Goal: Task Accomplishment & Management: Manage account settings

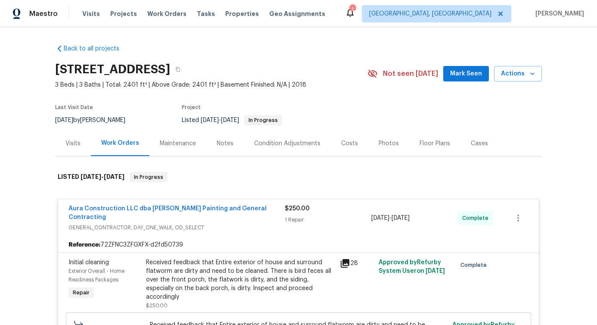
scroll to position [181, 0]
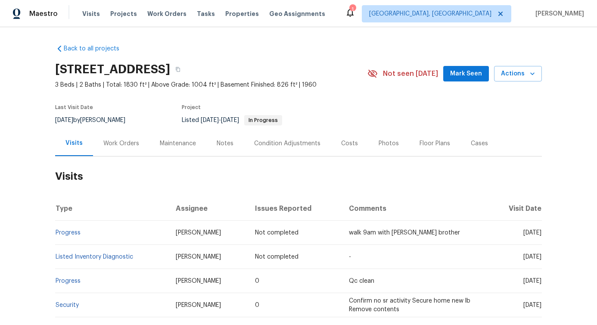
click at [128, 134] on div "Work Orders" at bounding box center [121, 143] width 56 height 25
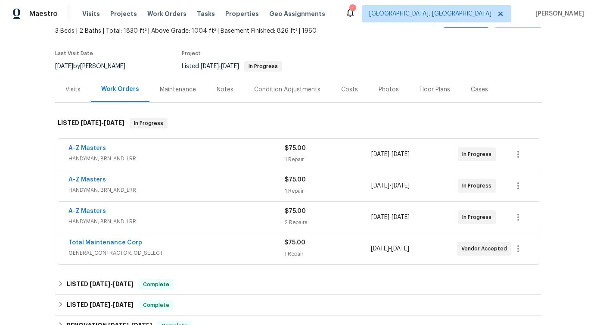
scroll to position [117, 0]
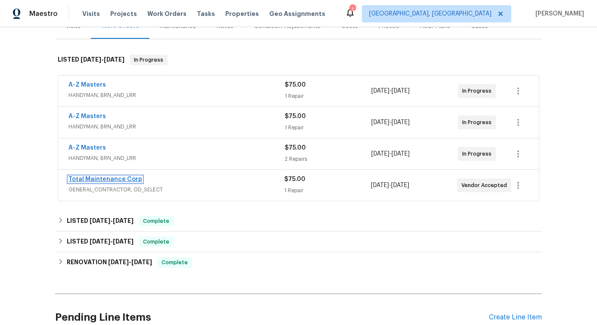
click at [108, 179] on link "Total Maintenance Corp" at bounding box center [106, 179] width 74 height 6
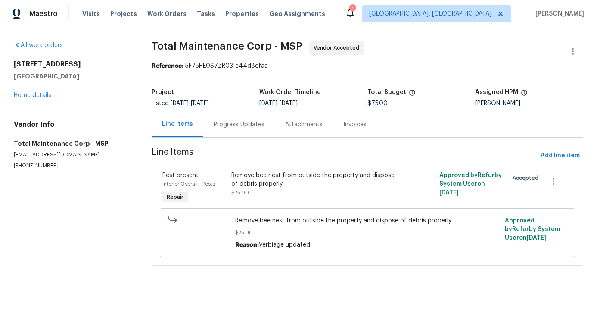
click at [227, 128] on div "Progress Updates" at bounding box center [239, 124] width 51 height 9
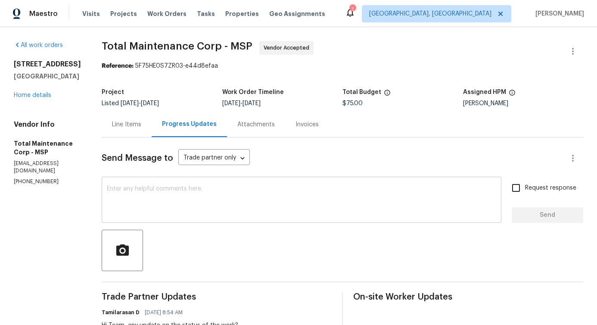
click at [237, 200] on textarea at bounding box center [302, 201] width 390 height 30
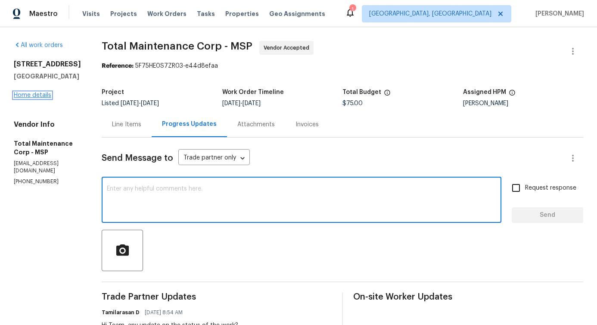
click at [47, 98] on link "Home details" at bounding box center [32, 95] width 37 height 6
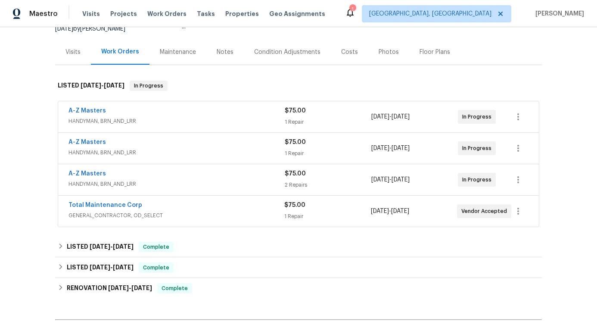
scroll to position [95, 0]
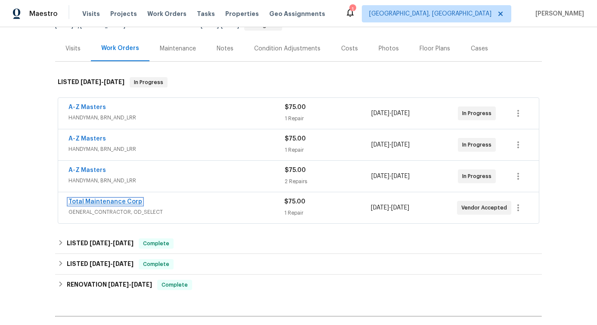
click at [94, 199] on link "Total Maintenance Corp" at bounding box center [106, 202] width 74 height 6
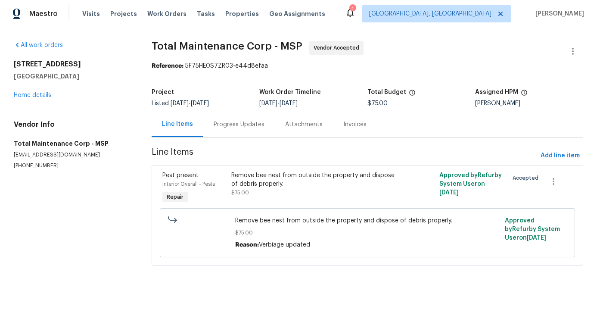
click at [214, 123] on div "Progress Updates" at bounding box center [239, 124] width 51 height 9
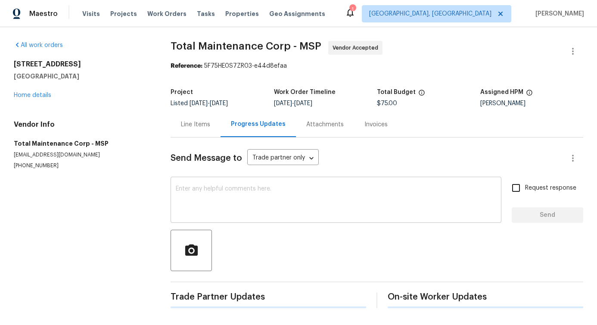
click at [238, 202] on textarea at bounding box center [336, 201] width 321 height 30
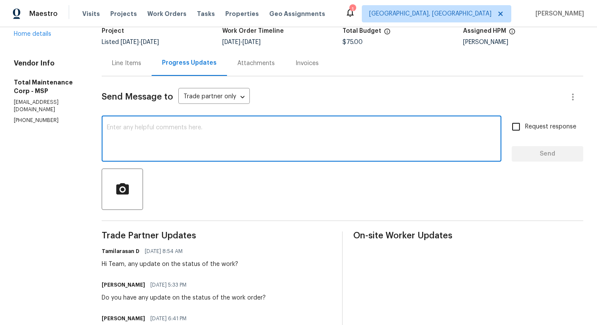
scroll to position [137, 0]
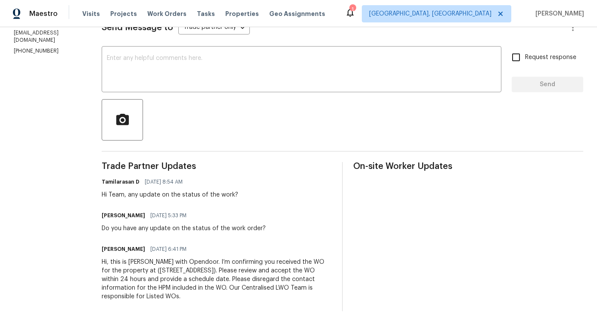
drag, startPoint x: 125, startPoint y: 249, endPoint x: 264, endPoint y: 293, distance: 145.5
click at [264, 293] on div "Pavithra Sekar 08/07/2025 6:41 PM Hi, this is Pavithra with Opendoor. I’m confi…" at bounding box center [217, 272] width 230 height 58
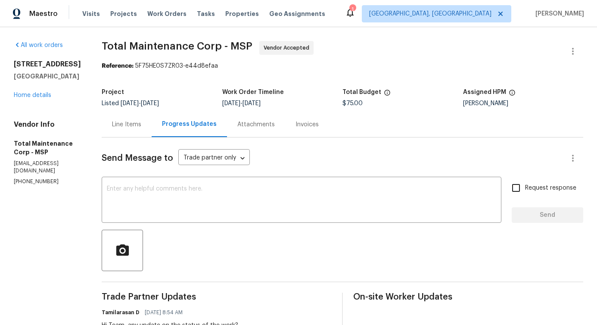
drag, startPoint x: 256, startPoint y: 56, endPoint x: 321, endPoint y: 49, distance: 65.5
click at [321, 49] on span "Total Maintenance Corp - MSP Vendor Accepted" at bounding box center [332, 51] width 461 height 21
click at [237, 216] on div "x ​" at bounding box center [302, 201] width 400 height 44
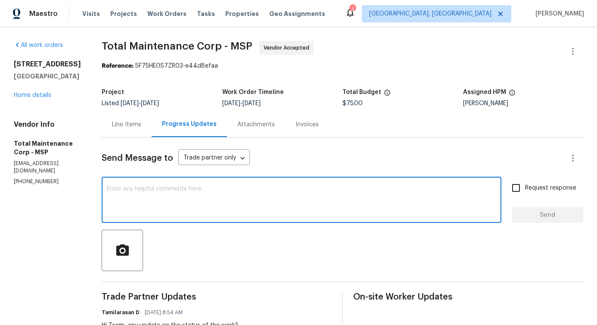
paste textarea "We are reassigning this work order due to lack of response from your end. Thank…"
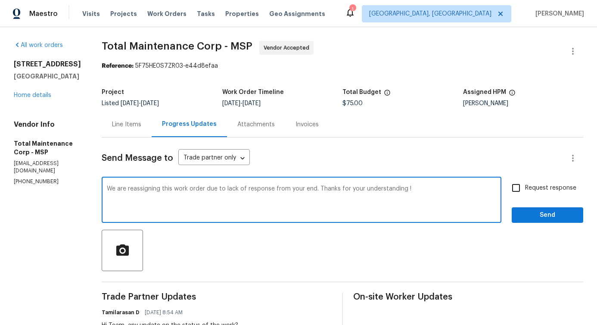
type textarea "We are reassigning this work order due to lack of response from your end. Thank…"
click at [543, 218] on span "Send" at bounding box center [548, 215] width 58 height 11
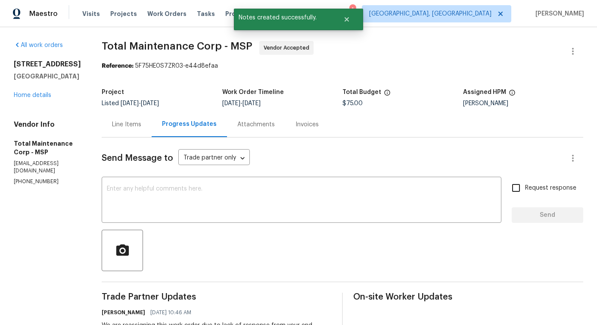
click at [112, 127] on div "Line Items" at bounding box center [126, 124] width 29 height 9
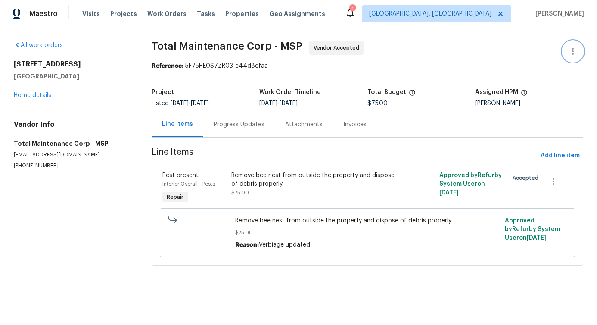
click at [570, 53] on icon "button" at bounding box center [573, 51] width 10 height 10
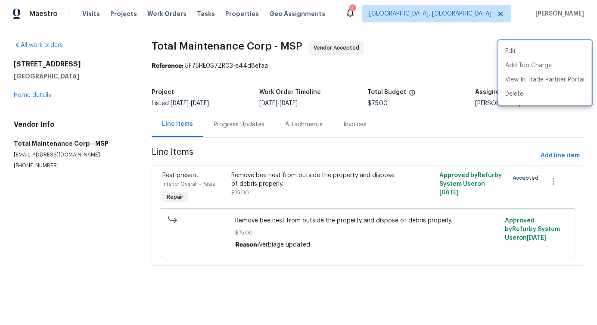
click at [548, 184] on div at bounding box center [298, 162] width 597 height 325
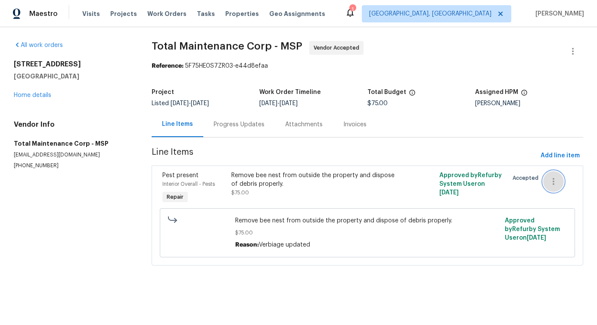
click at [549, 178] on icon "button" at bounding box center [554, 181] width 10 height 10
click at [552, 178] on li "Cancel" at bounding box center [553, 182] width 33 height 14
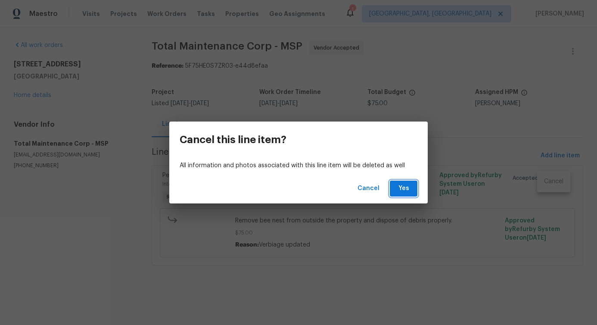
click at [410, 189] on span "Yes" at bounding box center [404, 188] width 14 height 11
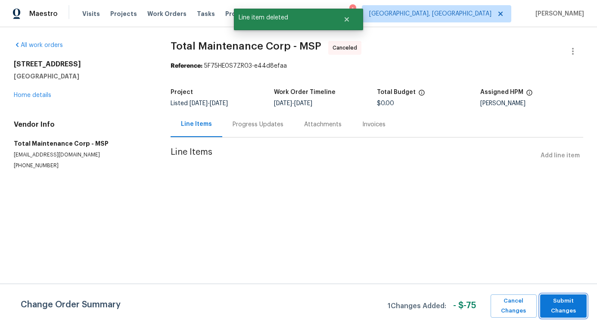
click at [559, 307] on span "Submit Changes" at bounding box center [564, 306] width 38 height 20
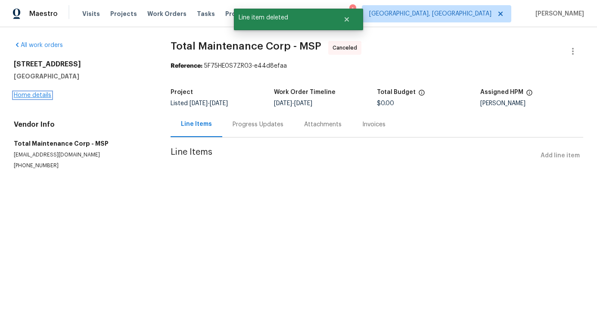
click at [39, 95] on link "Home details" at bounding box center [32, 95] width 37 height 6
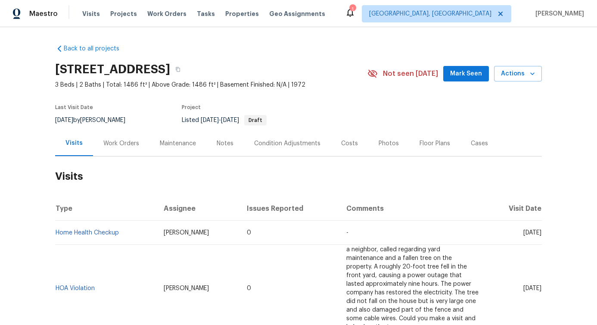
click at [116, 147] on div "Work Orders" at bounding box center [121, 143] width 56 height 25
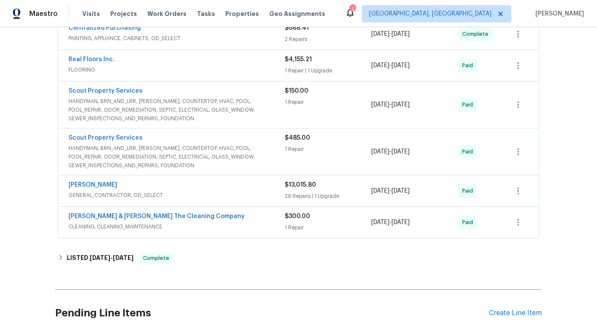
scroll to position [417, 0]
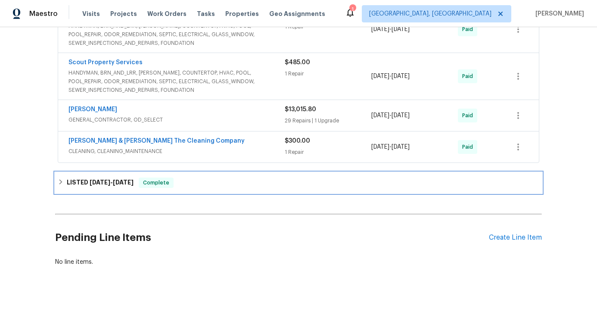
click at [168, 181] on span "Complete" at bounding box center [156, 182] width 33 height 9
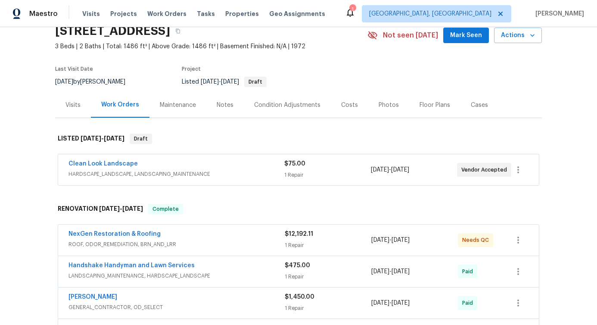
scroll to position [25, 0]
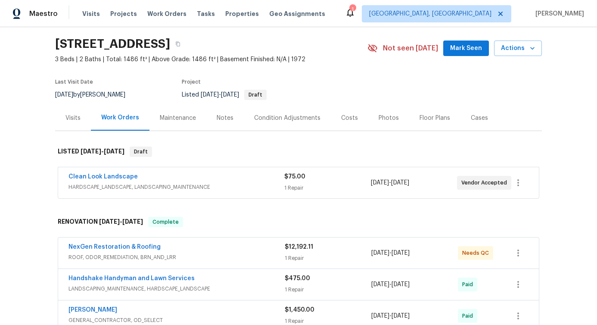
click at [225, 176] on div "Clean Look Landscape" at bounding box center [177, 177] width 216 height 10
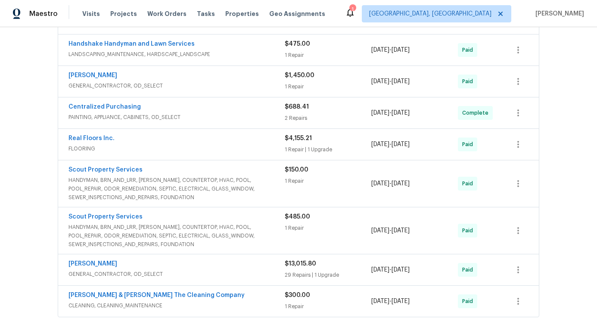
scroll to position [195, 0]
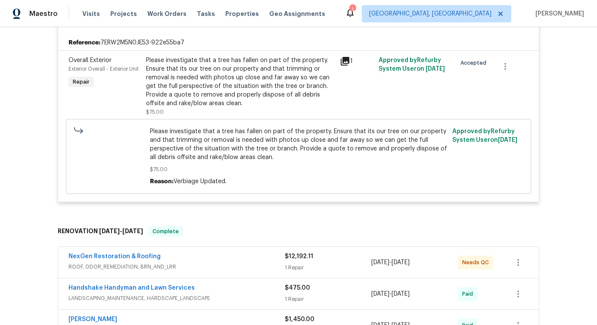
click at [193, 255] on div "NexGen Restoration & Roofing" at bounding box center [177, 257] width 216 height 10
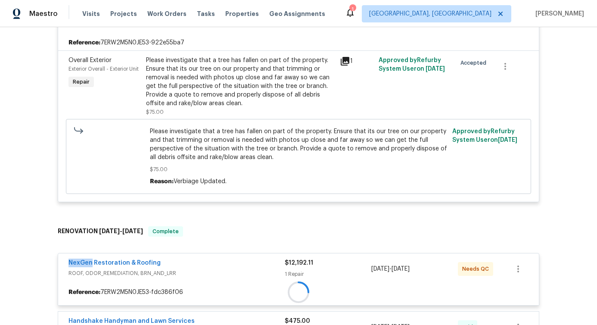
click at [193, 255] on div "NexGen Restoration & Roofing ROOF, ODOR_REMEDIATION, BRN_AND_LRR $12,192.11 1 R…" at bounding box center [299, 279] width 482 height 53
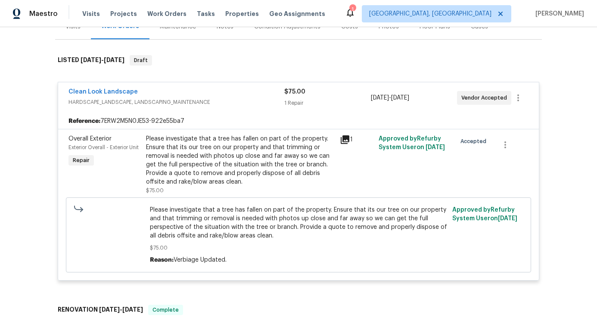
click at [240, 97] on div "Clean Look Landscape" at bounding box center [177, 92] width 216 height 10
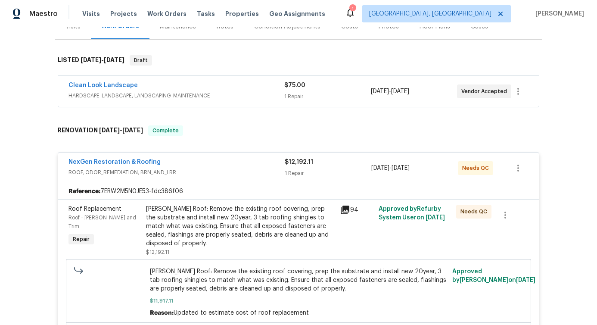
click at [206, 165] on div "NexGen Restoration & Roofing" at bounding box center [177, 163] width 216 height 10
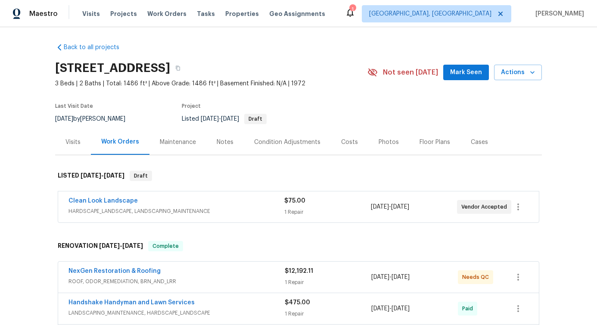
scroll to position [0, 0]
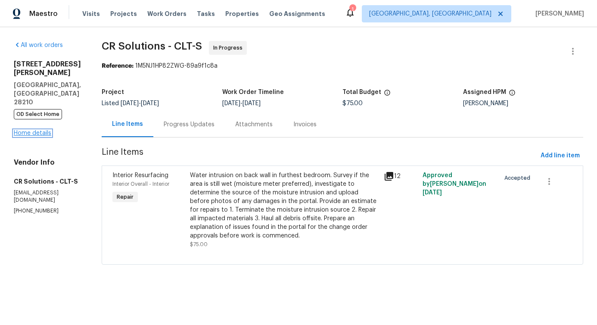
click at [39, 130] on link "Home details" at bounding box center [32, 133] width 37 height 6
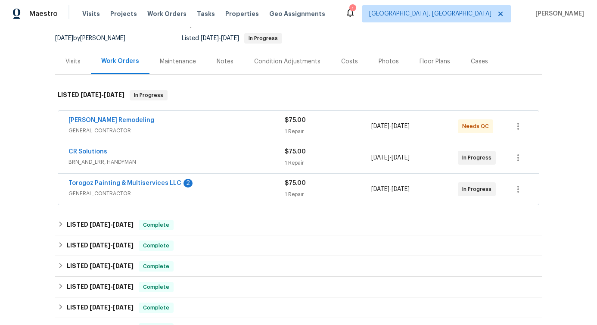
scroll to position [123, 0]
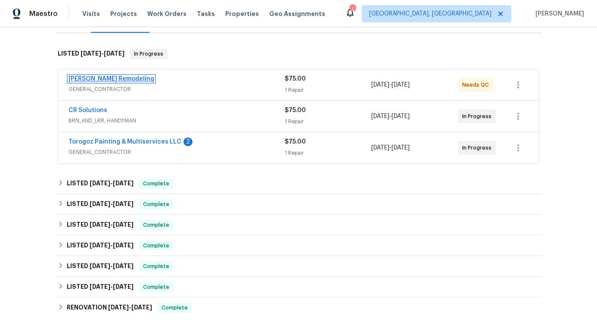
click at [75, 79] on link "Pino Remodeling" at bounding box center [112, 79] width 86 height 6
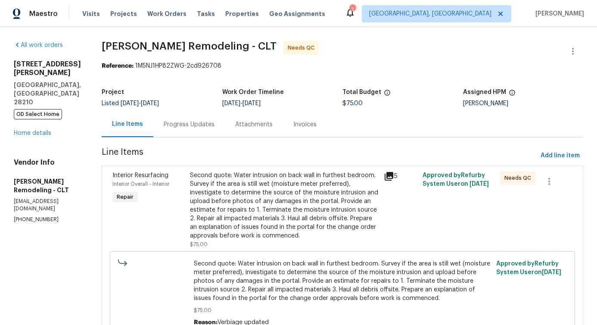
click at [216, 189] on div "Second quote: Water intrusion on back wall in furthest bedroom. Survey if the a…" at bounding box center [284, 205] width 189 height 69
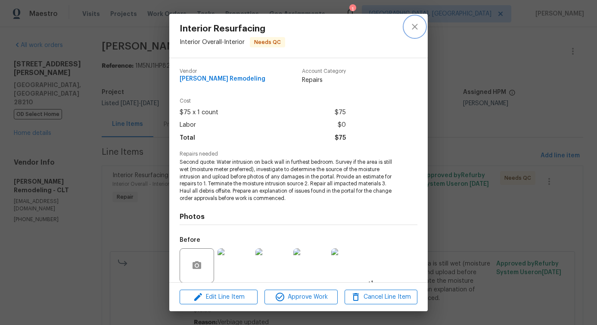
click at [419, 28] on icon "close" at bounding box center [415, 27] width 10 height 10
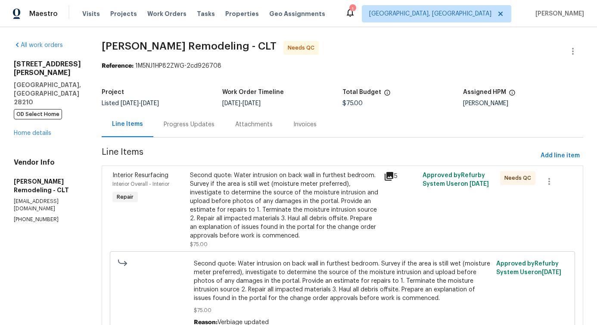
click at [187, 129] on div "Progress Updates" at bounding box center [189, 124] width 72 height 25
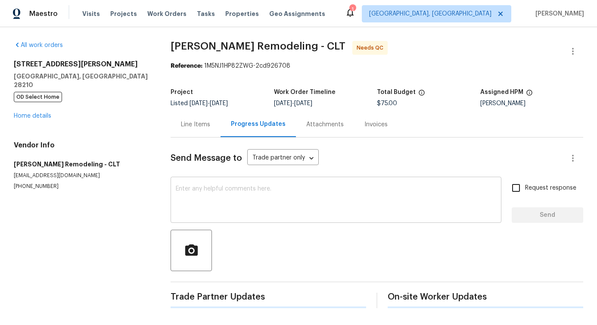
click at [237, 188] on textarea at bounding box center [336, 201] width 321 height 30
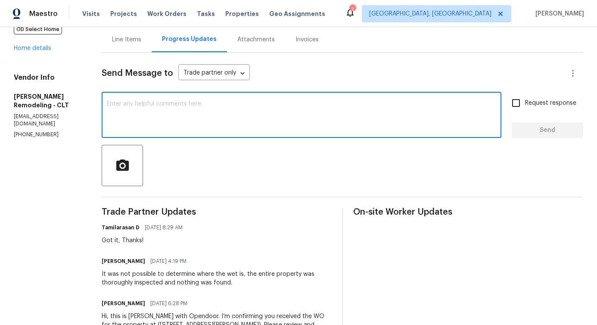
scroll to position [146, 0]
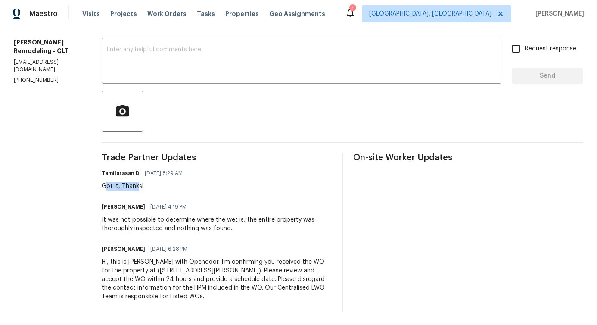
drag, startPoint x: 106, startPoint y: 178, endPoint x: 170, endPoint y: 179, distance: 64.2
click at [172, 182] on div "Got it, Thanks!" at bounding box center [145, 186] width 86 height 9
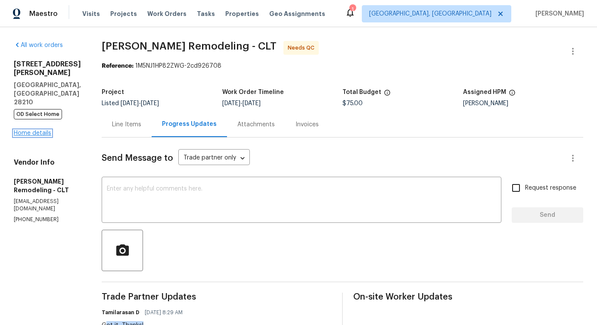
click at [37, 130] on link "Home details" at bounding box center [32, 133] width 37 height 6
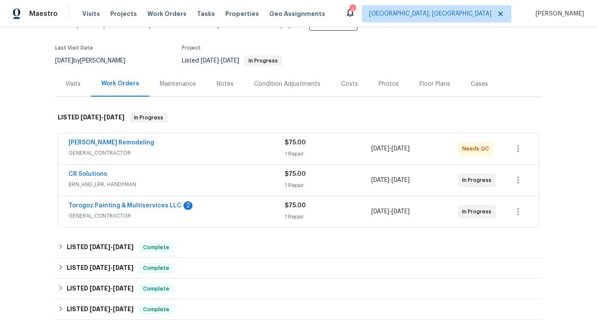
scroll to position [100, 0]
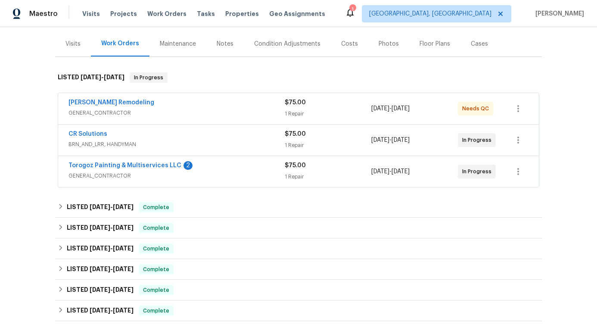
click at [164, 132] on div "CR Solutions" at bounding box center [177, 135] width 216 height 10
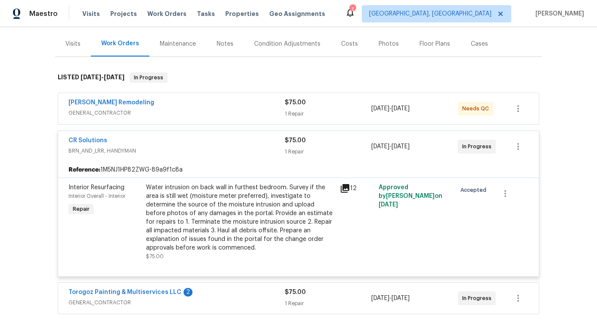
click at [164, 139] on div "CR Solutions" at bounding box center [177, 141] width 216 height 10
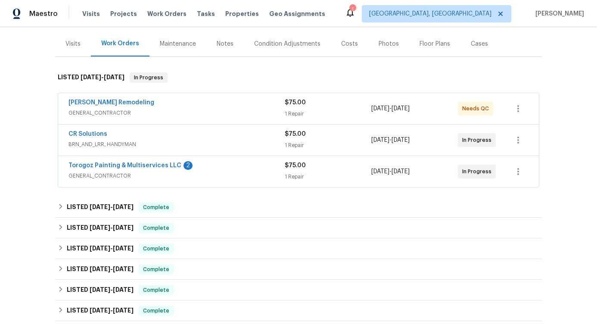
click at [219, 166] on div "Torogoz Painting & Multiservices LLC 2" at bounding box center [177, 166] width 216 height 10
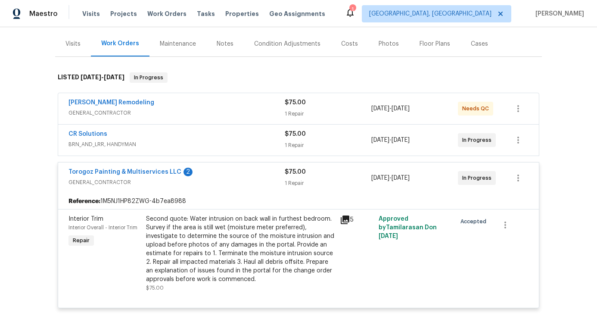
click at [193, 101] on div "Pino Remodeling" at bounding box center [177, 103] width 216 height 10
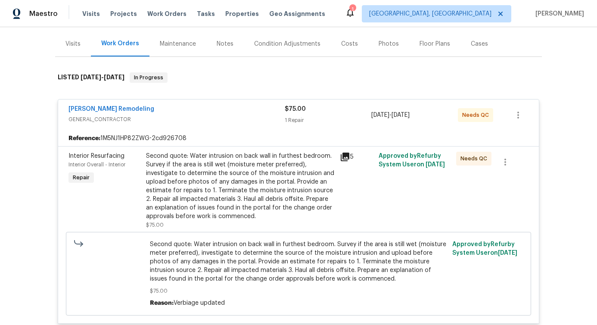
click at [192, 103] on div "Pino Remodeling GENERAL_CONTRACTOR $75.00 1 Repair 8/8/2025 - 8/10/2025 Needs QC" at bounding box center [298, 115] width 481 height 31
click at [172, 106] on div "Pino Remodeling" at bounding box center [177, 110] width 216 height 10
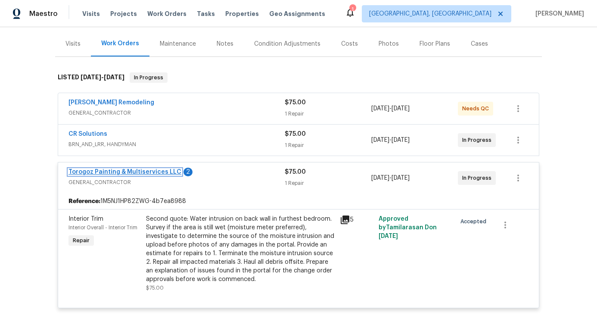
click at [151, 171] on link "Torogoz Painting & Multiservices LLC" at bounding box center [125, 172] width 113 height 6
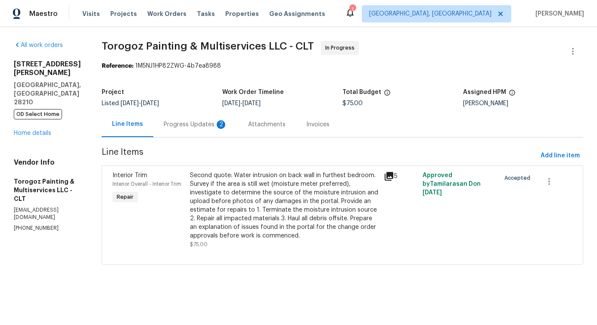
click at [224, 126] on div "Progress Updates 2" at bounding box center [196, 124] width 64 height 9
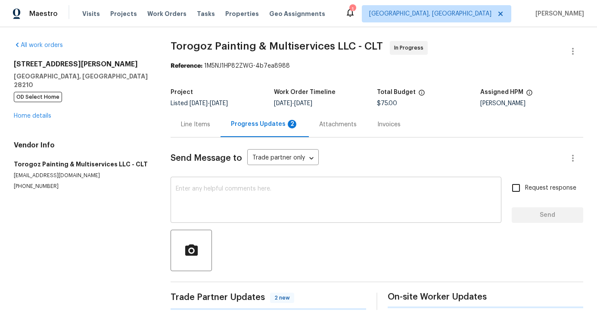
click at [221, 181] on div "x ​" at bounding box center [336, 201] width 331 height 44
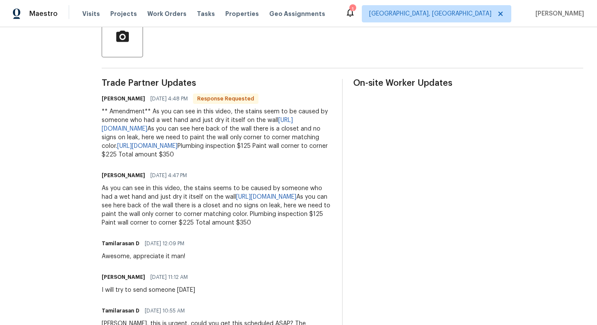
scroll to position [196, 0]
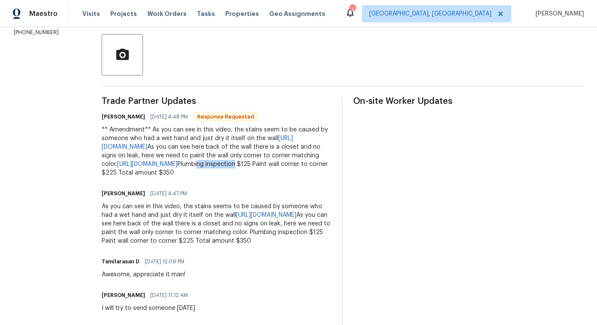
drag, startPoint x: 171, startPoint y: 181, endPoint x: 209, endPoint y: 179, distance: 37.6
click at [209, 177] on div "** Amendment** As you can see in this video, the stains seem to be caused by so…" at bounding box center [217, 151] width 230 height 52
drag, startPoint x: 228, startPoint y: 178, endPoint x: 284, endPoint y: 179, distance: 56.0
click at [284, 177] on div "** Amendment** As you can see in this video, the stains seem to be caused by so…" at bounding box center [217, 151] width 230 height 52
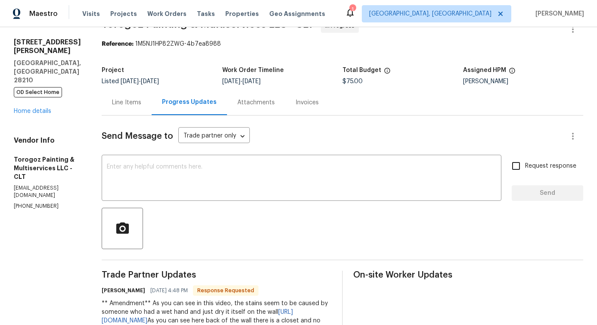
scroll to position [0, 0]
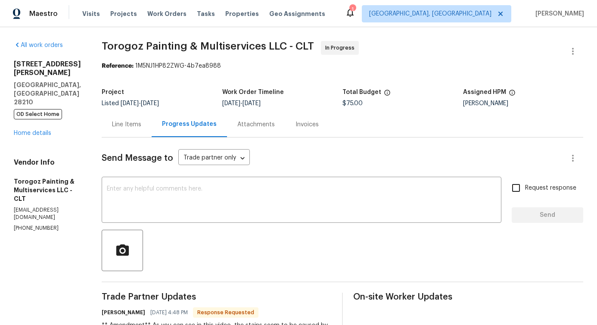
click at [152, 131] on div "Line Items" at bounding box center [127, 124] width 50 height 25
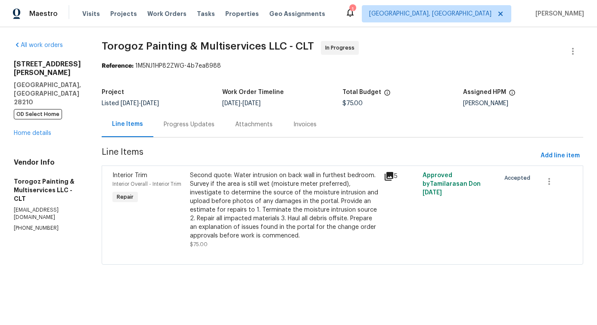
click at [291, 191] on div "Second quote: Water intrusion on back wall in furthest bedroom. Survey if the a…" at bounding box center [284, 205] width 189 height 69
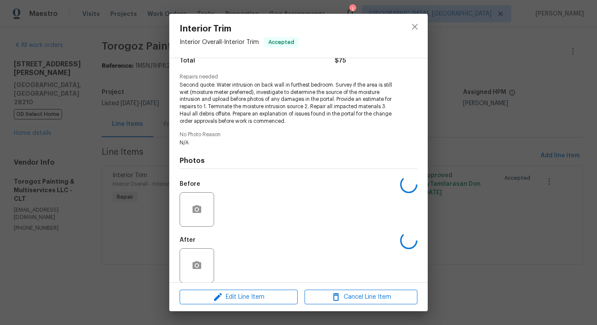
scroll to position [86, 0]
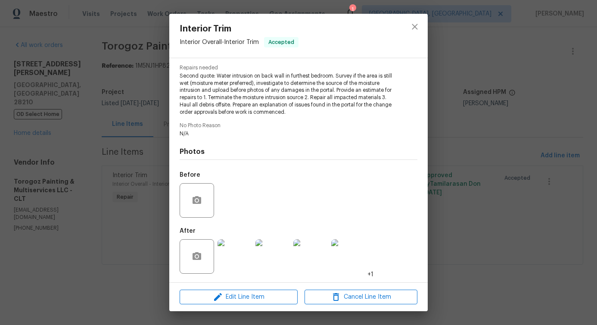
click at [237, 264] on img at bounding box center [235, 256] width 34 height 34
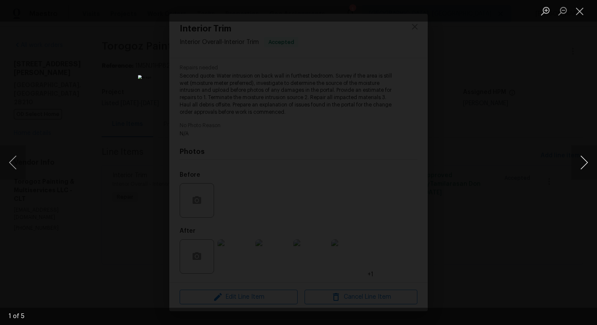
click at [589, 165] on button "Next image" at bounding box center [584, 162] width 26 height 34
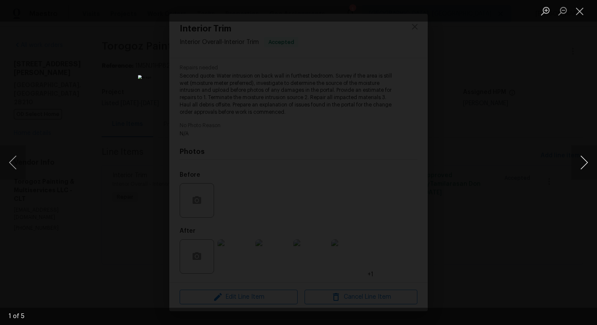
click at [589, 165] on button "Next image" at bounding box center [584, 162] width 26 height 34
click at [583, 14] on button "Close lightbox" at bounding box center [579, 10] width 17 height 15
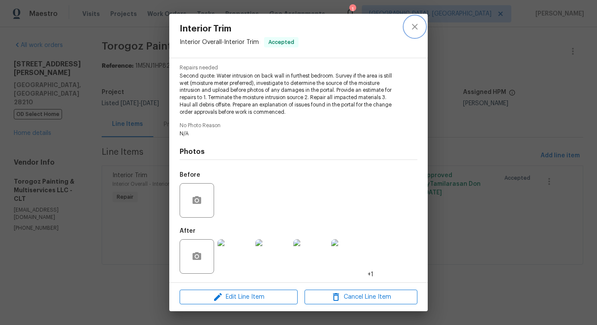
click at [408, 30] on button "close" at bounding box center [415, 26] width 21 height 21
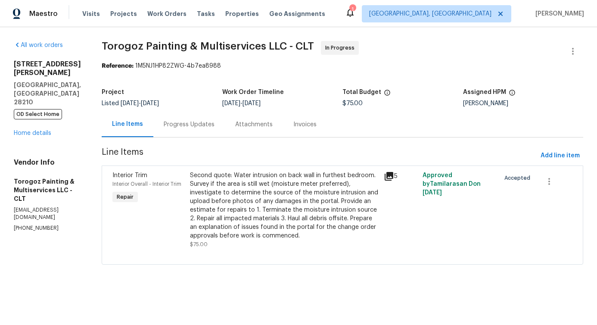
click at [39, 102] on div "5003 Sharon Rd Unit S Charlotte, NC 28210 OD Select Home Home details" at bounding box center [47, 99] width 67 height 78
click at [38, 130] on link "Home details" at bounding box center [32, 133] width 37 height 6
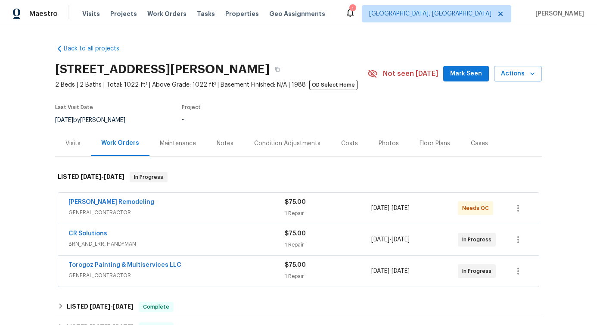
click at [78, 230] on span "CR Solutions" at bounding box center [88, 233] width 39 height 9
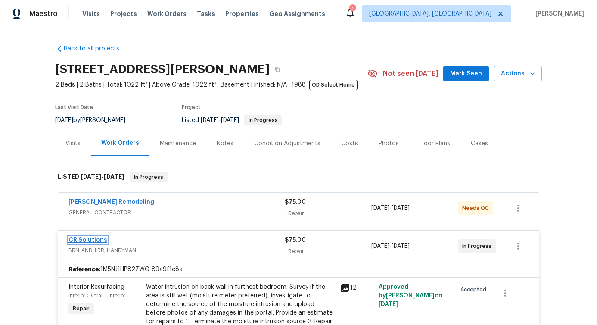
click at [84, 238] on link "CR Solutions" at bounding box center [88, 240] width 39 height 6
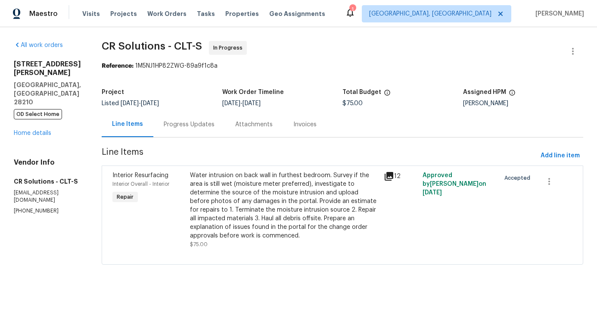
click at [181, 130] on div "Progress Updates" at bounding box center [189, 124] width 72 height 25
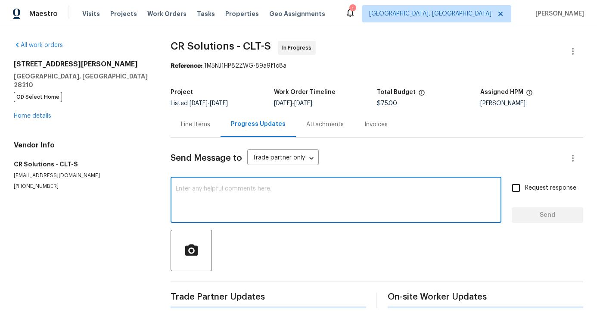
click at [204, 196] on textarea at bounding box center [336, 201] width 321 height 30
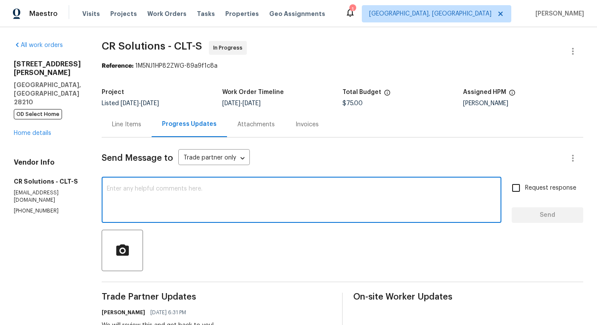
click at [131, 128] on div "Line Items" at bounding box center [126, 124] width 29 height 9
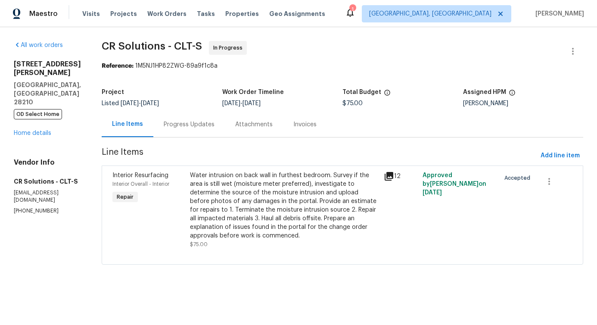
click at [294, 193] on div "Water intrusion on back wall in furthest bedroom. Survey if the area is still w…" at bounding box center [284, 205] width 189 height 69
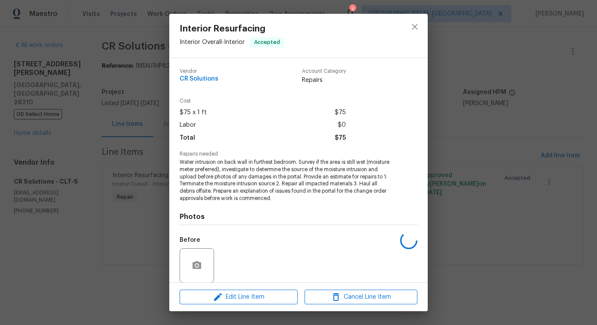
scroll to position [65, 0]
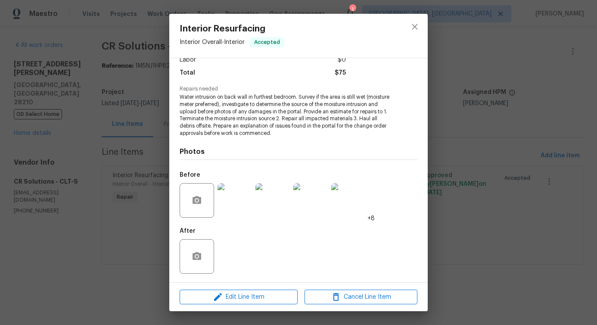
click at [246, 206] on img at bounding box center [235, 200] width 34 height 34
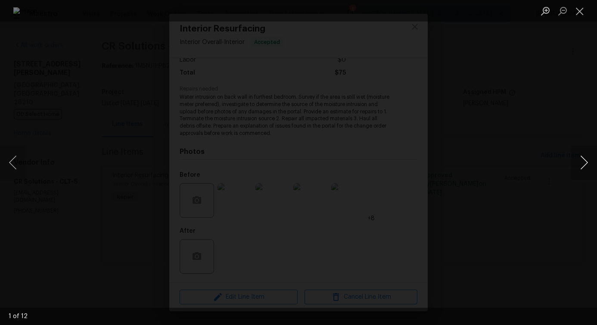
click at [582, 166] on button "Next image" at bounding box center [584, 162] width 26 height 34
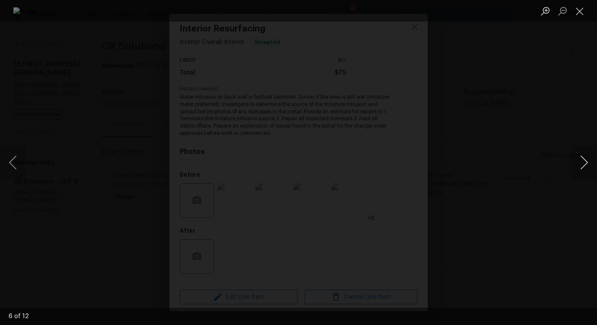
drag, startPoint x: 582, startPoint y: 166, endPoint x: 588, endPoint y: 154, distance: 13.5
click at [582, 167] on button "Next image" at bounding box center [584, 162] width 26 height 34
click at [581, 13] on button "Close lightbox" at bounding box center [579, 10] width 17 height 15
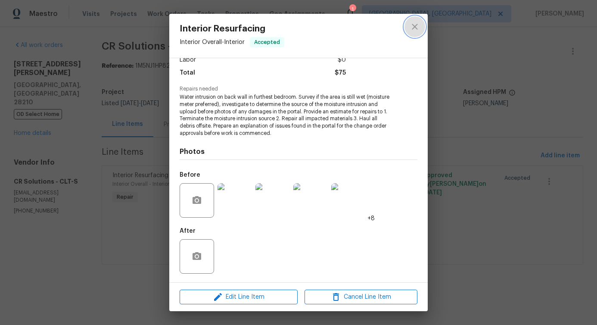
click at [417, 25] on icon "close" at bounding box center [415, 27] width 10 height 10
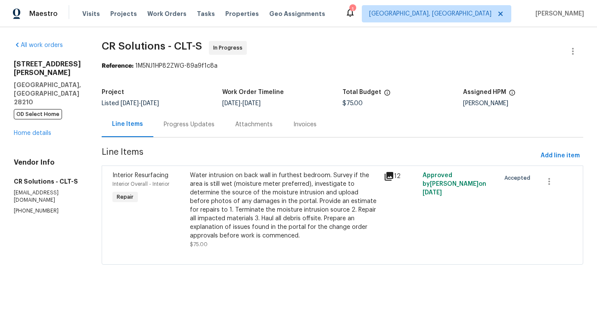
click at [176, 122] on div "Progress Updates" at bounding box center [189, 124] width 51 height 9
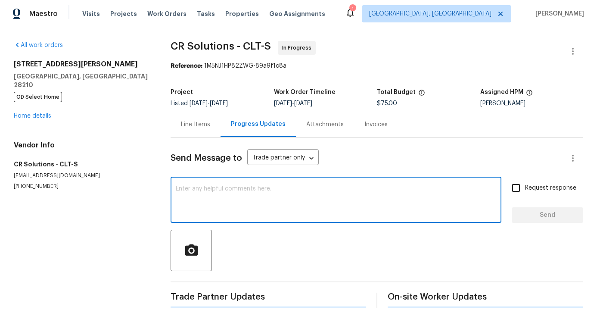
click at [195, 187] on textarea at bounding box center [336, 201] width 321 height 30
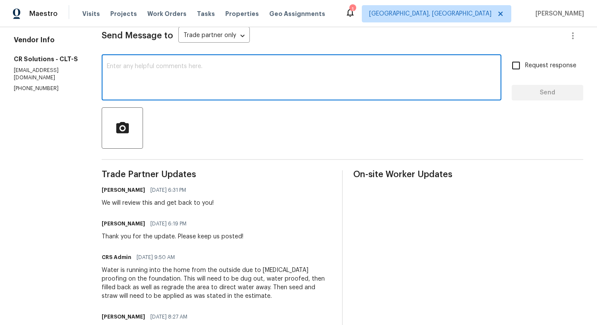
scroll to position [167, 0]
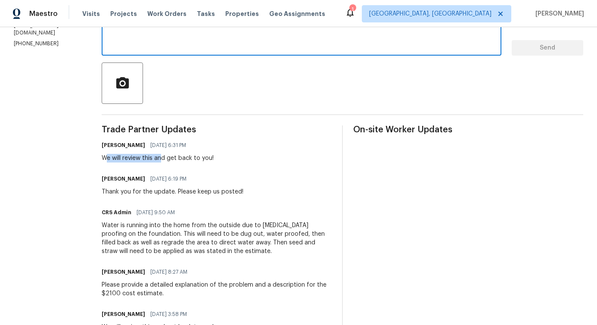
drag, startPoint x: 149, startPoint y: 159, endPoint x: 155, endPoint y: 160, distance: 5.6
click at [155, 160] on div "We will review this and get back to you!" at bounding box center [158, 158] width 112 height 9
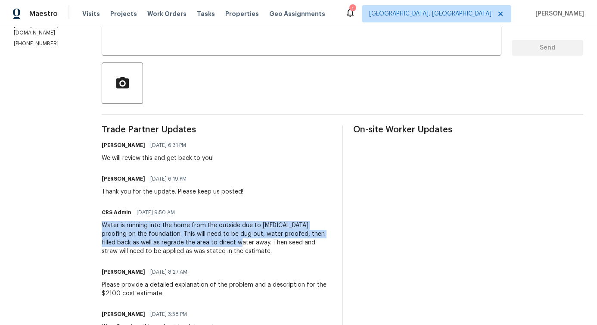
drag, startPoint x: 87, startPoint y: 224, endPoint x: 197, endPoint y: 245, distance: 111.4
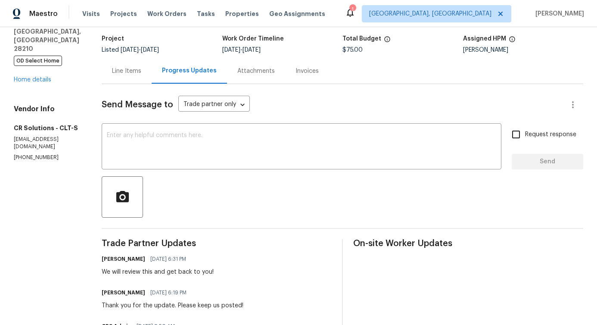
scroll to position [0, 0]
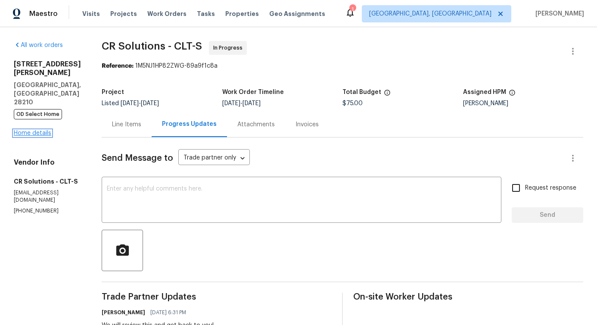
click at [35, 130] on link "Home details" at bounding box center [32, 133] width 37 height 6
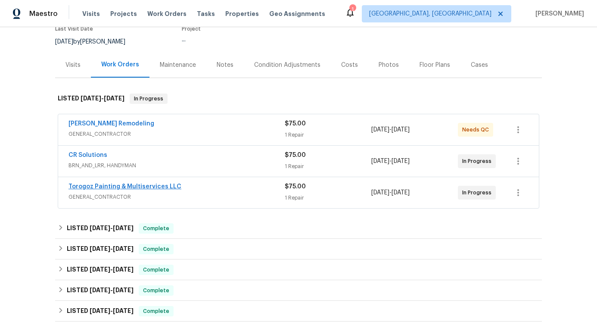
scroll to position [78, 0]
click at [101, 184] on link "Torogoz Painting & Multiservices LLC" at bounding box center [125, 187] width 113 height 6
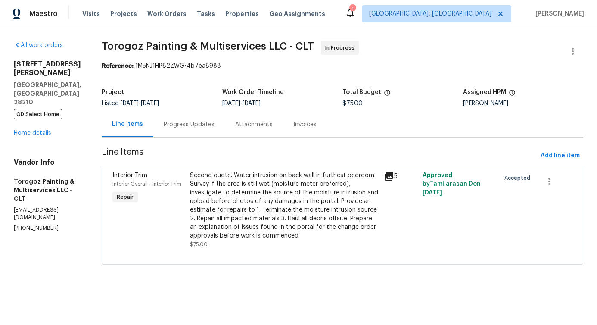
click at [333, 208] on div "Second quote: Water intrusion on back wall in furthest bedroom. Survey if the a…" at bounding box center [284, 205] width 189 height 69
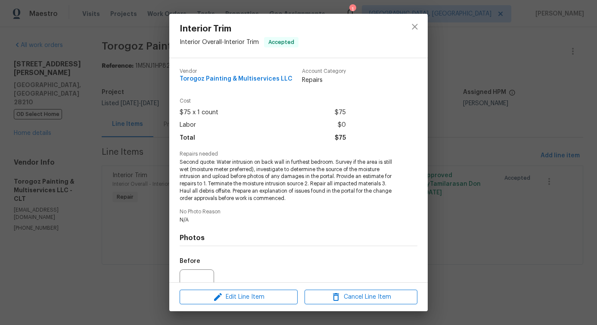
scroll to position [86, 0]
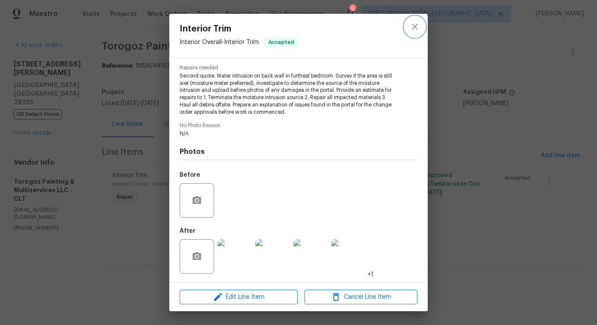
click at [409, 25] on button "close" at bounding box center [415, 26] width 21 height 21
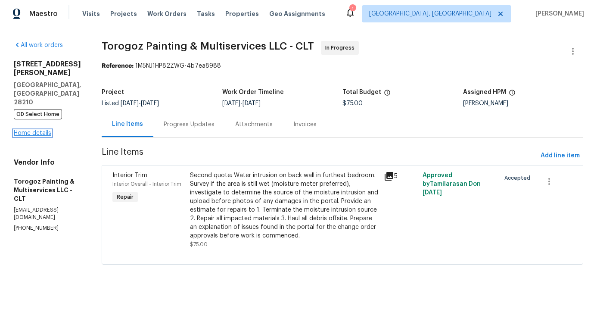
click at [39, 130] on link "Home details" at bounding box center [32, 133] width 37 height 6
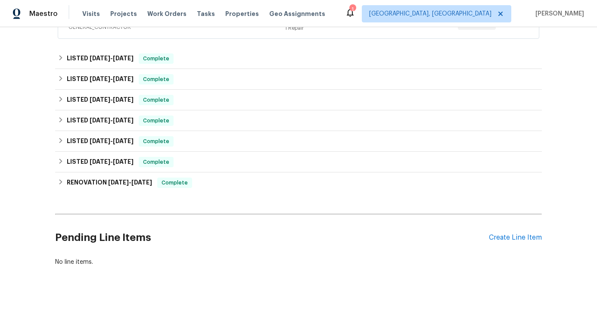
scroll to position [77, 0]
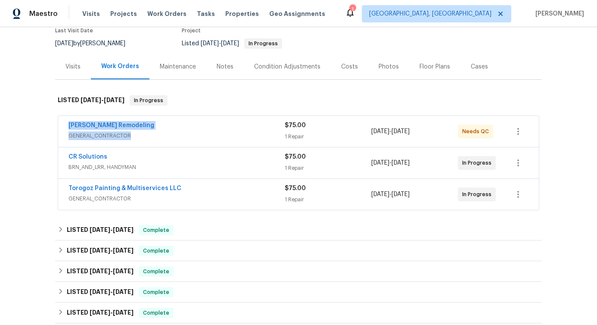
drag, startPoint x: 140, startPoint y: 131, endPoint x: 4, endPoint y: 125, distance: 136.3
click at [1, 122] on div "Back to all projects 5003 Sharon Rd Unit S, Charlotte, NC 28210 2 Beds | 2 Bath…" at bounding box center [298, 176] width 597 height 298
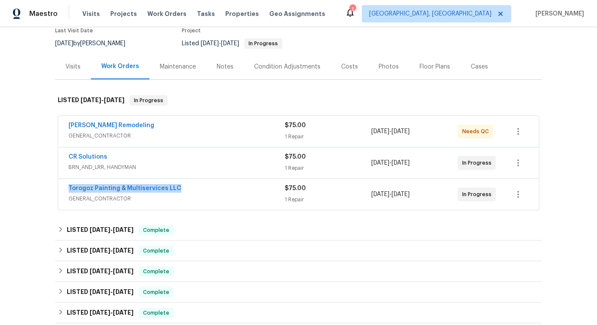
drag, startPoint x: 97, startPoint y: 190, endPoint x: 0, endPoint y: 190, distance: 97.0
click at [0, 190] on div "Back to all projects 5003 Sharon Rd Unit S, Charlotte, NC 28210 2 Beds | 2 Bath…" at bounding box center [298, 176] width 597 height 298
click at [149, 190] on link "Torogoz Painting & Multiservices LLC" at bounding box center [125, 188] width 113 height 6
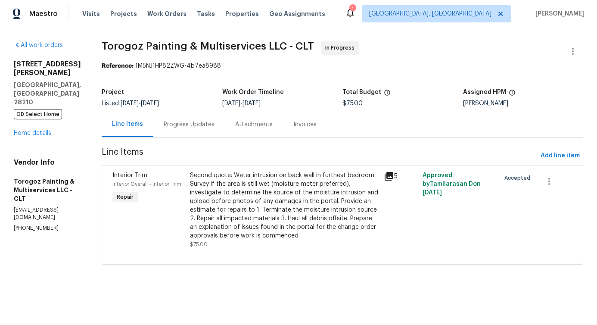
click at [201, 122] on div "Progress Updates" at bounding box center [189, 124] width 51 height 9
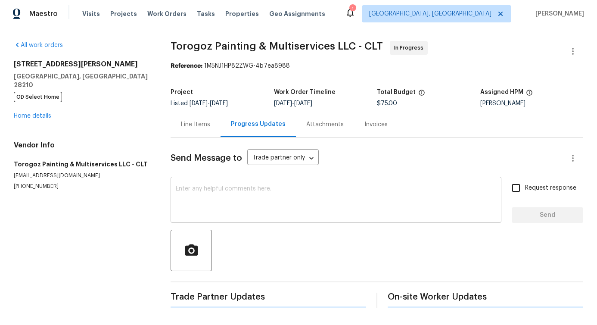
click at [233, 188] on textarea at bounding box center [336, 201] width 321 height 30
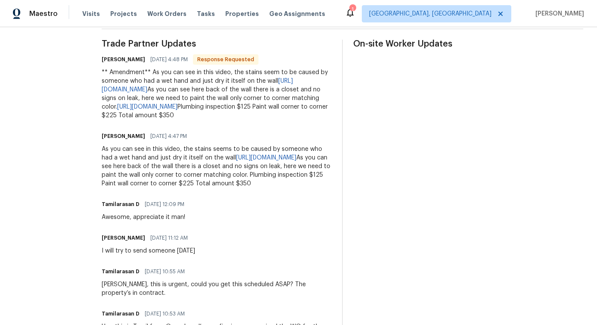
scroll to position [256, 0]
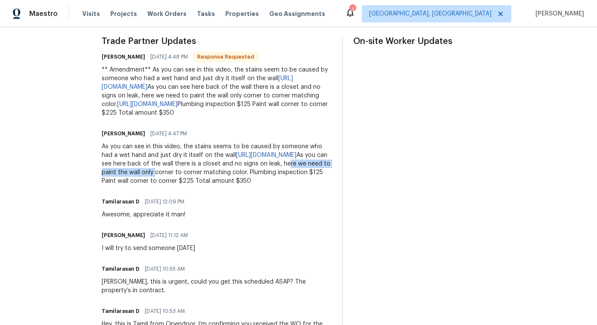
drag, startPoint x: 146, startPoint y: 197, endPoint x: 239, endPoint y: 196, distance: 92.7
click at [239, 185] on div "As you can see in this video, the stains seems to be caused by someone who had …" at bounding box center [217, 163] width 230 height 43
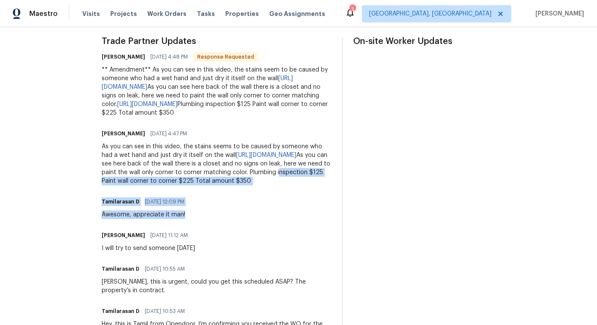
drag, startPoint x: 147, startPoint y: 207, endPoint x: 238, endPoint y: 246, distance: 99.2
click at [238, 246] on div "Trade Partner Updates Ricardo Arturo 08/11/2025 4:48 PM Response Requested ** A…" at bounding box center [217, 205] width 230 height 336
click at [313, 219] on div "Tamilarasan D 08/11/2025 12:09 PM Awesome, appreciate it man!" at bounding box center [217, 207] width 230 height 23
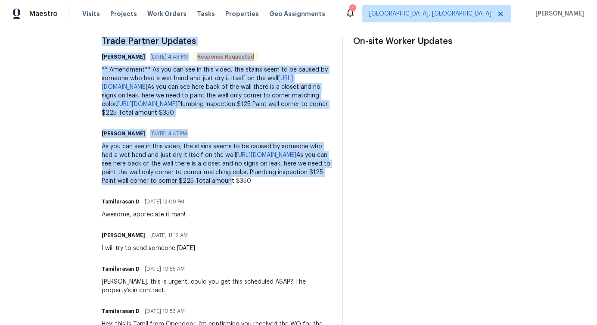
drag, startPoint x: 315, startPoint y: 206, endPoint x: 355, endPoint y: 207, distance: 39.6
click at [355, 207] on div "Trade Partner Updates Ricardo Arturo 08/11/2025 4:48 PM Response Requested ** A…" at bounding box center [343, 205] width 482 height 336
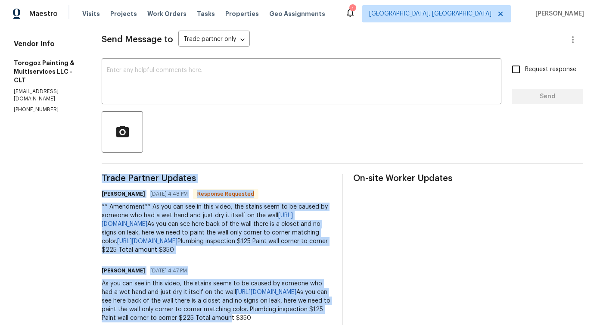
scroll to position [0, 0]
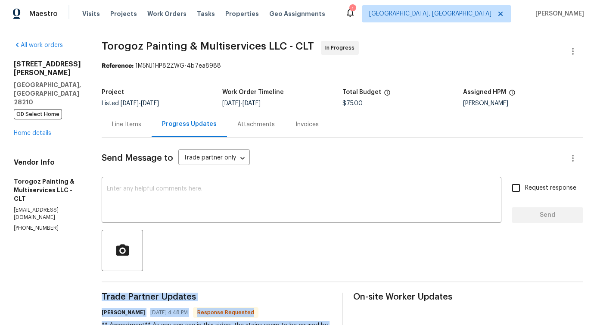
click at [141, 122] on div "Line Items" at bounding box center [126, 124] width 29 height 9
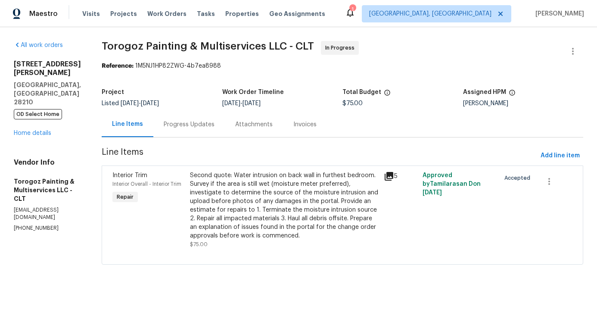
click at [278, 197] on div "Second quote: Water intrusion on back wall in furthest bedroom. Survey if the a…" at bounding box center [284, 205] width 189 height 69
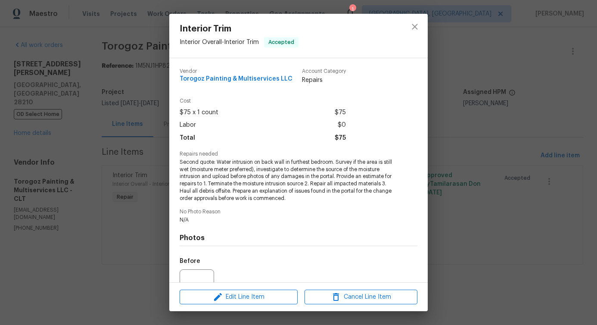
scroll to position [86, 0]
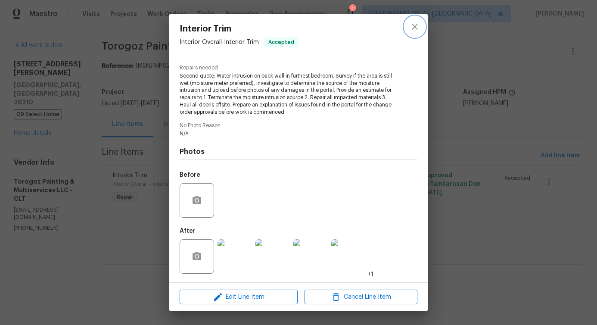
click at [415, 27] on icon "close" at bounding box center [415, 27] width 6 height 6
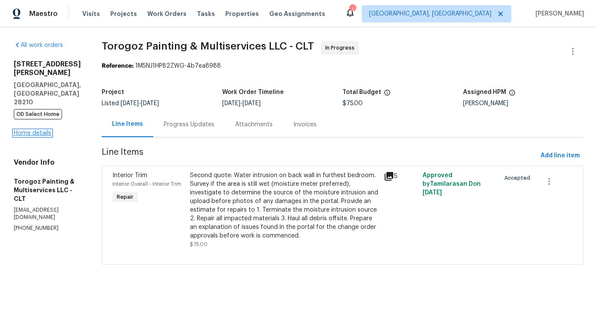
click at [39, 130] on link "Home details" at bounding box center [32, 133] width 37 height 6
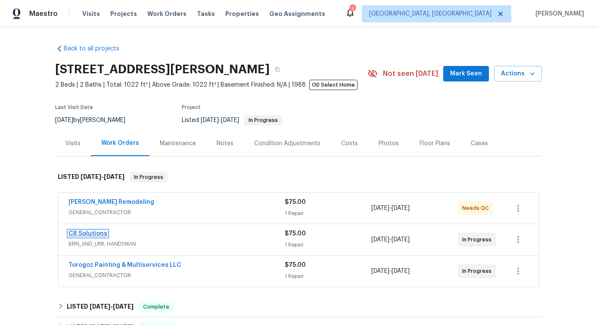
click at [97, 232] on link "CR Solutions" at bounding box center [88, 234] width 39 height 6
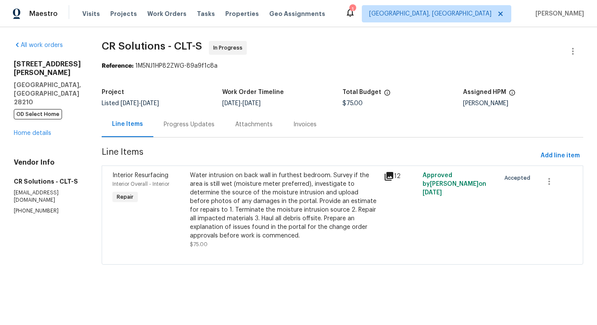
click at [205, 186] on div "Water intrusion on back wall in furthest bedroom. Survey if the area is still w…" at bounding box center [284, 205] width 189 height 69
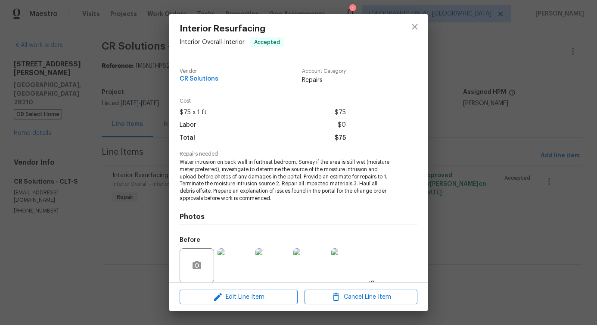
scroll to position [65, 0]
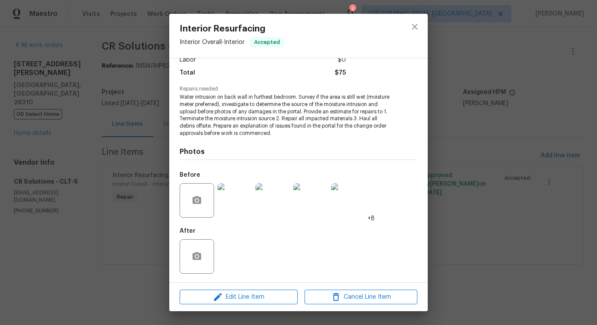
click at [236, 201] on img at bounding box center [235, 200] width 34 height 34
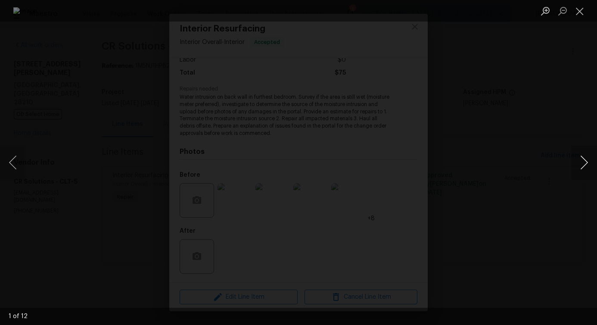
click at [584, 168] on button "Next image" at bounding box center [584, 162] width 26 height 34
click at [585, 10] on button "Close lightbox" at bounding box center [579, 10] width 17 height 15
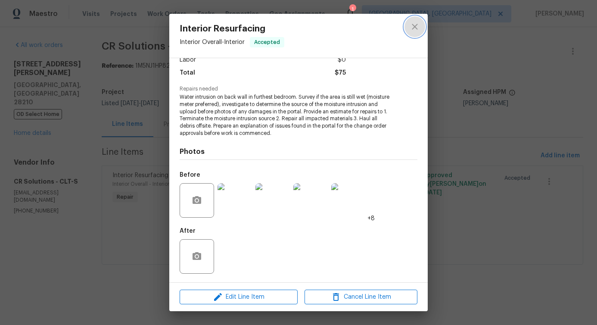
click at [413, 24] on icon "close" at bounding box center [415, 27] width 10 height 10
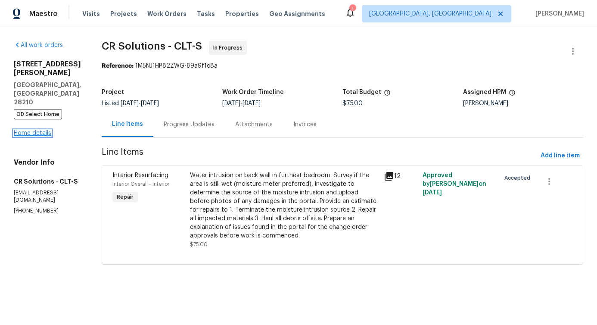
click at [37, 130] on link "Home details" at bounding box center [32, 133] width 37 height 6
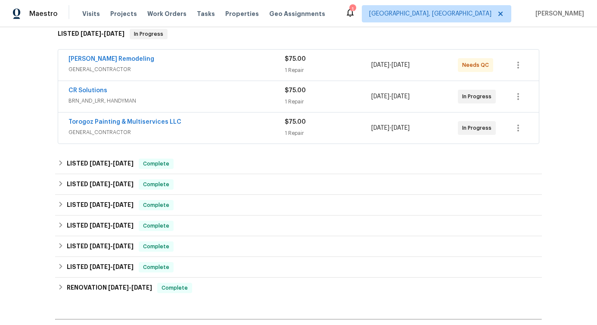
scroll to position [143, 0]
drag, startPoint x: 187, startPoint y: 122, endPoint x: 0, endPoint y: 125, distance: 187.5
click at [0, 124] on div "Back to all projects 5003 Sharon Rd Unit S, Charlotte, NC 28210 2 Beds | 2 Bath…" at bounding box center [298, 176] width 597 height 298
copy link "Torogoz Painting & Multiservices LLC"
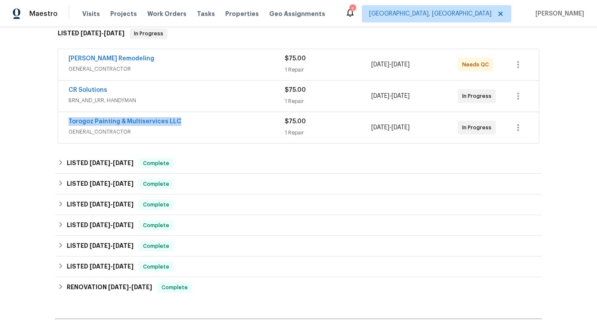
copy link "Torogoz Painting & Multiservices LLC"
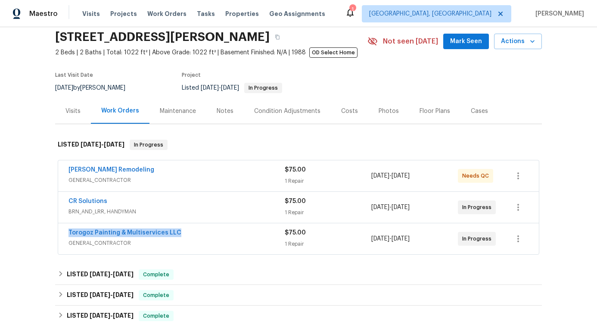
scroll to position [37, 0]
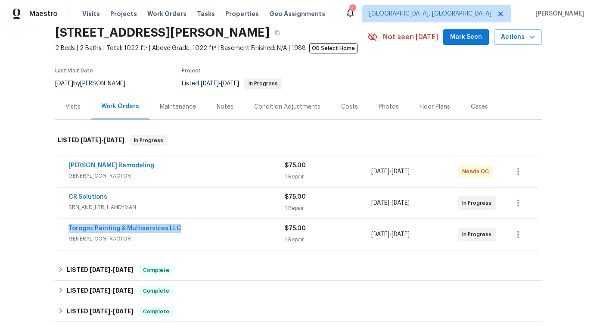
copy link "Torogoz Painting & Multiservices LLC"
click at [131, 227] on link "Torogoz Painting & Multiservices LLC" at bounding box center [125, 228] width 113 height 6
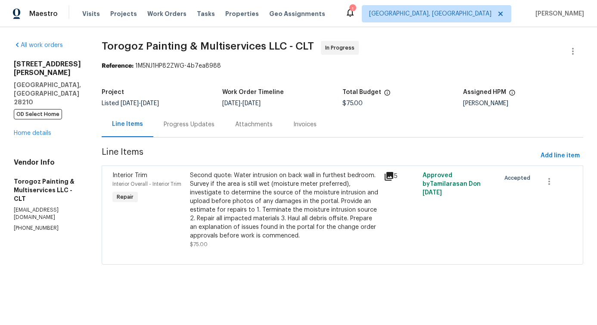
click at [206, 131] on div "Progress Updates" at bounding box center [189, 124] width 72 height 25
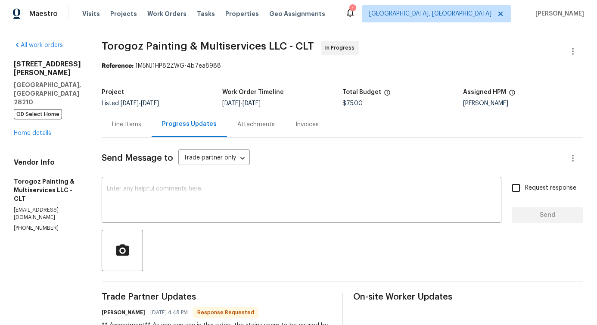
click at [152, 130] on div "Line Items" at bounding box center [127, 124] width 50 height 25
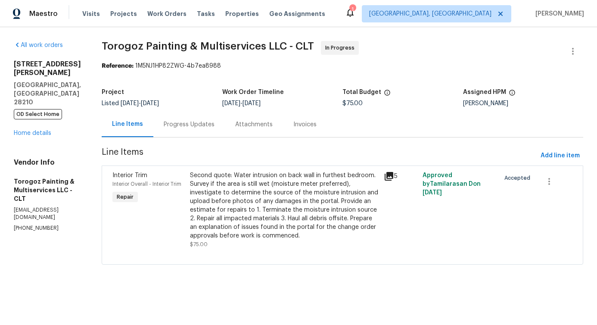
click at [47, 258] on section "All work orders 5003 Sharon Rd Unit S Charlotte, NC 28210 OD Select Home Home d…" at bounding box center [47, 158] width 67 height 234
click at [213, 126] on div "Progress Updates" at bounding box center [189, 124] width 51 height 9
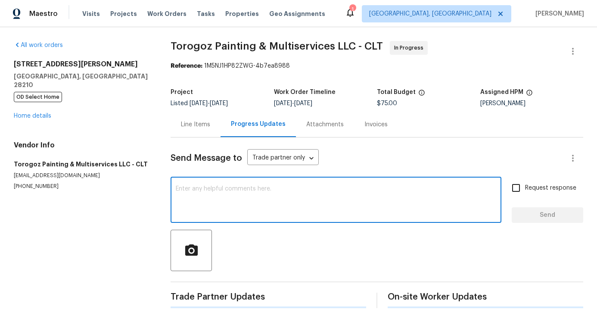
click at [230, 206] on textarea at bounding box center [336, 201] width 321 height 30
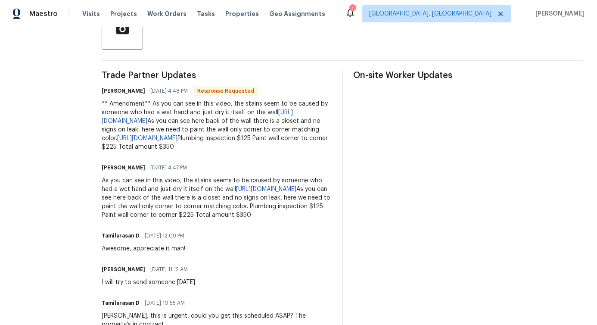
scroll to position [253, 0]
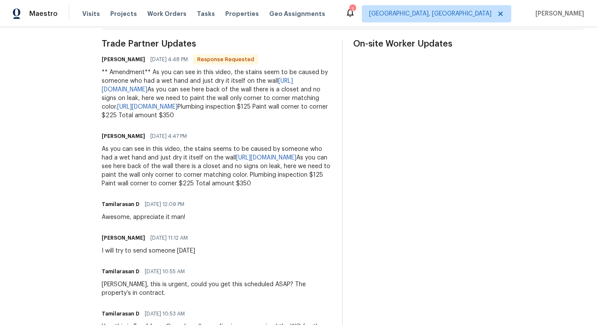
drag, startPoint x: 123, startPoint y: 166, endPoint x: 348, endPoint y: 207, distance: 228.7
click at [332, 188] on div "As you can see in this video, the stains seems to be caused by someone who had …" at bounding box center [217, 166] width 230 height 43
copy div "As you can see in this video, the stains seems to be caused by someone who had …"
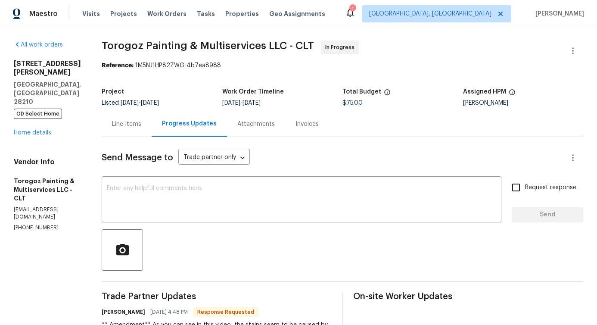
scroll to position [0, 0]
click at [178, 196] on textarea at bounding box center [302, 201] width 390 height 30
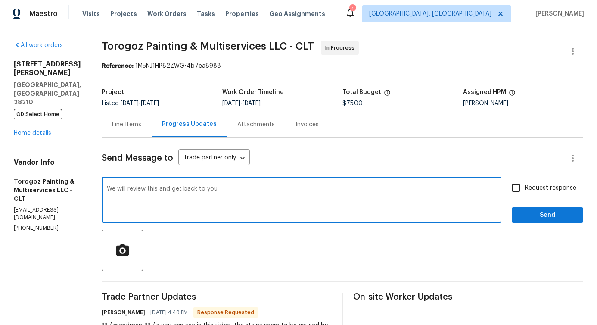
type textarea "We will review this and get back to you!"
click at [523, 214] on span "Send" at bounding box center [548, 215] width 58 height 11
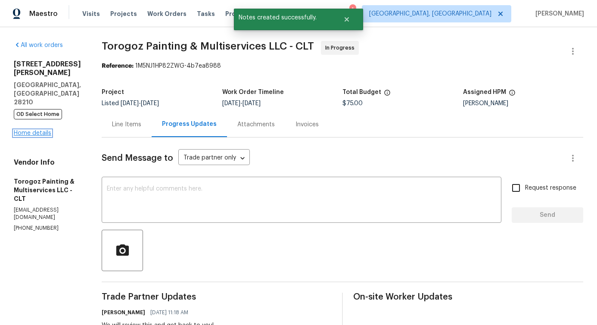
click at [40, 130] on link "Home details" at bounding box center [32, 133] width 37 height 6
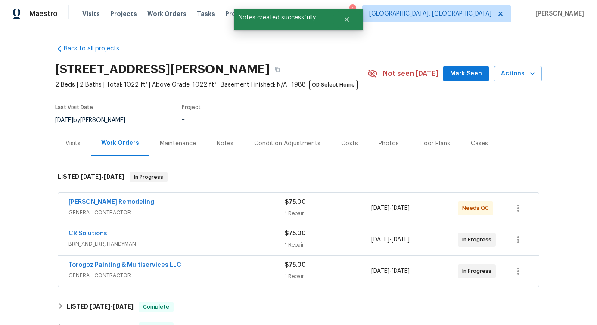
scroll to position [26, 0]
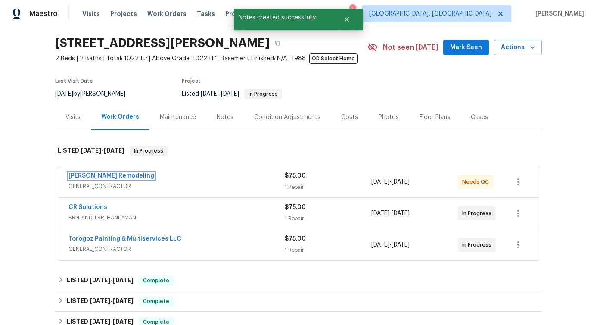
click at [97, 174] on link "Pino Remodeling" at bounding box center [112, 176] width 86 height 6
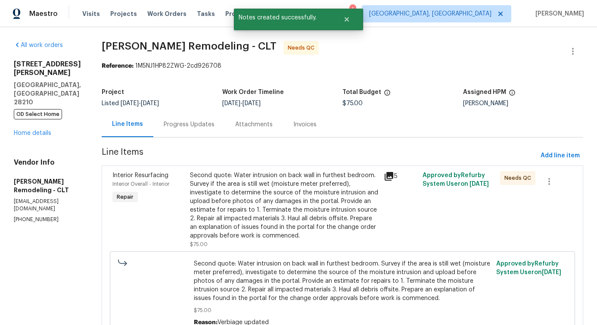
click at [189, 131] on div "Progress Updates" at bounding box center [189, 124] width 72 height 25
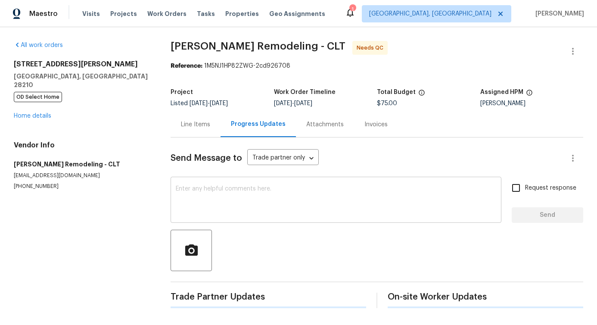
click at [216, 221] on div "x ​" at bounding box center [336, 201] width 331 height 44
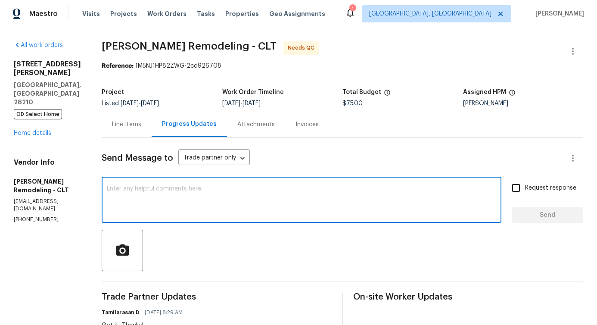
click at [118, 129] on div "Line Items" at bounding box center [127, 124] width 50 height 25
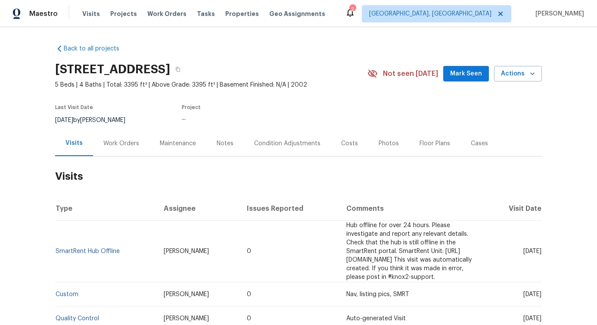
click at [111, 143] on div "Work Orders" at bounding box center [121, 143] width 36 height 9
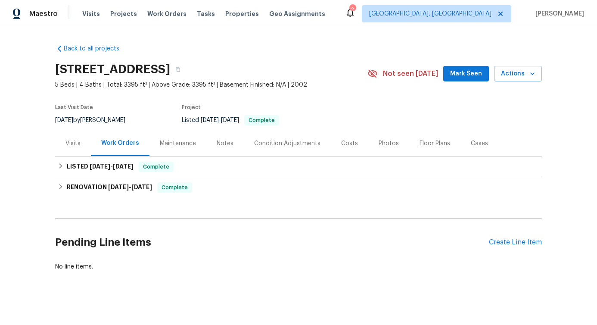
scroll to position [11, 0]
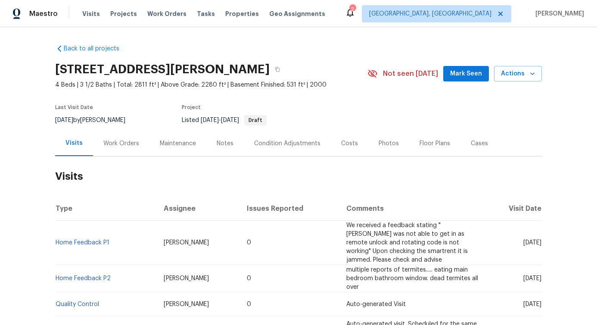
click at [137, 137] on div "Work Orders" at bounding box center [121, 143] width 56 height 25
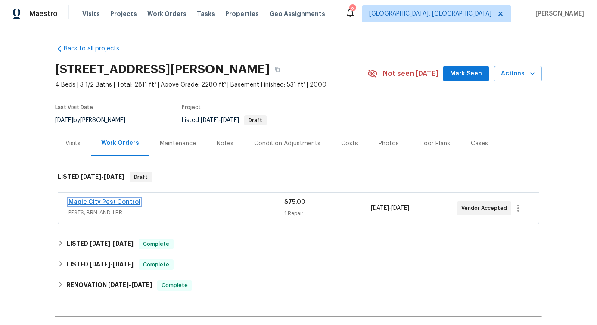
click at [94, 203] on link "Magic City Pest Control" at bounding box center [105, 202] width 72 height 6
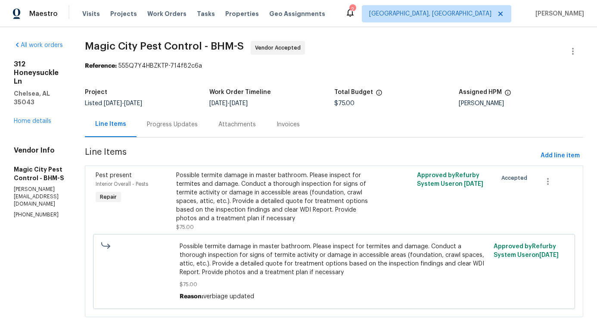
click at [198, 128] on div "Progress Updates" at bounding box center [172, 124] width 51 height 9
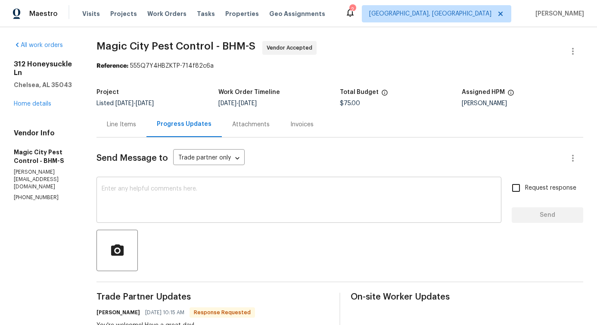
click at [228, 213] on textarea at bounding box center [299, 201] width 395 height 30
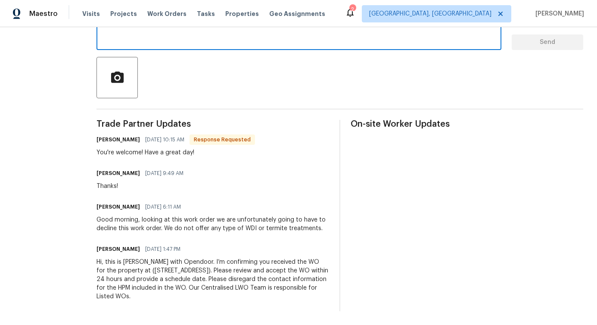
scroll to position [188, 0]
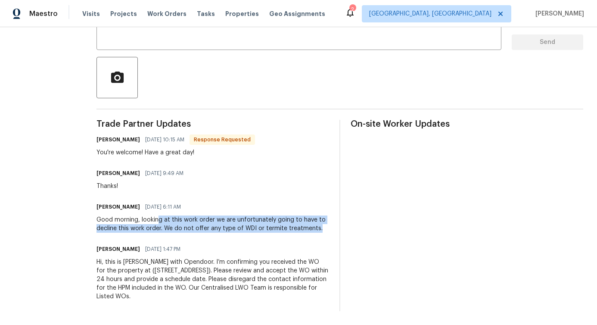
drag, startPoint x: 185, startPoint y: 206, endPoint x: 225, endPoint y: 221, distance: 41.9
click at [225, 221] on div "Good morning, looking at this work order we are unfortunately going to have to …" at bounding box center [213, 223] width 233 height 17
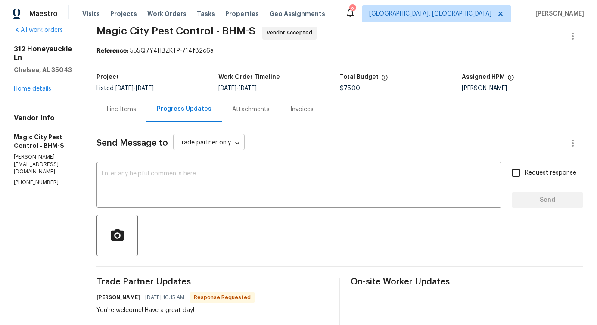
scroll to position [14, 0]
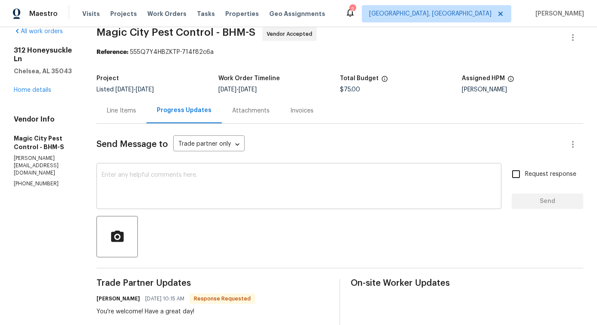
click at [194, 172] on textarea at bounding box center [299, 187] width 395 height 30
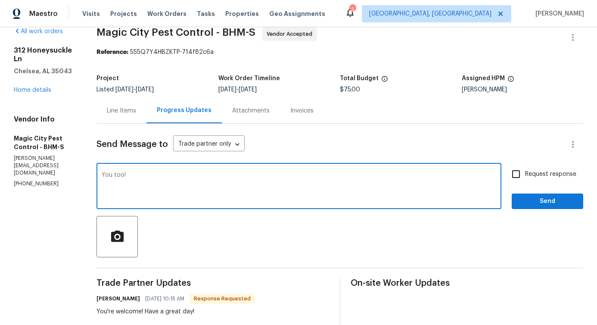
type textarea "You too!"
click at [539, 203] on span "Send" at bounding box center [548, 201] width 58 height 11
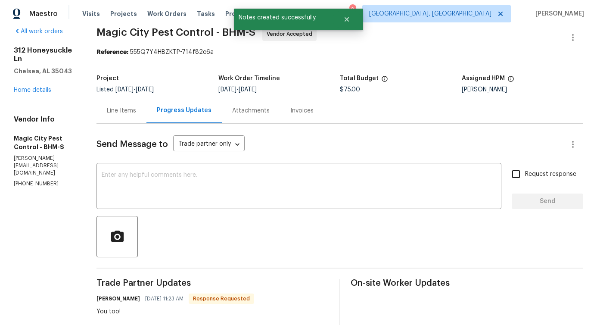
scroll to position [0, 0]
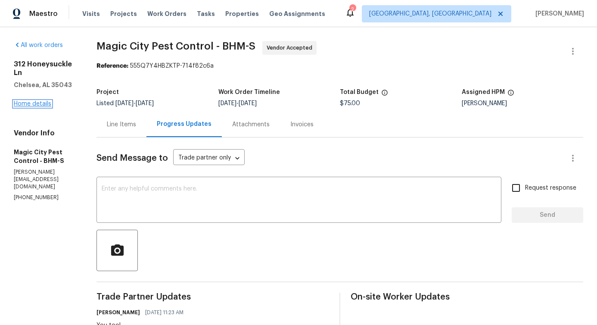
click at [38, 101] on link "Home details" at bounding box center [32, 104] width 37 height 6
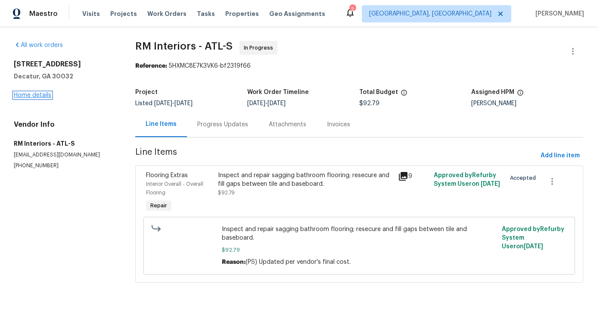
click at [23, 95] on link "Home details" at bounding box center [32, 95] width 37 height 6
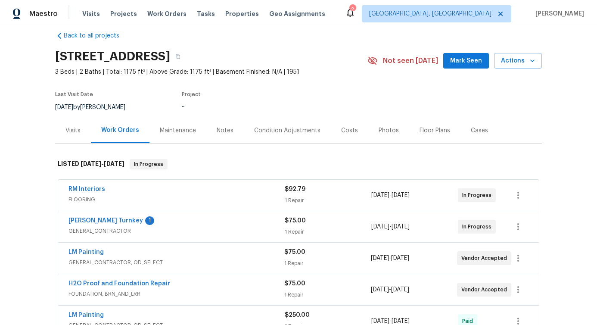
scroll to position [50, 0]
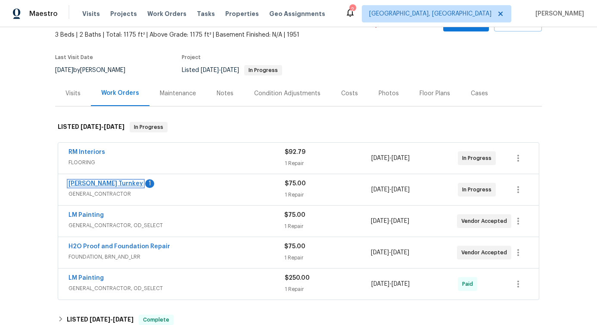
click at [89, 182] on link "Davis Turnkey" at bounding box center [106, 184] width 75 height 6
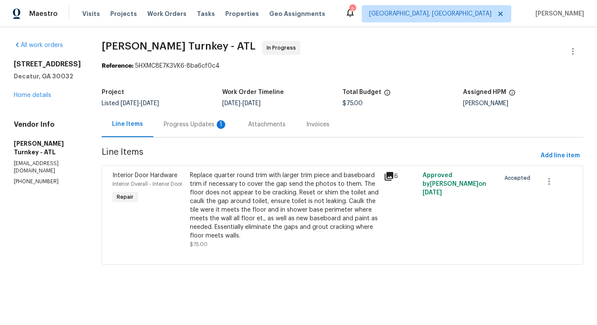
click at [193, 130] on div "Progress Updates 1" at bounding box center [195, 124] width 84 height 25
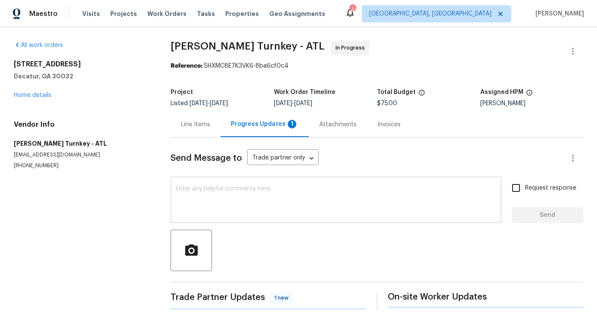
click at [208, 184] on div "x ​" at bounding box center [336, 201] width 331 height 44
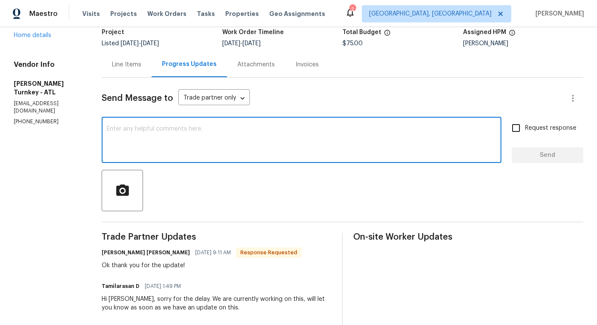
scroll to position [145, 0]
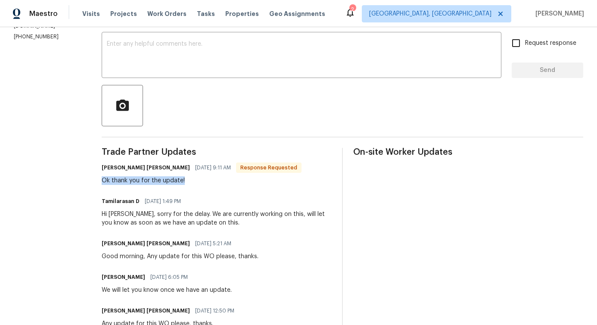
drag, startPoint x: 90, startPoint y: 180, endPoint x: 196, endPoint y: 181, distance: 105.2
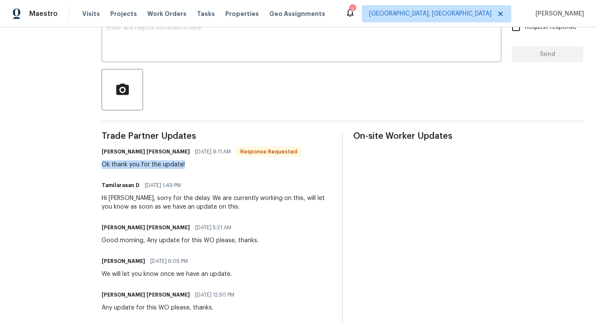
scroll to position [204, 0]
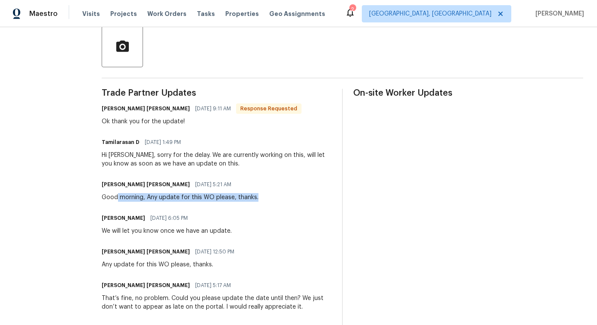
drag, startPoint x: 108, startPoint y: 200, endPoint x: 268, endPoint y: 202, distance: 159.9
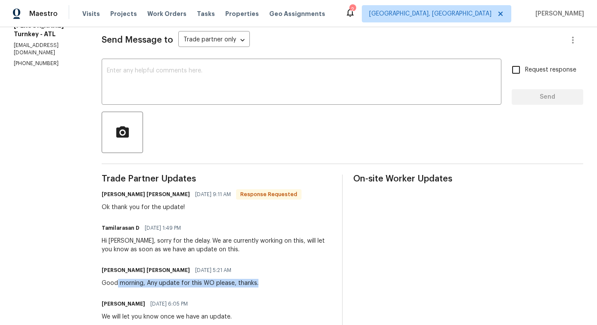
scroll to position [0, 0]
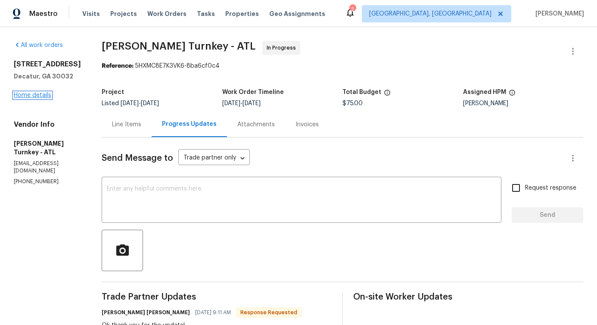
click at [25, 94] on link "Home details" at bounding box center [32, 95] width 37 height 6
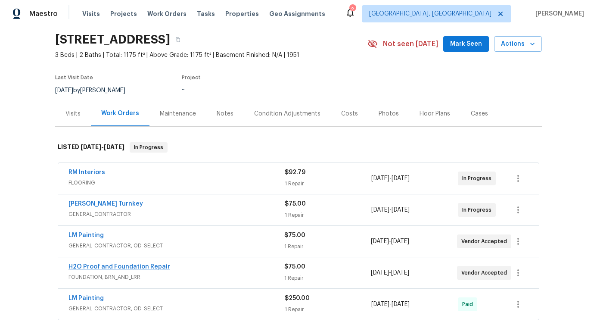
scroll to position [73, 0]
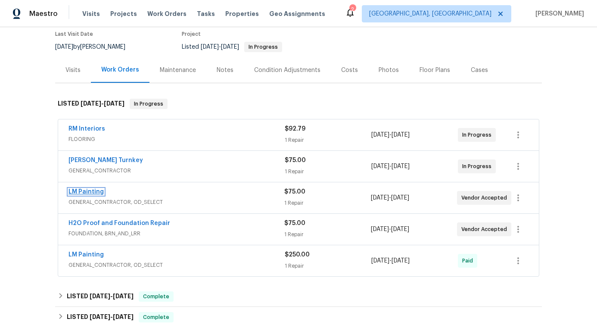
click at [79, 192] on link "LM Painting" at bounding box center [86, 192] width 35 height 6
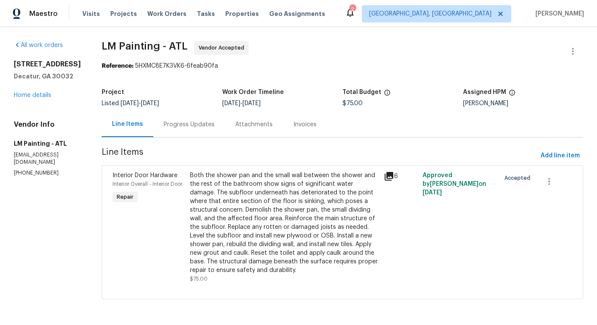
click at [211, 126] on div "Progress Updates" at bounding box center [189, 124] width 51 height 9
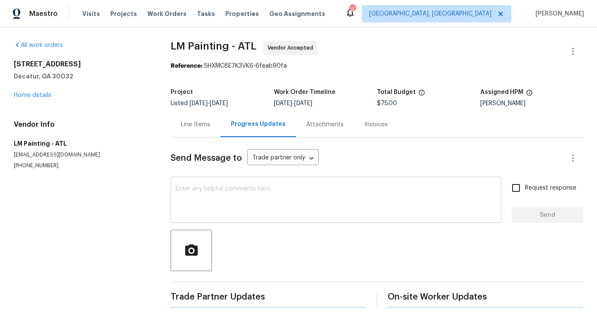
click at [268, 203] on textarea at bounding box center [336, 201] width 321 height 30
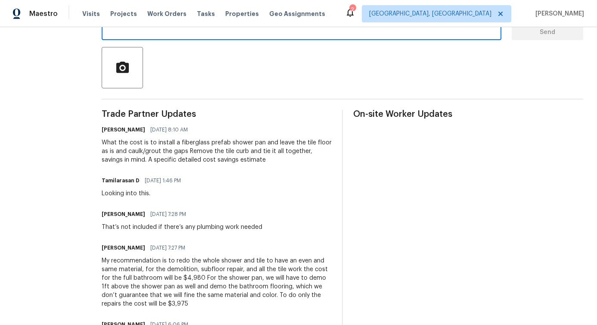
scroll to position [182, 0]
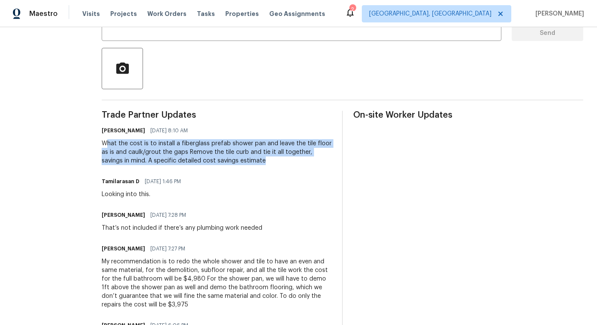
drag, startPoint x: 134, startPoint y: 140, endPoint x: 340, endPoint y: 159, distance: 206.8
click at [332, 159] on div "What the cost is to install a fiberglass prefab shower pan and leave the tile f…" at bounding box center [217, 152] width 230 height 26
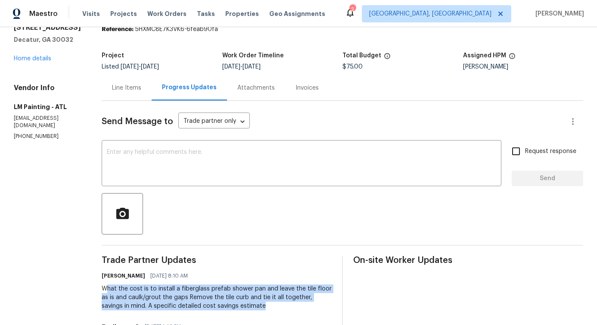
scroll to position [0, 0]
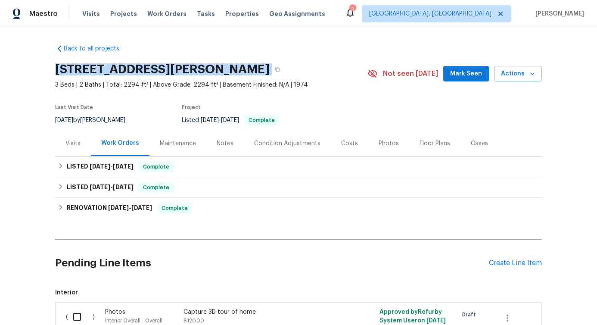
drag, startPoint x: 53, startPoint y: 70, endPoint x: 366, endPoint y: 64, distance: 312.5
click at [366, 64] on div "[STREET_ADDRESS][PERSON_NAME]" at bounding box center [211, 69] width 312 height 22
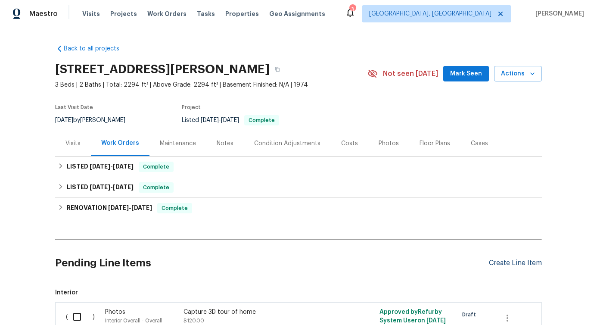
click at [514, 261] on div "Create Line Item" at bounding box center [515, 263] width 53 height 8
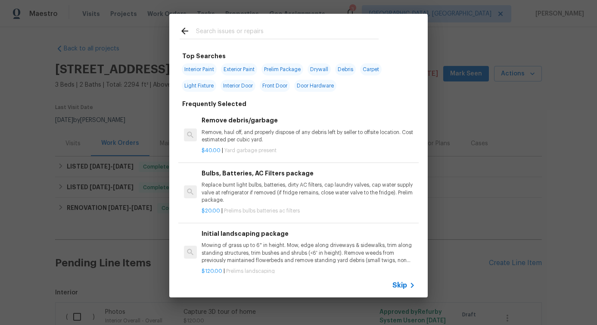
click at [237, 32] on input "text" at bounding box center [287, 32] width 183 height 13
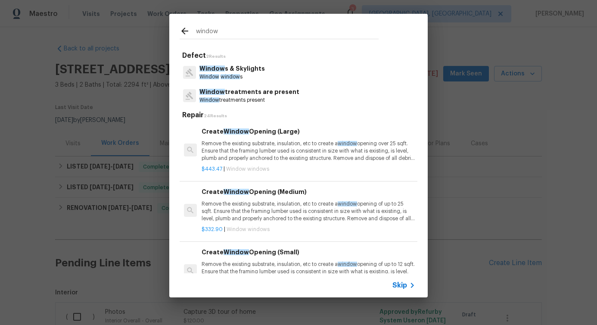
type input "window"
click at [243, 74] on p "Window window s" at bounding box center [232, 76] width 65 height 7
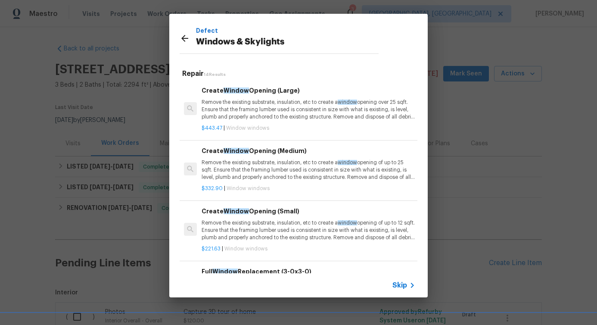
click at [249, 109] on p "Remove the existing substrate, insulation, etc to create a window opening over …" at bounding box center [309, 110] width 214 height 22
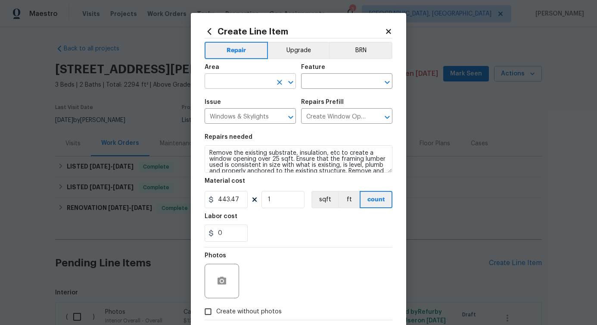
click at [228, 86] on input "text" at bounding box center [238, 81] width 67 height 13
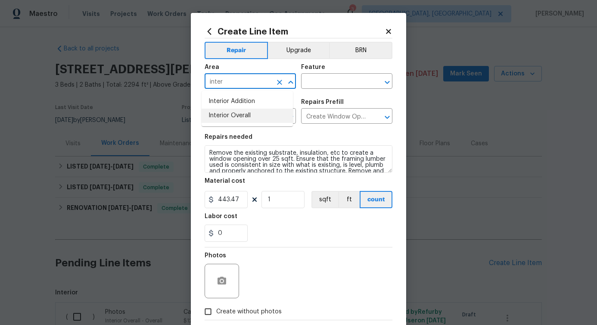
click at [229, 119] on li "Interior Overall" at bounding box center [247, 116] width 91 height 14
type input "Interior Overall"
click at [305, 87] on input "text" at bounding box center [334, 81] width 67 height 13
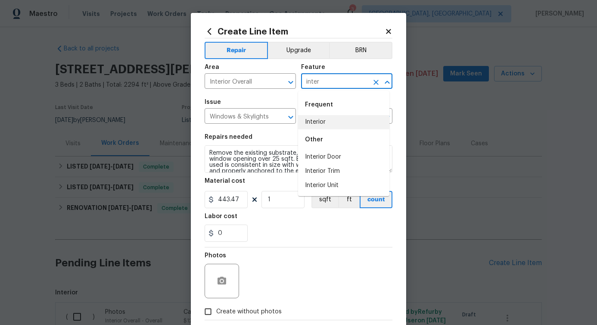
click at [315, 122] on li "Interior" at bounding box center [343, 122] width 91 height 14
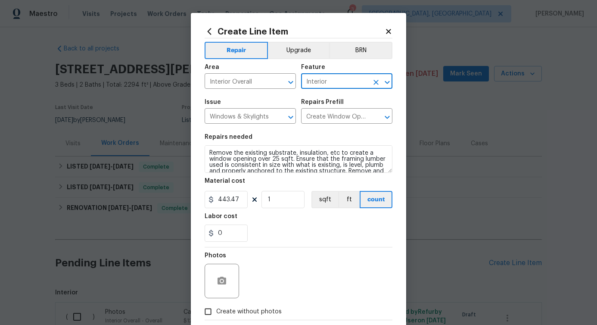
type input "Interior"
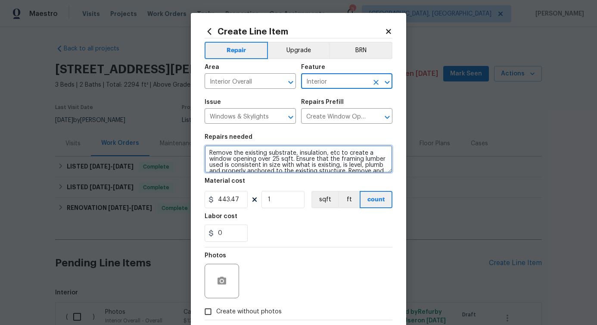
click at [260, 163] on textarea "Remove the existing substrate, insulation, etc to create a window opening over …" at bounding box center [299, 159] width 188 height 28
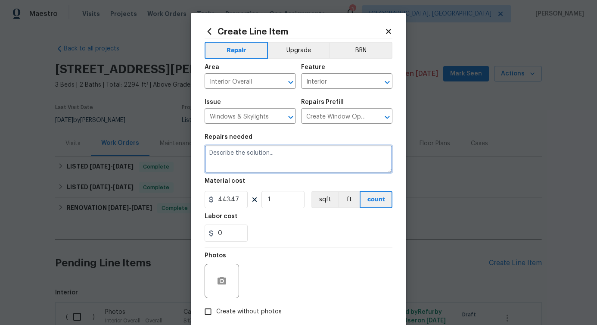
paste textarea "Window in back room is off centered and will not lock. Water and squatters can …"
click at [205, 154] on textarea "Window in back room is off centered and will not lock. Water and squatters can …" at bounding box center [299, 159] width 188 height 28
click at [0, 0] on span "enter" at bounding box center [0, 0] width 0 height 0
click at [0, 0] on qb-div "Add a period action ." at bounding box center [0, 0] width 0 height 0
type textarea "Received feedback that window in back room is off centered and will not lock. W…"
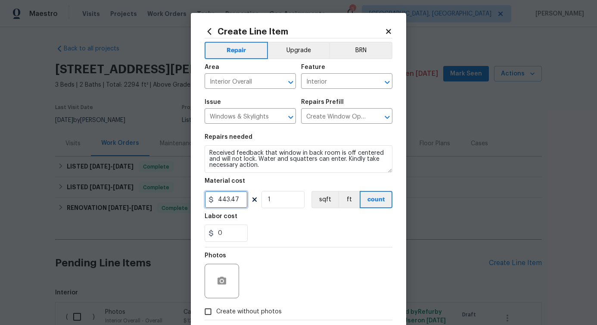
click at [221, 200] on input "443.47" at bounding box center [226, 199] width 43 height 17
type input "75"
click at [221, 281] on circle "button" at bounding box center [222, 281] width 3 height 3
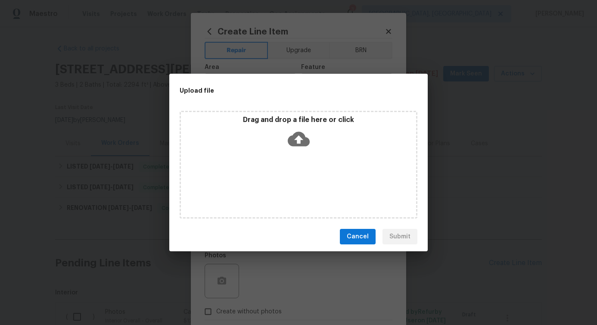
click at [295, 136] on icon at bounding box center [299, 139] width 22 height 15
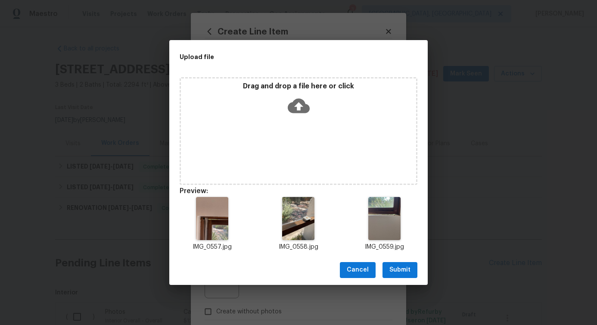
click at [404, 268] on span "Submit" at bounding box center [400, 270] width 21 height 11
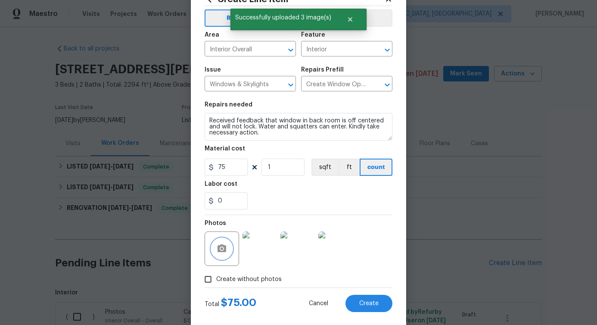
scroll to position [47, 0]
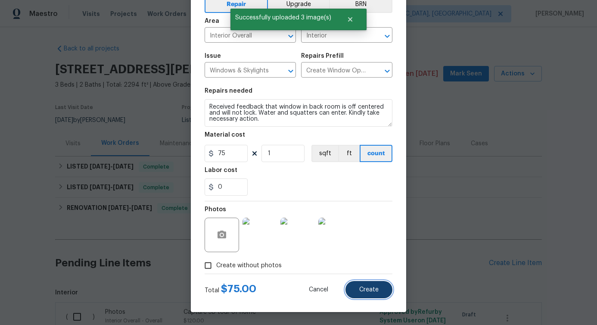
click at [374, 290] on span "Create" at bounding box center [368, 290] width 19 height 6
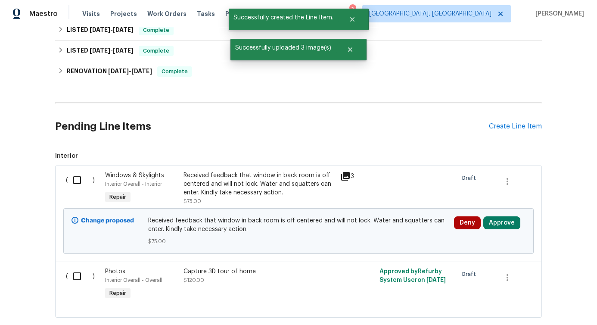
scroll to position [195, 0]
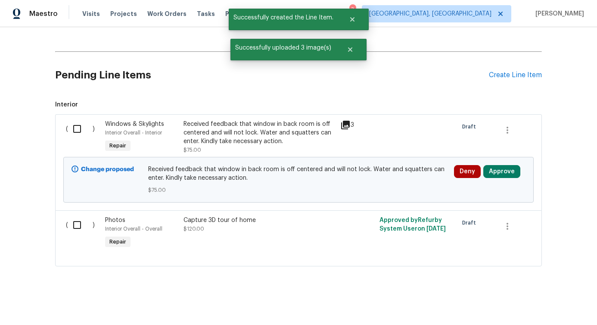
click at [83, 120] on input "checkbox" at bounding box center [80, 129] width 25 height 18
checkbox input "true"
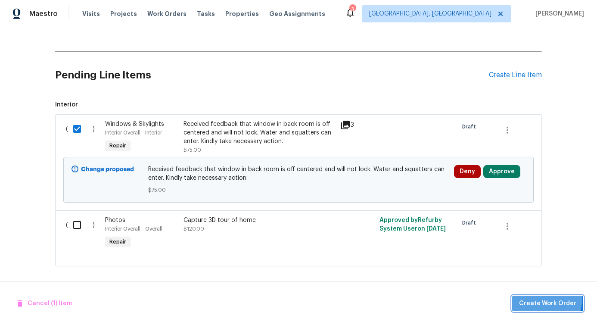
click at [538, 297] on button "Create Work Order" at bounding box center [547, 304] width 71 height 16
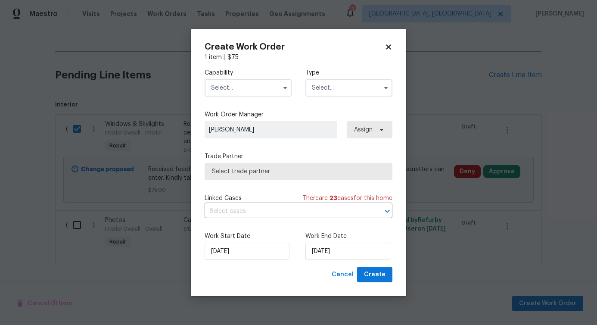
click at [268, 84] on input "text" at bounding box center [248, 87] width 87 height 17
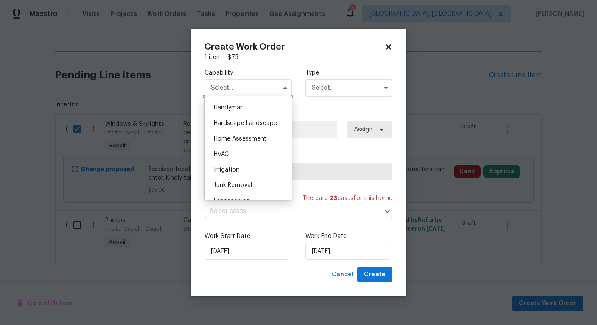
scroll to position [456, 0]
click at [234, 140] on div "Hardscape Landscape" at bounding box center [248, 140] width 83 height 16
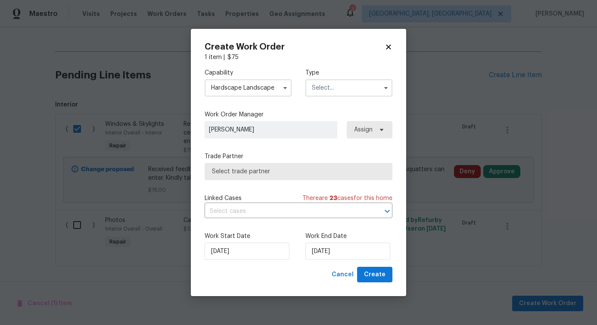
click at [257, 84] on input "Hardscape Landscape" at bounding box center [248, 87] width 87 height 17
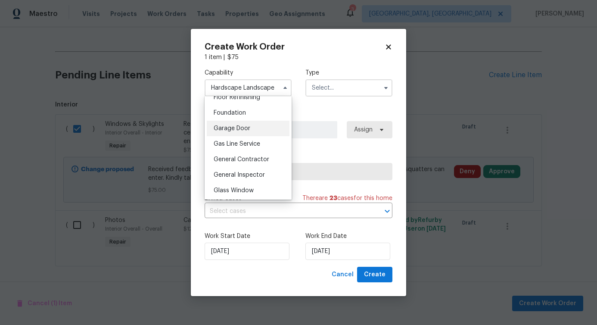
scroll to position [461, 0]
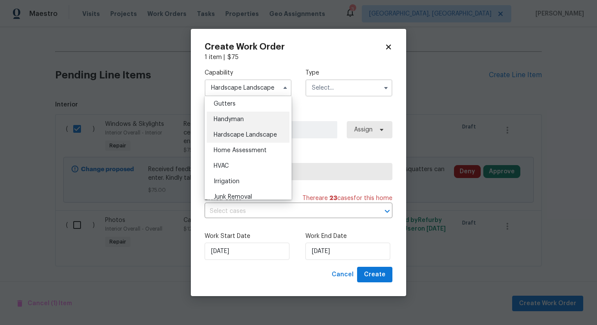
click at [237, 122] on span "Handyman" at bounding box center [229, 119] width 30 height 6
type input "Handyman"
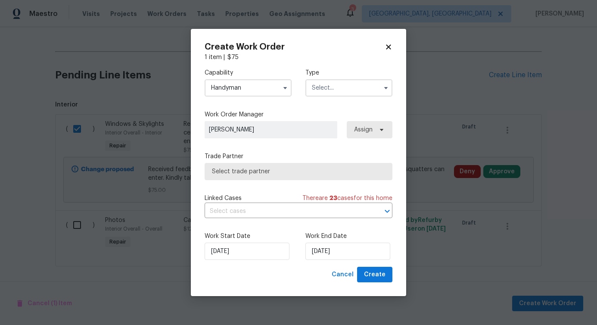
click at [369, 73] on label "Type" at bounding box center [349, 73] width 87 height 9
click at [358, 88] on input "text" at bounding box center [349, 87] width 87 height 17
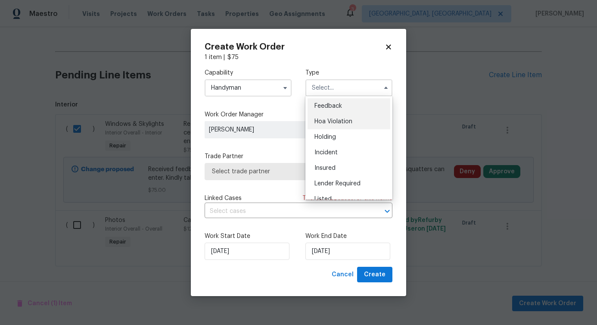
click at [331, 114] on div "Hoa Violation" at bounding box center [349, 122] width 83 height 16
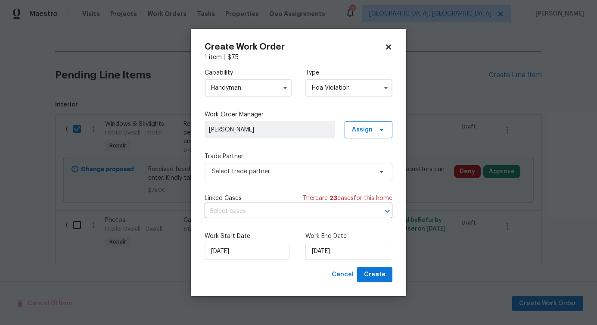
click at [351, 86] on input "Hoa Violation" at bounding box center [349, 87] width 87 height 17
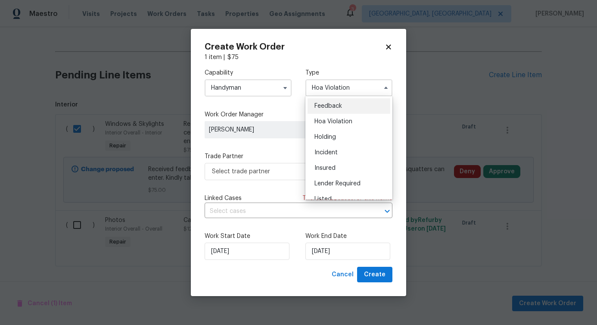
click at [333, 103] on span "Feedback" at bounding box center [329, 106] width 28 height 6
type input "Feedback"
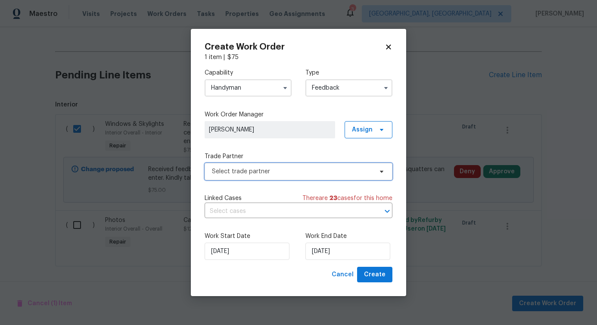
click at [247, 176] on span "Select trade partner" at bounding box center [299, 171] width 188 height 17
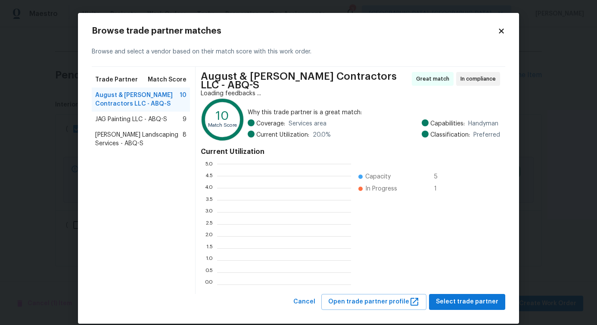
scroll to position [114, 128]
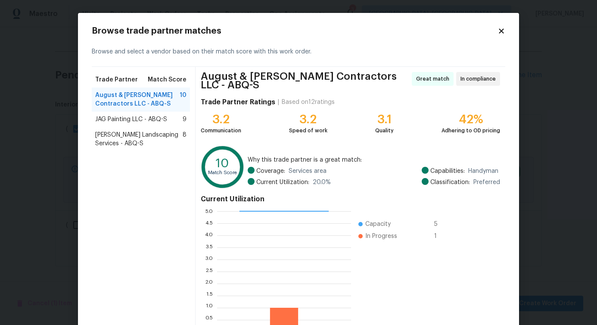
click at [139, 123] on span "JAG Painting LLC - ABQ-S" at bounding box center [131, 119] width 72 height 9
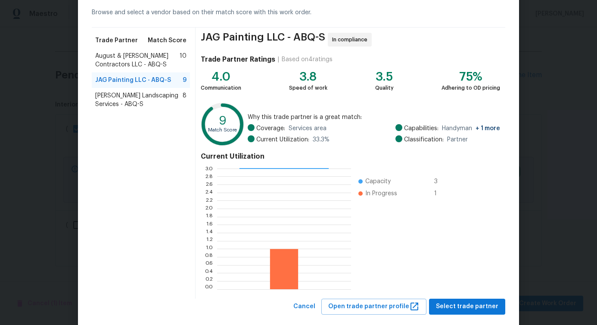
scroll to position [55, 0]
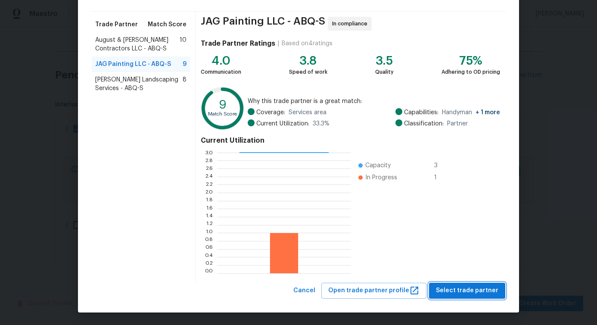
click at [474, 290] on span "Select trade partner" at bounding box center [467, 290] width 62 height 11
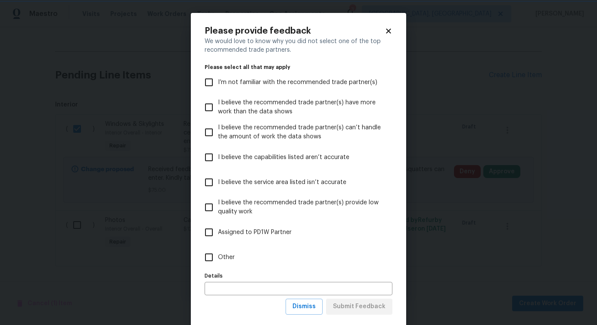
scroll to position [0, 0]
click at [223, 256] on span "Other" at bounding box center [226, 257] width 17 height 9
click at [218, 256] on input "Other" at bounding box center [209, 257] width 18 height 18
checkbox input "true"
click at [377, 315] on div "Please provide feedback We would love to know why you did not select one of the…" at bounding box center [298, 170] width 215 height 315
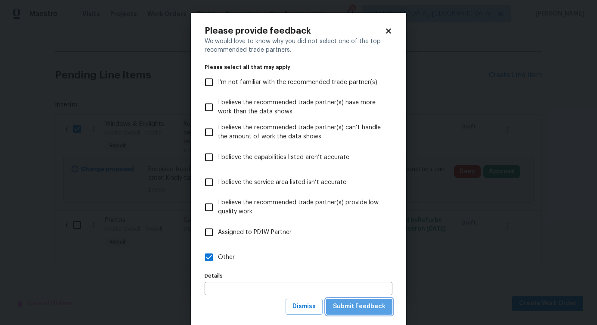
click at [375, 311] on span "Submit Feedback" at bounding box center [359, 306] width 53 height 11
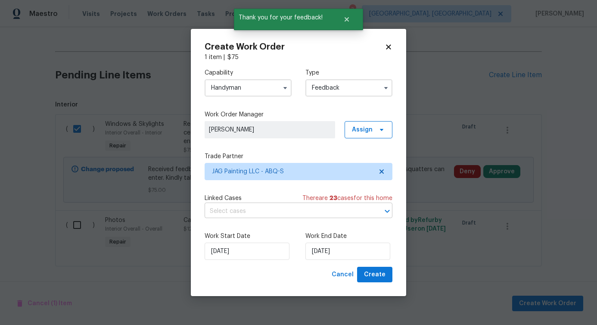
click at [245, 216] on input "text" at bounding box center [287, 211] width 164 height 13
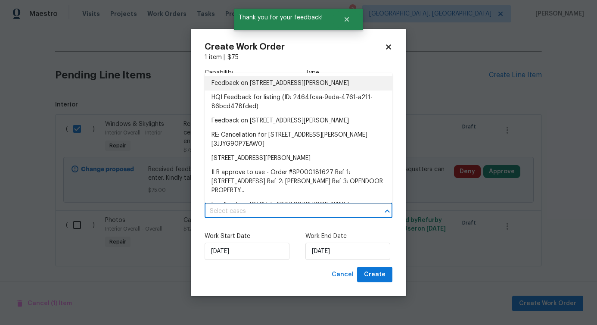
click at [262, 85] on li "Feedback on [STREET_ADDRESS][PERSON_NAME]" at bounding box center [299, 83] width 188 height 14
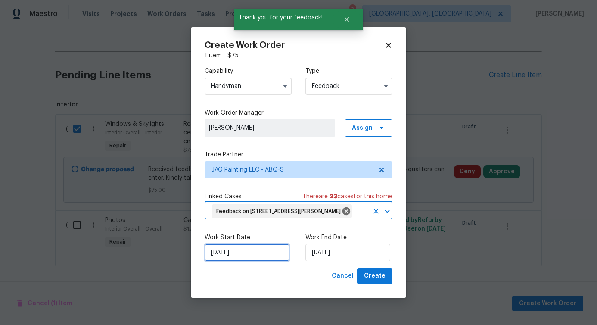
click at [238, 261] on input "[DATE]" at bounding box center [247, 252] width 85 height 17
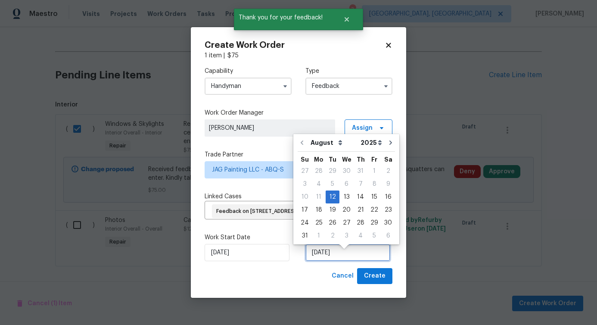
click at [312, 257] on input "[DATE]" at bounding box center [348, 252] width 85 height 17
click at [359, 197] on div "14" at bounding box center [361, 197] width 14 height 12
type input "[DATE]"
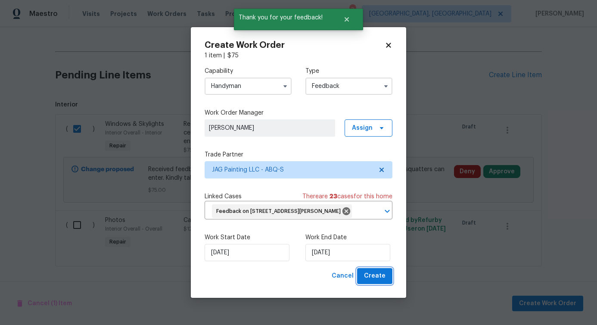
click at [372, 281] on span "Create" at bounding box center [375, 276] width 22 height 11
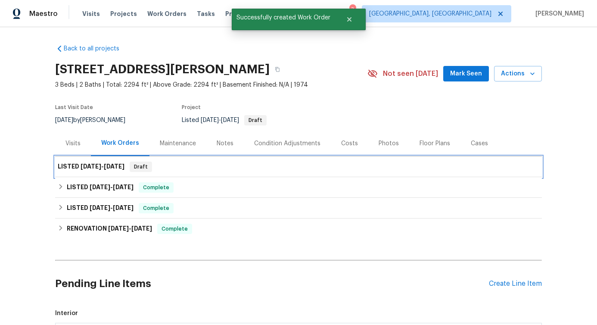
click at [87, 168] on span "[DATE]" at bounding box center [91, 166] width 21 height 6
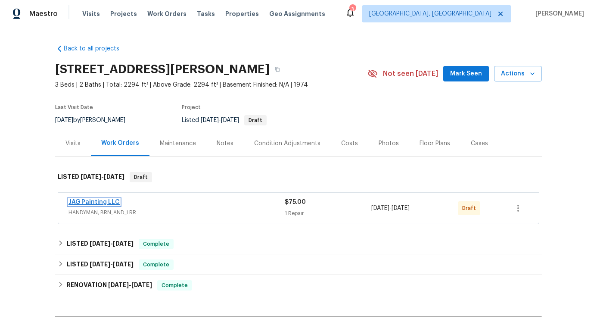
click at [100, 201] on link "JAG Painting LLC" at bounding box center [94, 202] width 51 height 6
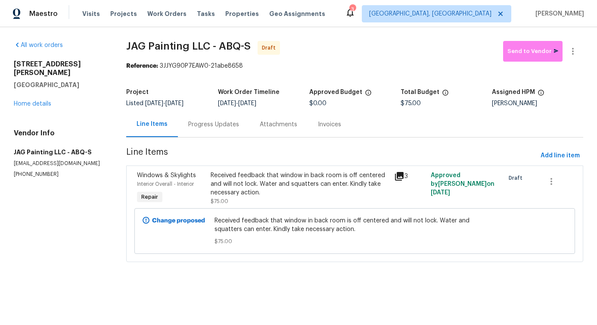
click at [211, 128] on div "Progress Updates" at bounding box center [213, 124] width 51 height 9
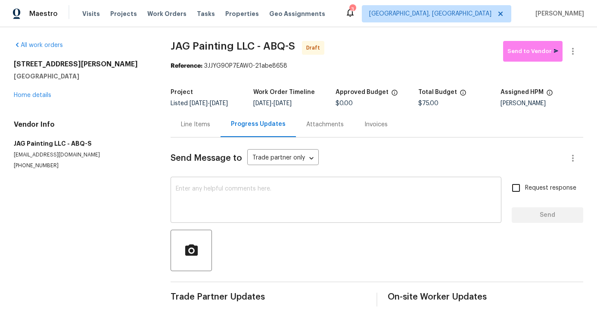
click at [220, 206] on textarea at bounding box center [336, 201] width 321 height 30
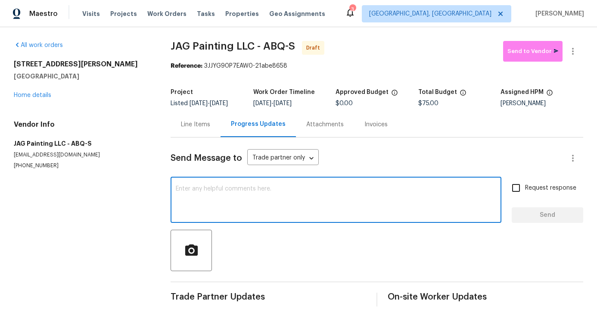
paste textarea "Hi, this is Pavithra with Opendoor. I’m confirming you received the WO for the …"
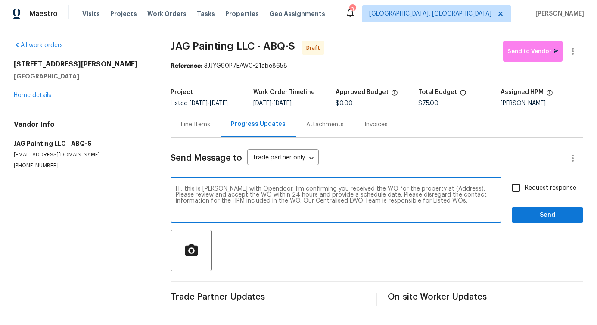
click at [447, 191] on textarea "Hi, this is Pavithra with Opendoor. I’m confirming you received the WO for the …" at bounding box center [336, 201] width 321 height 30
paste textarea "3912 Wellesley Dr NE, Albuquerque, NM 87107"
type textarea "Hi, this is Pavithra with Opendoor. I’m confirming you received the WO for the …"
click at [526, 180] on label "Request response" at bounding box center [541, 188] width 69 height 18
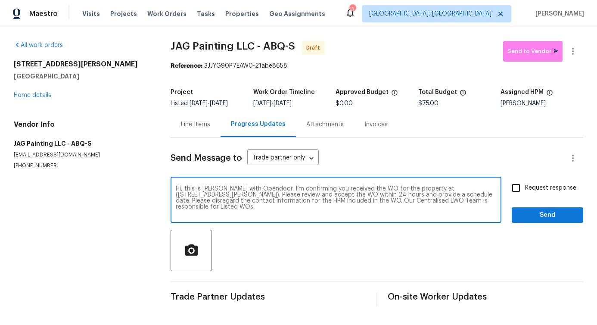
click at [525, 180] on input "Request response" at bounding box center [516, 188] width 18 height 18
checkbox input "true"
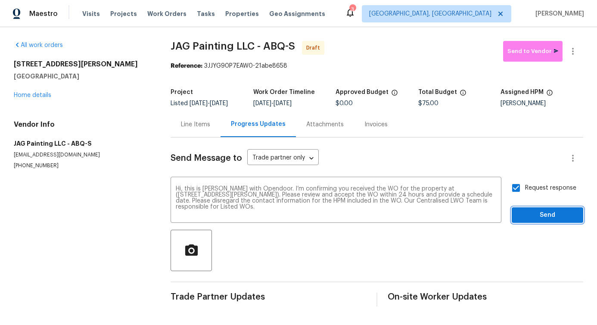
click at [533, 211] on span "Send" at bounding box center [548, 215] width 58 height 11
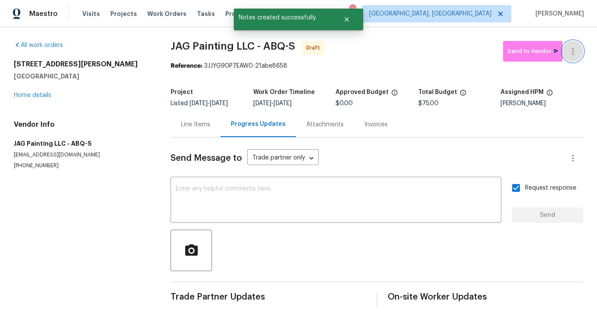
click at [571, 53] on icon "button" at bounding box center [573, 51] width 10 height 10
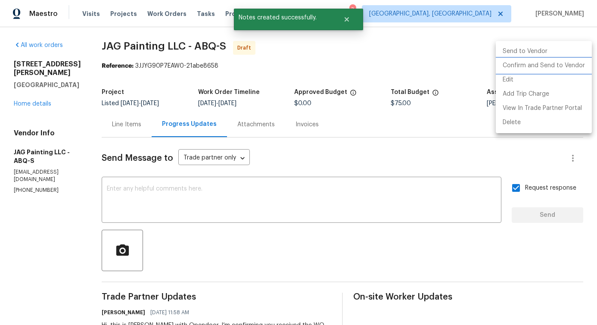
click at [553, 62] on li "Confirm and Send to Vendor" at bounding box center [544, 66] width 96 height 14
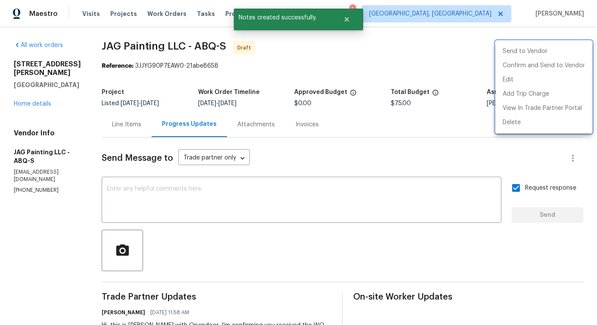
click at [246, 188] on div at bounding box center [298, 162] width 597 height 325
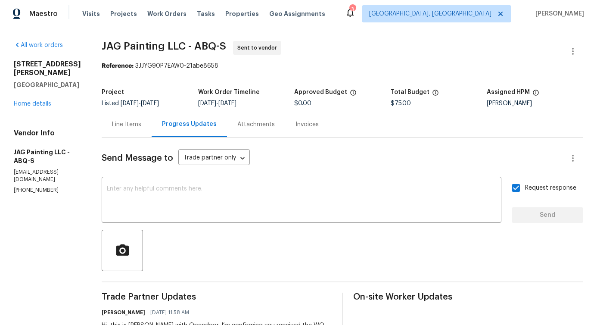
click at [124, 124] on div "Line Items" at bounding box center [126, 124] width 29 height 9
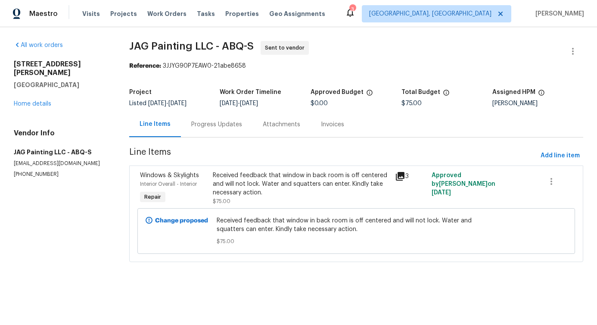
click at [211, 116] on div "Progress Updates" at bounding box center [217, 124] width 72 height 25
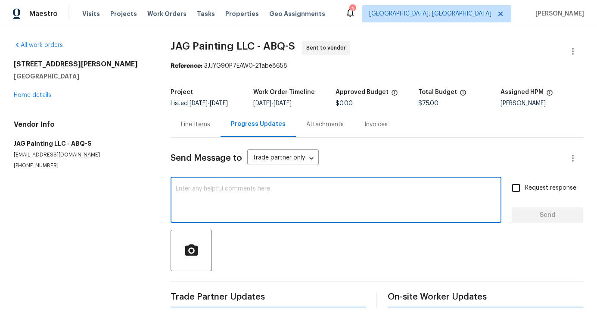
click at [230, 190] on textarea at bounding box center [336, 201] width 321 height 30
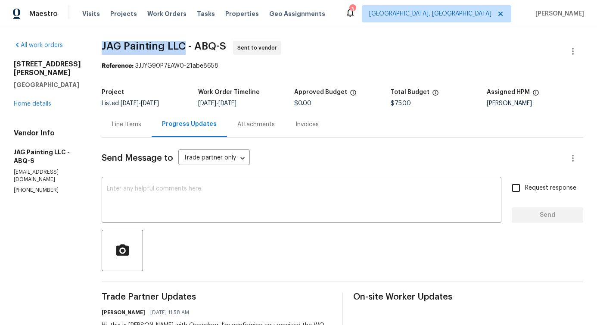
drag, startPoint x: 101, startPoint y: 45, endPoint x: 184, endPoint y: 41, distance: 83.3
click at [184, 41] on div "All work orders 3912 Wellesley Dr NE Albuquerque, NM 87107 Home details Vendor …" at bounding box center [298, 207] width 597 height 361
copy span "JAG Painting LLC"
click at [133, 115] on div "Line Items" at bounding box center [127, 124] width 50 height 25
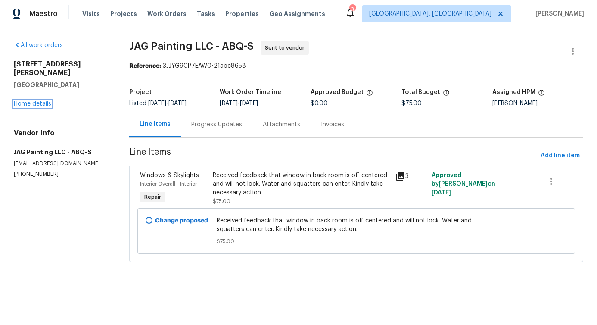
click at [44, 101] on link "Home details" at bounding box center [32, 104] width 37 height 6
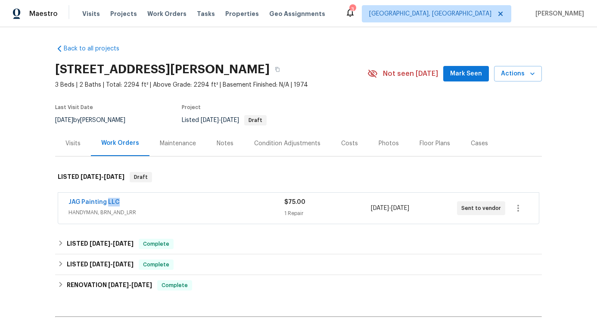
drag, startPoint x: 134, startPoint y: 199, endPoint x: 52, endPoint y: 198, distance: 81.9
click at [26, 201] on div "Back to all projects 3912 Wellesley Dr NE, Albuquerque, NM 87107 3 Beds | 2 Bat…" at bounding box center [298, 176] width 597 height 298
copy link "JAG Painting LLC"
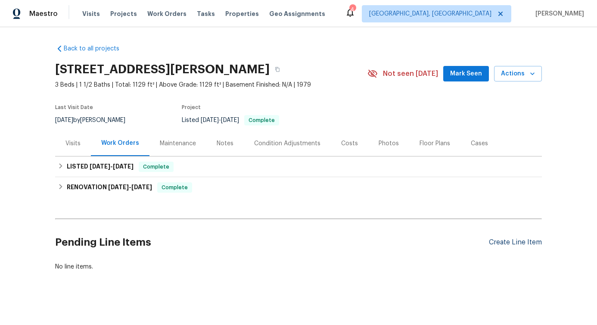
click at [511, 239] on div "Create Line Item" at bounding box center [515, 242] width 53 height 8
click at [504, 240] on div "Create Line Item" at bounding box center [515, 242] width 53 height 8
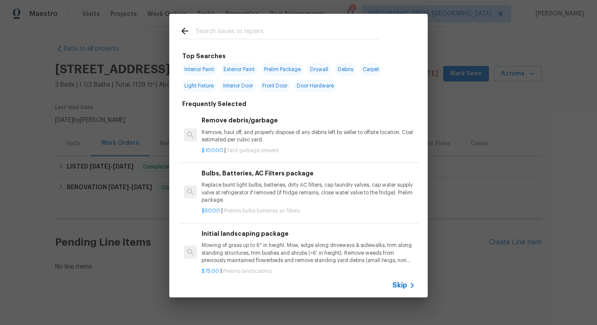
click at [251, 26] on input "text" at bounding box center [287, 32] width 183 height 13
type input "f"
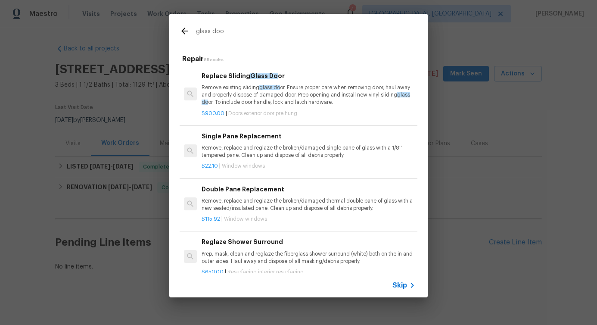
type input "glass door"
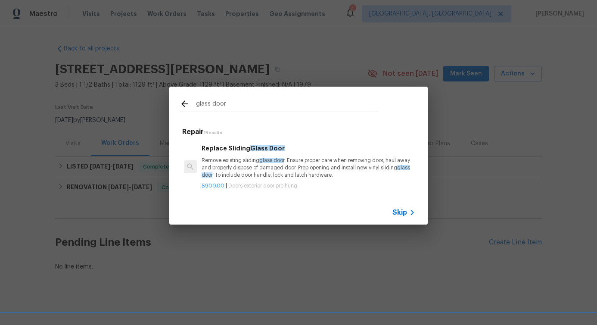
click at [246, 160] on p "Remove existing sliding glass door . Ensure proper care when removing door, hau…" at bounding box center [309, 168] width 214 height 22
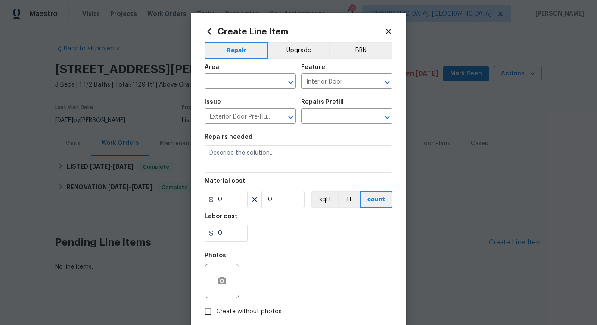
type input "Replace Sliding Glass Door $900.00"
type textarea "Remove existing sliding glass door. Ensure proper care when removing door, haul…"
type input "900"
type input "1"
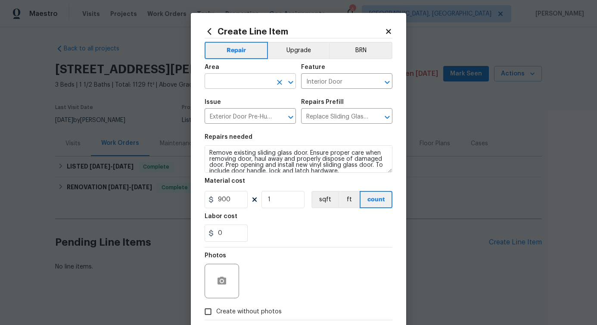
click at [237, 82] on input "text" at bounding box center [238, 81] width 67 height 13
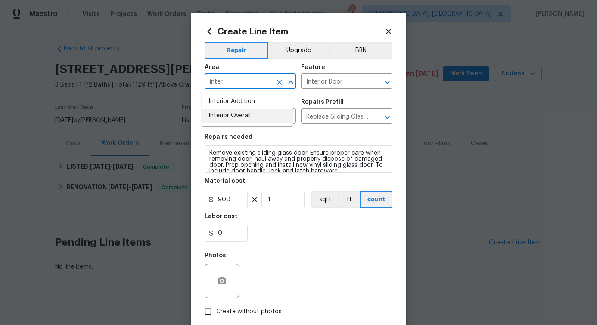
click at [233, 117] on li "Interior Overall" at bounding box center [247, 116] width 91 height 14
type input "Interior Overall"
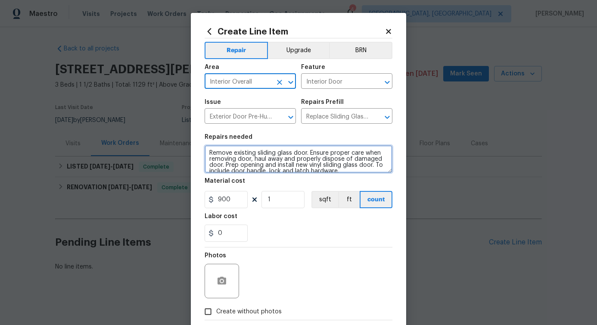
click at [234, 168] on textarea "Remove existing sliding glass door. Ensure proper care when removing door, haul…" at bounding box center [299, 159] width 188 height 28
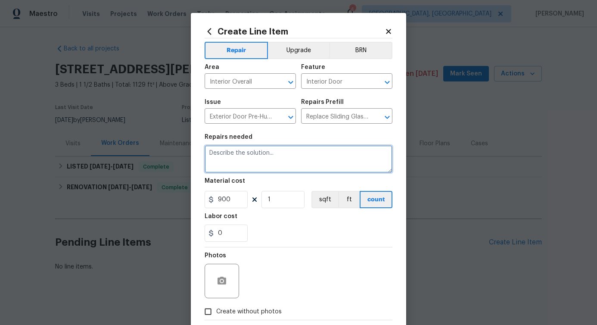
paste textarea "Back sliding glass door lock is jammed needs to be repaired"
type textarea "Back sliding glass door lock is jammed needs to be repaired"
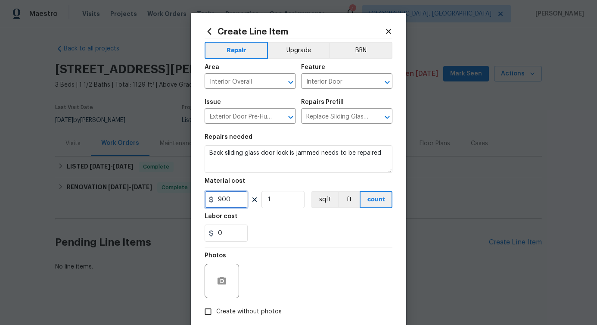
click at [219, 201] on input "900" at bounding box center [226, 199] width 43 height 17
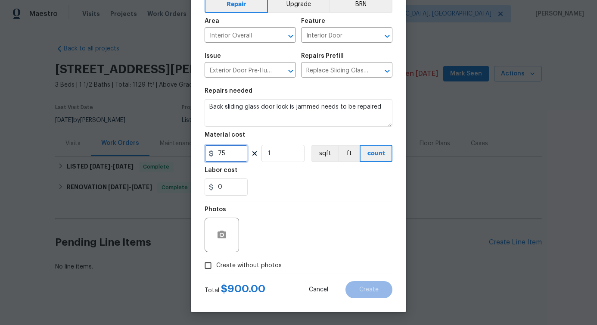
type input "75"
click at [248, 268] on span "Create without photos" at bounding box center [248, 265] width 65 height 9
click at [216, 268] on input "Create without photos" at bounding box center [208, 265] width 16 height 16
checkbox input "true"
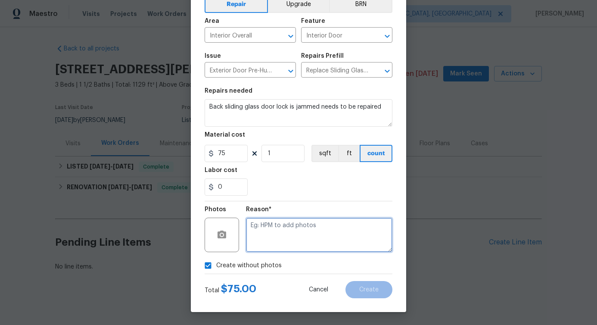
click at [281, 240] on textarea at bounding box center [319, 235] width 147 height 34
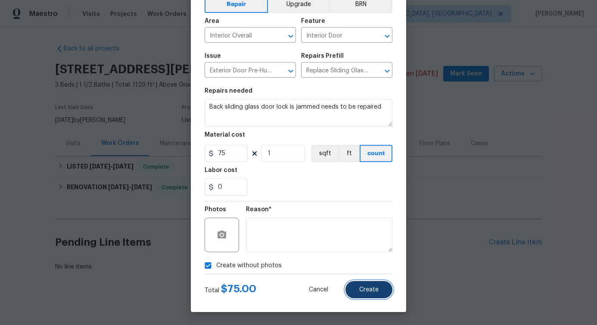
click at [360, 285] on button "Create" at bounding box center [369, 289] width 47 height 17
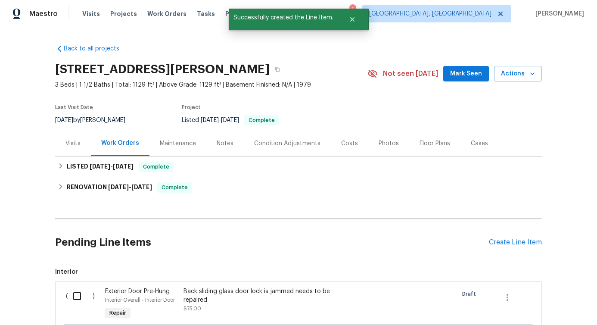
click at [196, 298] on div "Back sliding glass door lock is jammed needs to be repaired" at bounding box center [260, 295] width 152 height 17
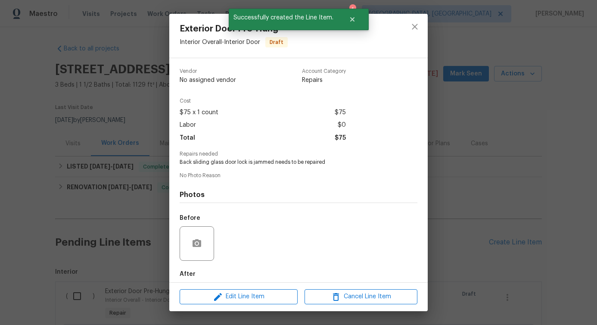
click at [223, 287] on div "Edit Line Item Cancel Line Item" at bounding box center [298, 296] width 259 height 29
click at [225, 294] on span "Edit Line Item" at bounding box center [238, 296] width 113 height 11
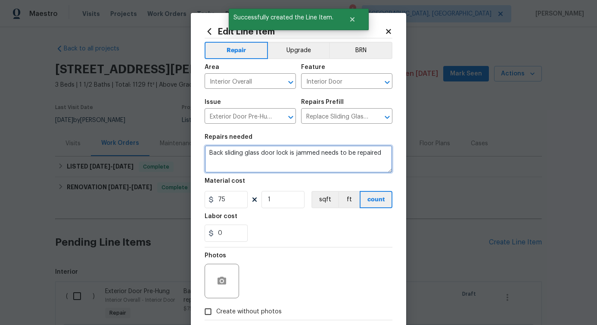
click at [208, 154] on textarea "Back sliding glass door lock is jammed needs to be repaired" at bounding box center [299, 159] width 188 height 28
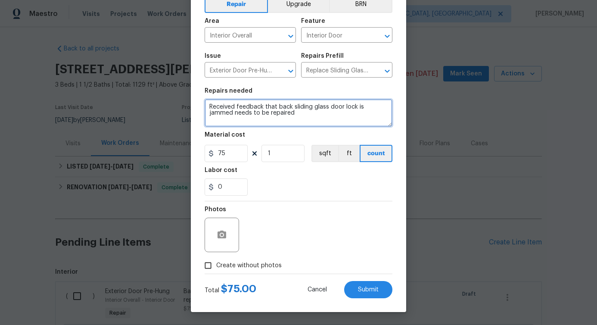
type textarea "Received feedback that back sliding glass door lock is jammed needs to be repai…"
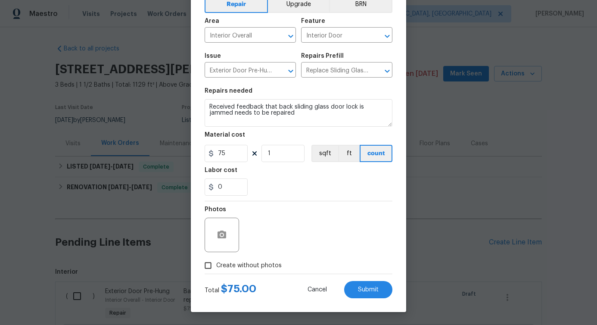
click at [264, 262] on span "Create without photos" at bounding box center [248, 265] width 65 height 9
click at [216, 262] on input "Create without photos" at bounding box center [208, 265] width 16 height 16
checkbox input "true"
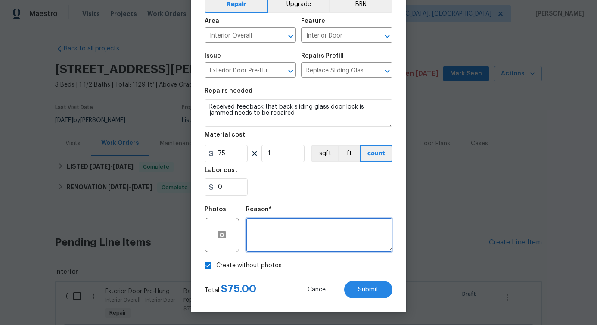
click at [329, 243] on textarea at bounding box center [319, 235] width 147 height 34
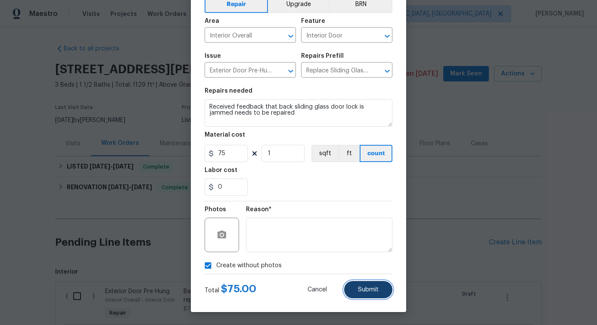
click at [371, 296] on button "Submit" at bounding box center [368, 289] width 48 height 17
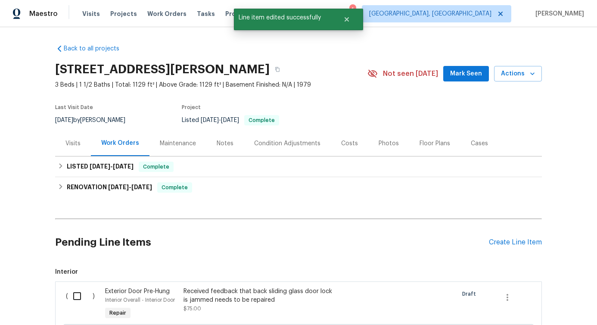
scroll to position [109, 0]
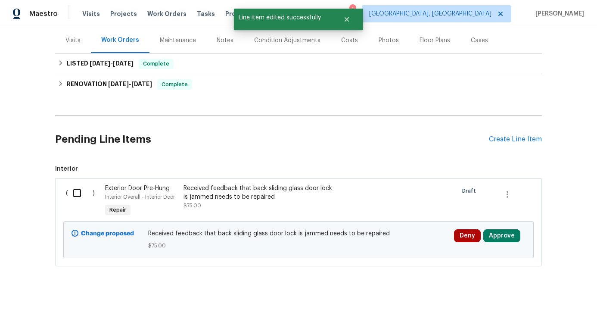
click at [78, 184] on input "checkbox" at bounding box center [80, 193] width 25 height 18
checkbox input "true"
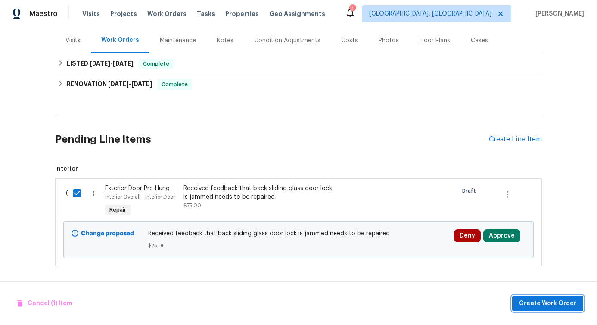
click at [557, 305] on span "Create Work Order" at bounding box center [547, 303] width 57 height 11
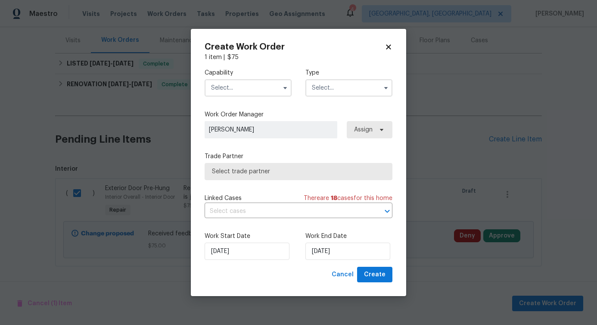
click at [248, 87] on input "text" at bounding box center [248, 87] width 87 height 17
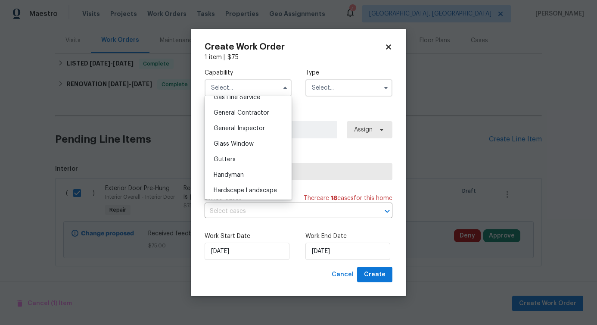
scroll to position [445, 0]
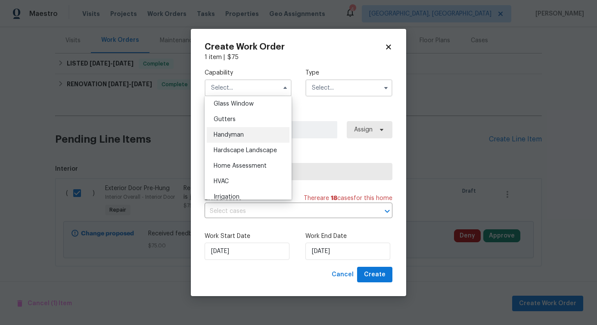
click at [242, 138] on span "Handyman" at bounding box center [229, 135] width 30 height 6
type input "Handyman"
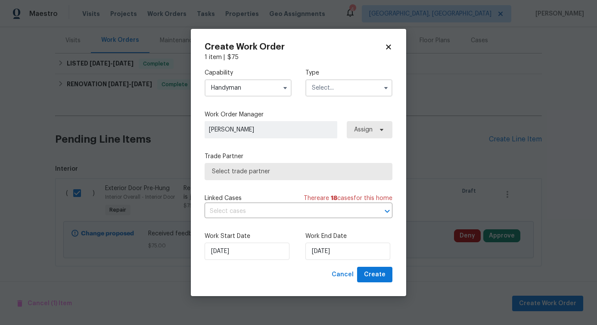
click at [349, 88] on input "text" at bounding box center [349, 87] width 87 height 17
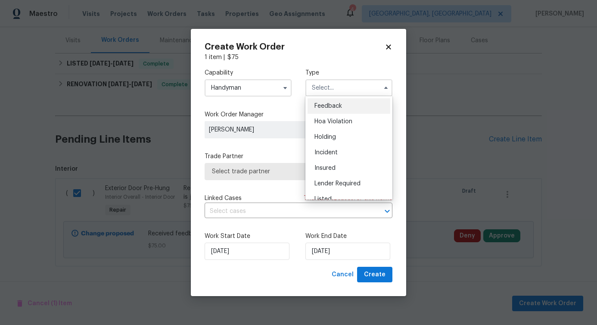
click at [343, 103] on div "Feedback" at bounding box center [349, 106] width 83 height 16
type input "Feedback"
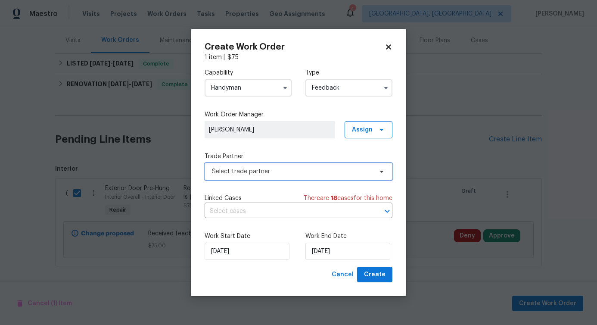
click at [261, 178] on span "Select trade partner" at bounding box center [299, 171] width 188 height 17
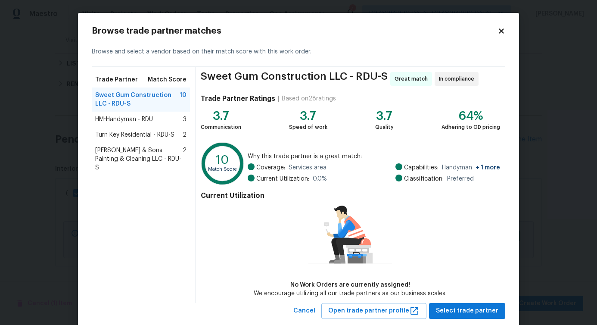
click at [125, 120] on span "HM-Handyman - RDU" at bounding box center [124, 119] width 58 height 9
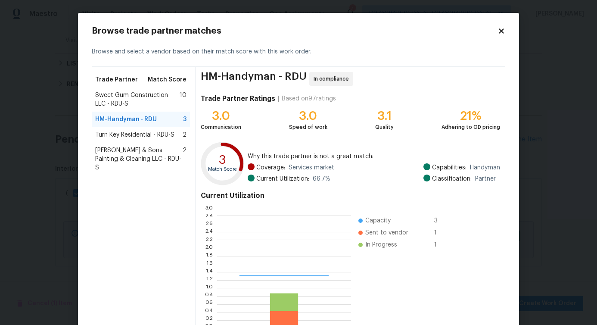
scroll to position [114, 128]
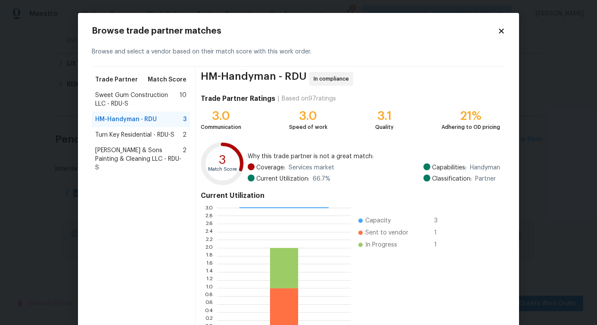
click at [138, 137] on span "Turn Key Residential - RDU-S" at bounding box center [134, 135] width 79 height 9
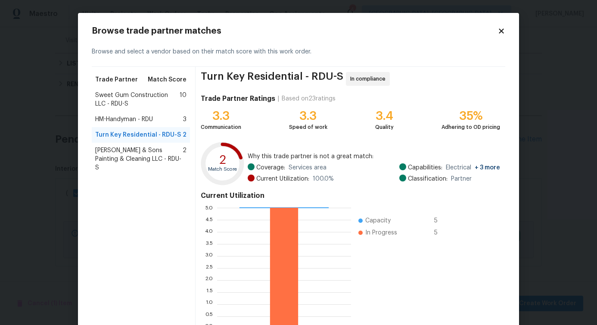
click at [128, 98] on span "Sweet Gum Construction LLC - RDU-S" at bounding box center [137, 99] width 84 height 17
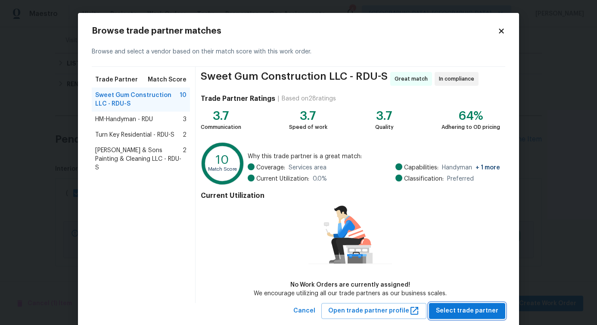
click at [439, 312] on span "Select trade partner" at bounding box center [467, 311] width 62 height 11
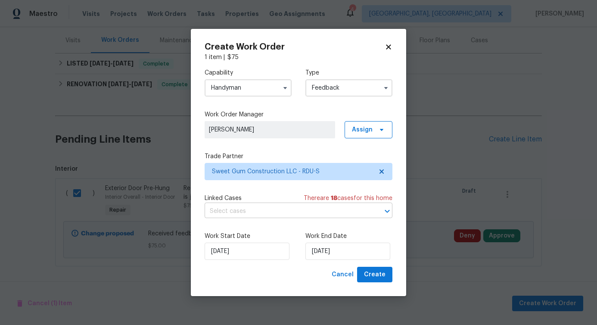
click at [241, 210] on input "text" at bounding box center [287, 211] width 164 height 13
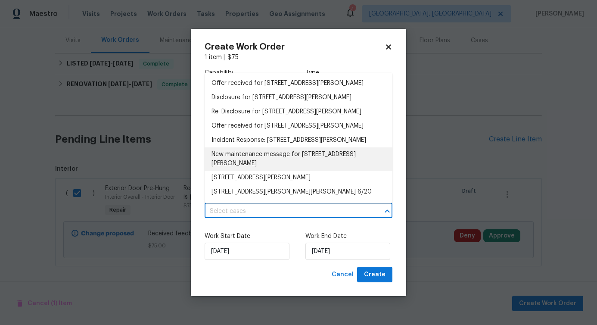
click at [242, 166] on li "New maintenance message for [STREET_ADDRESS][PERSON_NAME]" at bounding box center [299, 158] width 188 height 23
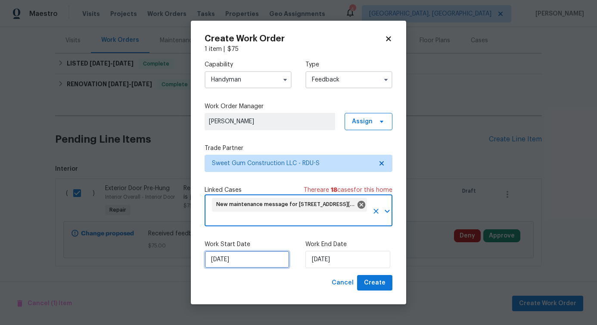
click at [235, 257] on input "[DATE]" at bounding box center [247, 259] width 85 height 17
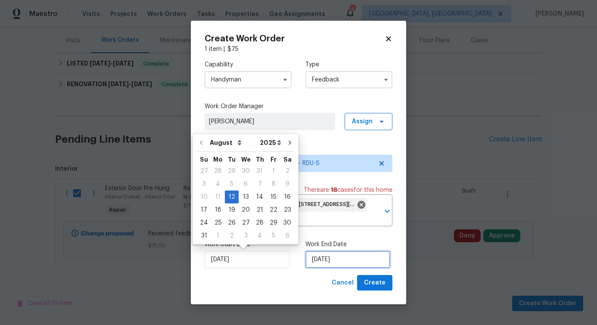
click at [347, 262] on input "[DATE]" at bounding box center [348, 259] width 85 height 17
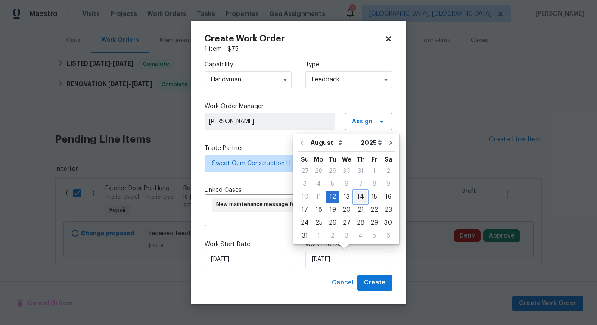
click at [357, 194] on div "14" at bounding box center [361, 197] width 14 height 12
type input "[DATE]"
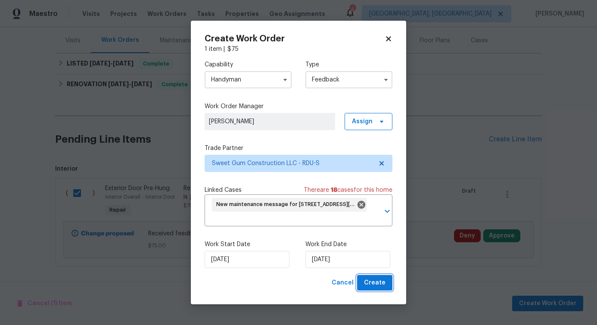
click at [372, 278] on span "Create" at bounding box center [375, 283] width 22 height 11
checkbox input "false"
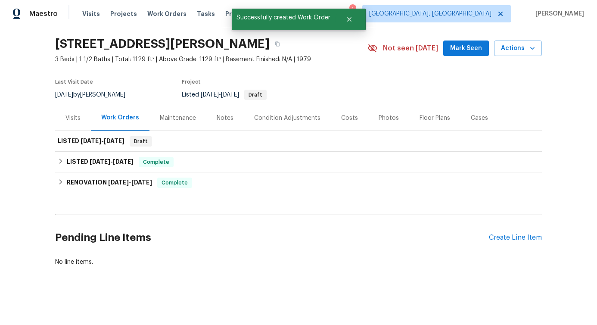
scroll to position [0, 0]
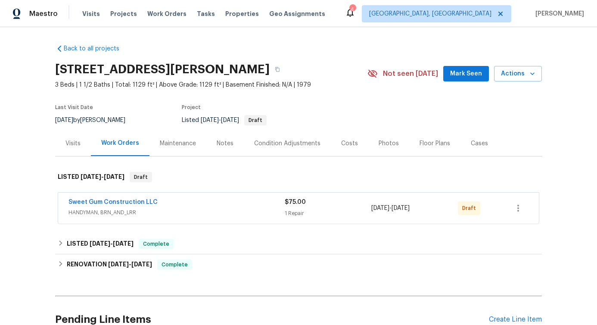
click at [103, 206] on div "Sweet Gum Construction LLC" at bounding box center [177, 203] width 216 height 10
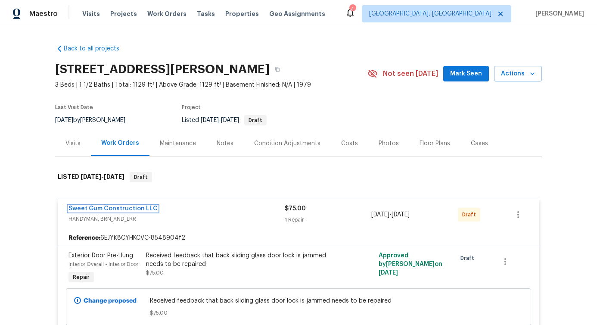
click at [119, 208] on link "Sweet Gum Construction LLC" at bounding box center [113, 209] width 89 height 6
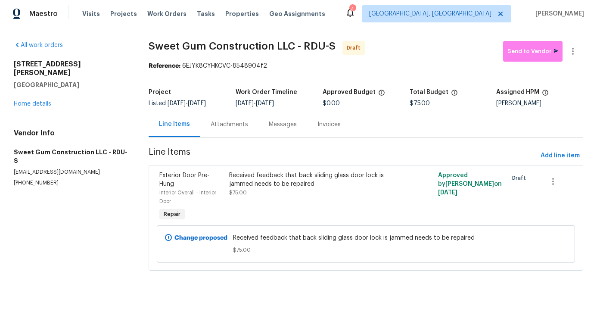
click at [237, 128] on div "Attachments" at bounding box center [229, 124] width 37 height 9
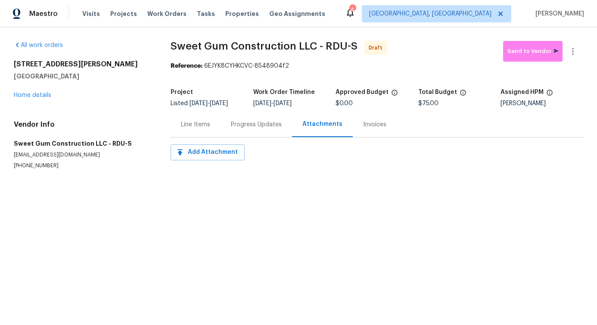
click at [189, 130] on div "Line Items" at bounding box center [196, 124] width 50 height 25
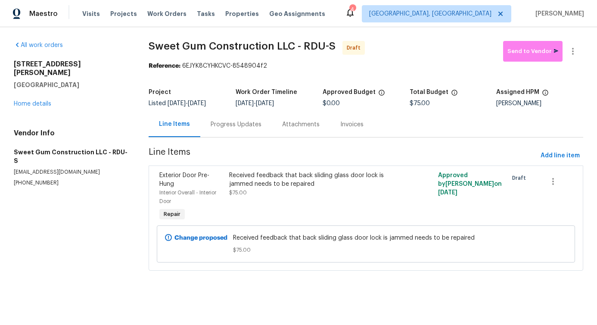
click at [216, 131] on div "Progress Updates" at bounding box center [236, 124] width 72 height 25
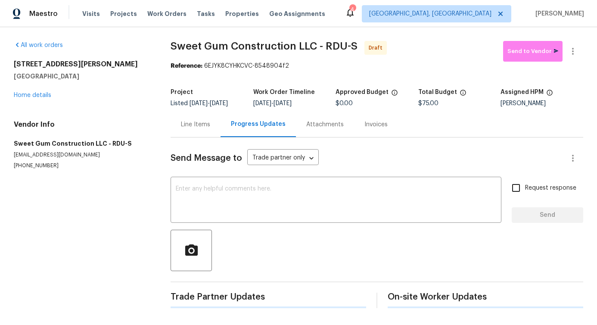
click at [239, 224] on div "Send Message to Trade partner only Trade partner only ​ x ​ Request response Se…" at bounding box center [377, 222] width 413 height 171
click at [277, 181] on div "x ​" at bounding box center [336, 201] width 331 height 44
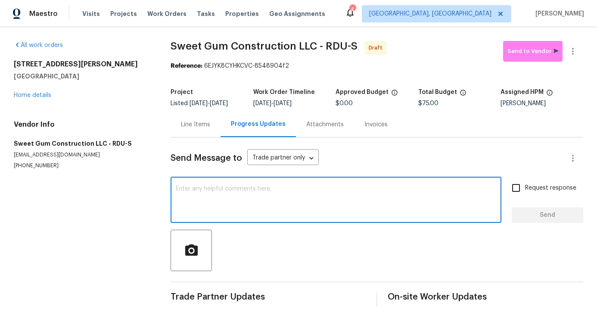
click at [276, 209] on textarea at bounding box center [336, 201] width 321 height 30
paste textarea "Hi, this is [PERSON_NAME] with Opendoor. I’m confirming you received the WO for…"
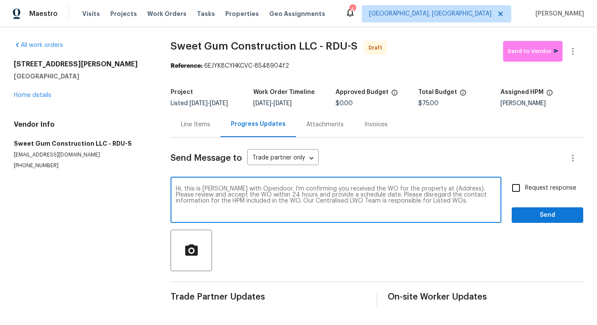
click at [444, 190] on textarea "Hi, this is [PERSON_NAME] with Opendoor. I’m confirming you received the WO for…" at bounding box center [336, 201] width 321 height 30
paste textarea "[STREET_ADDRESS][PERSON_NAME]"
type textarea "Hi, this is [PERSON_NAME] with Opendoor. I’m confirming you received the WO for…"
click at [517, 188] on input "Request response" at bounding box center [516, 188] width 18 height 18
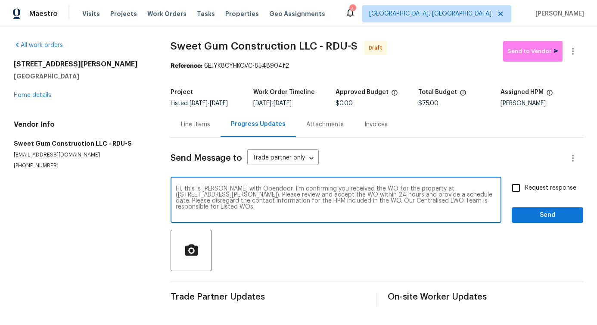
checkbox input "true"
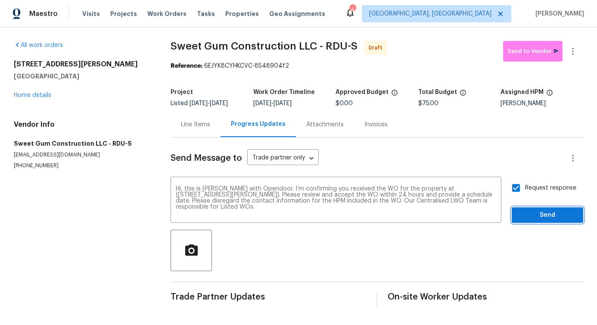
click at [529, 211] on span "Send" at bounding box center [548, 215] width 58 height 11
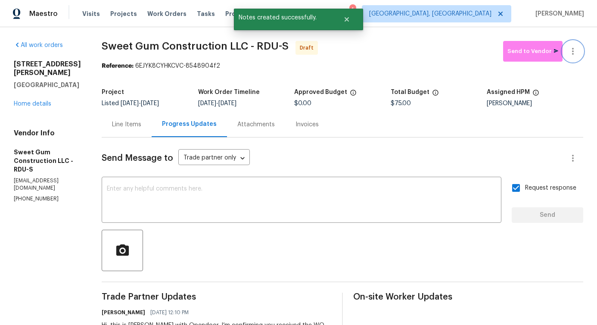
click at [574, 53] on button "button" at bounding box center [573, 51] width 21 height 21
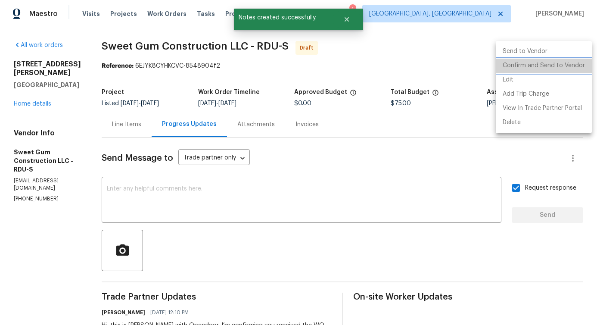
click at [553, 65] on li "Confirm and Send to Vendor" at bounding box center [544, 66] width 96 height 14
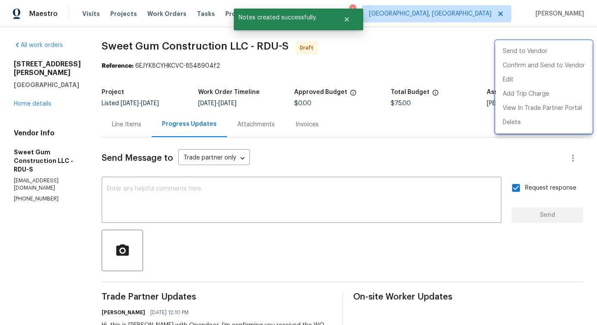
click at [216, 81] on div at bounding box center [298, 162] width 597 height 325
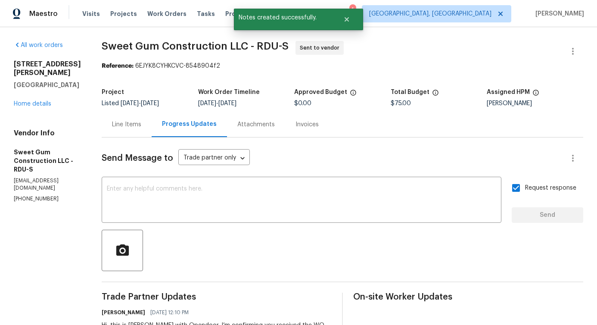
click at [141, 128] on div "Line Items" at bounding box center [126, 124] width 29 height 9
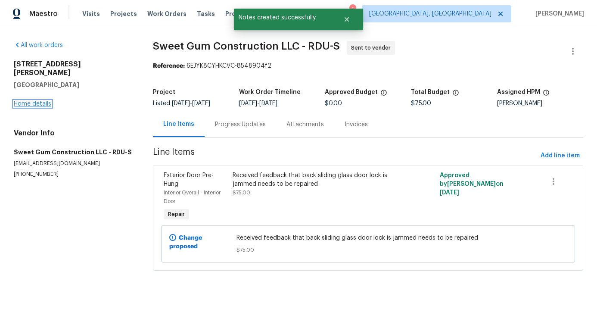
click at [18, 101] on link "Home details" at bounding box center [32, 104] width 37 height 6
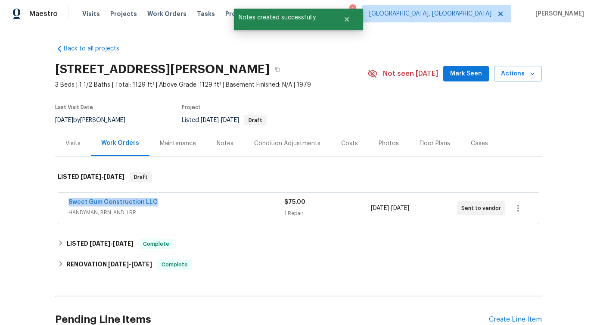
drag, startPoint x: 175, startPoint y: 205, endPoint x: 0, endPoint y: 192, distance: 175.9
click at [6, 193] on div "Back to all projects [STREET_ADDRESS][PERSON_NAME] 3 Beds | 1 1/2 Baths | Total…" at bounding box center [298, 176] width 597 height 298
copy link "Sweet Gum Construction LLC"
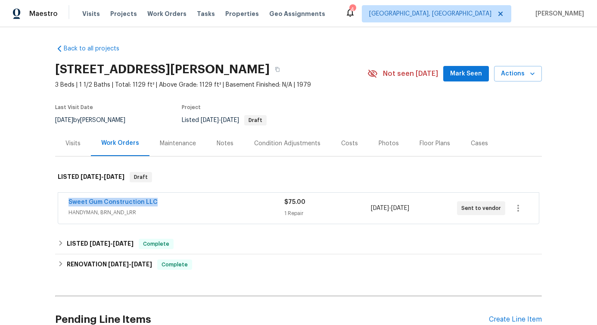
click at [36, 212] on div "Back to all projects [STREET_ADDRESS][PERSON_NAME] 3 Beds | 1 1/2 Baths | Total…" at bounding box center [298, 176] width 597 height 298
drag, startPoint x: 57, startPoint y: 207, endPoint x: 188, endPoint y: 207, distance: 131.0
click at [188, 207] on div "Sweet Gum Construction LLC HANDYMAN, BRN_AND_LRR $75.00 1 Repair [DATE] - [DATE…" at bounding box center [298, 208] width 481 height 31
drag, startPoint x: 60, startPoint y: 201, endPoint x: 180, endPoint y: 200, distance: 119.8
click at [180, 200] on div "Sweet Gum Construction LLC HANDYMAN, BRN_AND_LRR $75.00 1 Repair [DATE] - [DATE…" at bounding box center [298, 208] width 481 height 31
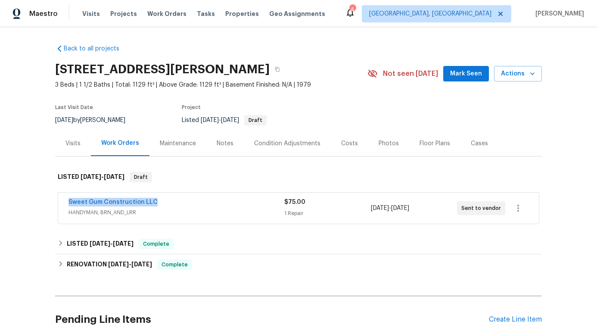
copy link "Sweet Gum Construction LLC"
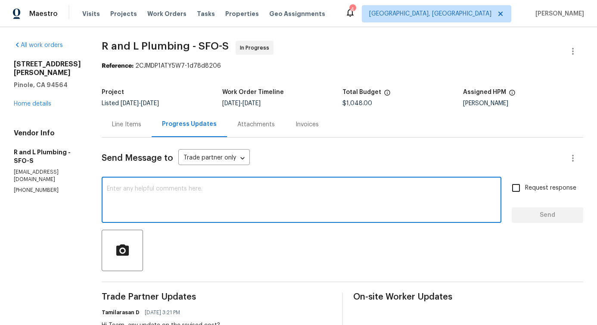
click at [153, 209] on textarea at bounding box center [302, 201] width 390 height 30
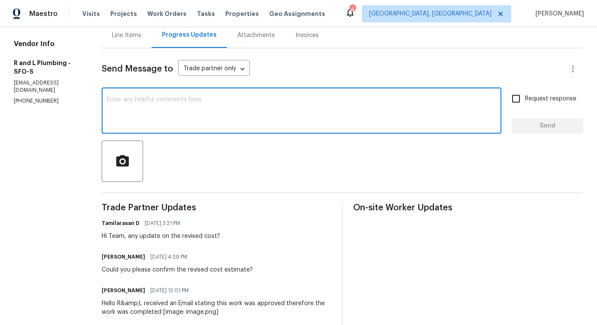
scroll to position [160, 0]
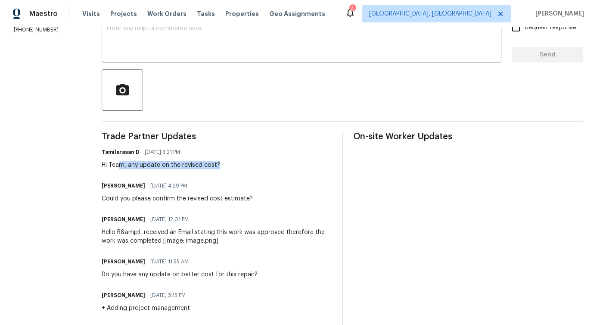
drag, startPoint x: 111, startPoint y: 168, endPoint x: 254, endPoint y: 165, distance: 143.5
click at [255, 165] on div "Tamilarasan D 08/11/2025 3:21 PM Hi Team, any update on the revised cost?" at bounding box center [217, 157] width 230 height 23
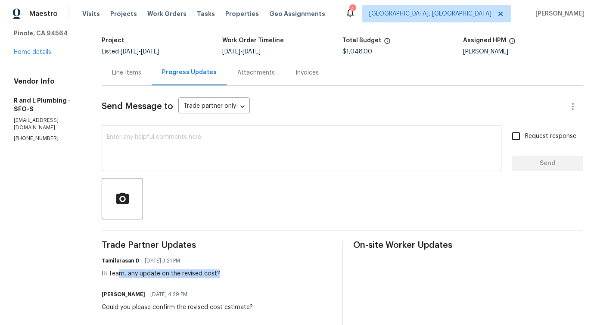
scroll to position [26, 0]
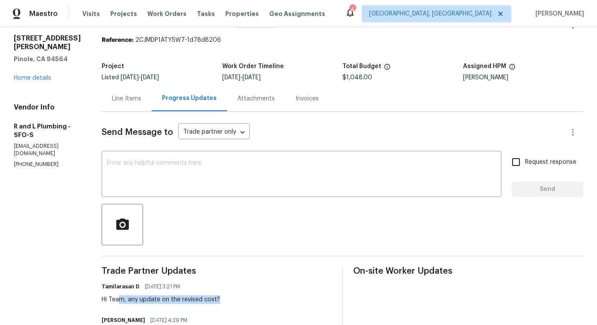
click at [38, 161] on p "(415) 941-9935" at bounding box center [47, 164] width 67 height 7
copy p "(415) 941-9935"
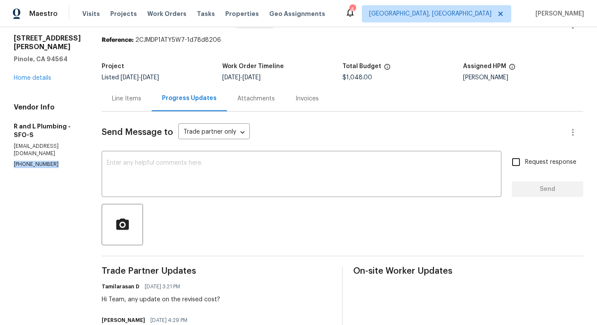
copy p "(415) 941-9935"
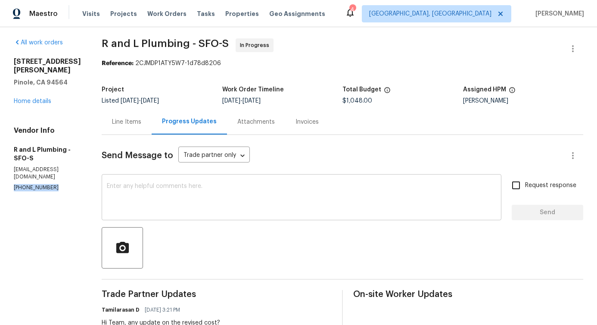
scroll to position [0, 0]
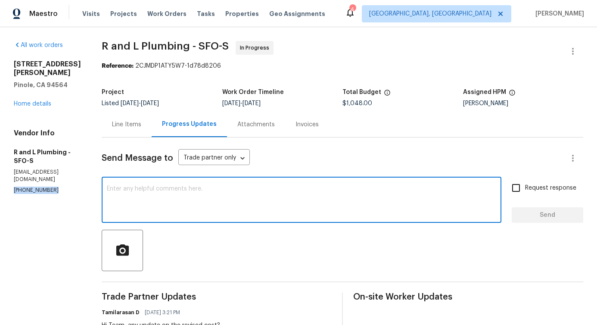
click at [136, 194] on textarea at bounding box center [302, 201] width 390 height 30
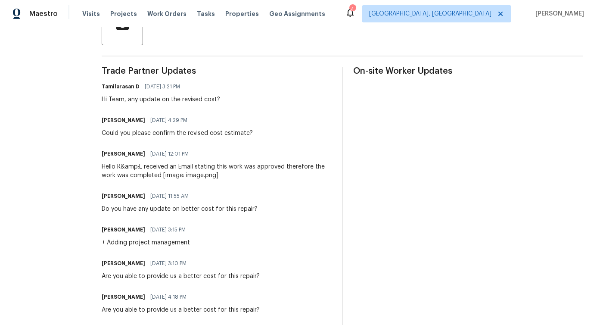
scroll to position [224, 0]
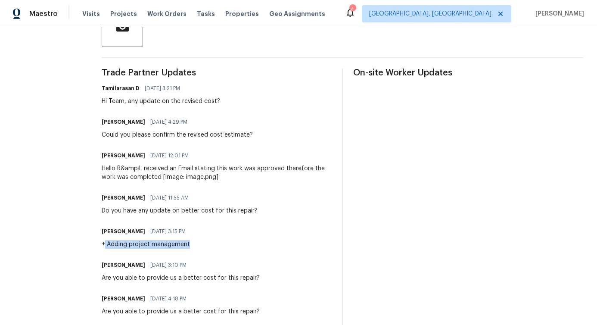
drag, startPoint x: 89, startPoint y: 234, endPoint x: 186, endPoint y: 233, distance: 97.4
click at [186, 233] on div "Sabrina Palma 08/06/2025 3:15 PM + Adding project management" at bounding box center [217, 236] width 230 height 23
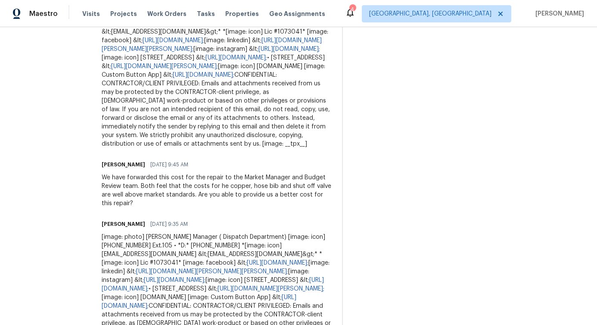
scroll to position [699, 0]
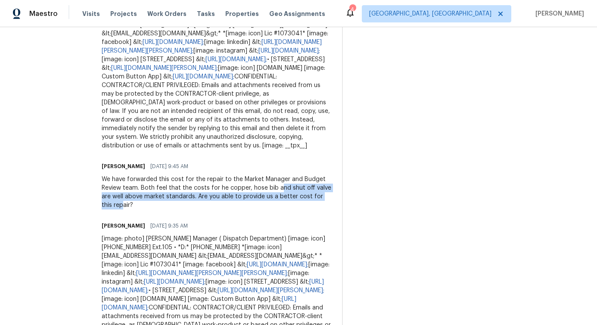
drag, startPoint x: 91, startPoint y: 106, endPoint x: 376, endPoint y: 107, distance: 284.8
click at [332, 175] on div "We have forwarded this cost for the repair to the Market Manager and Budget Rev…" at bounding box center [217, 192] width 230 height 34
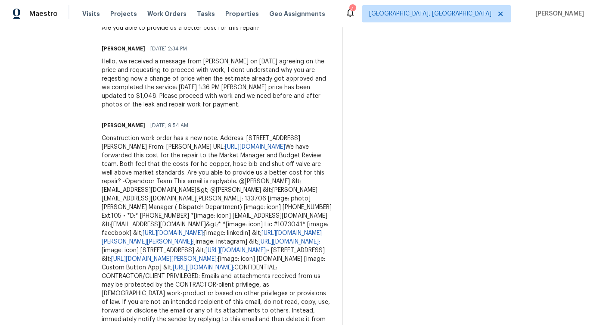
scroll to position [0, 0]
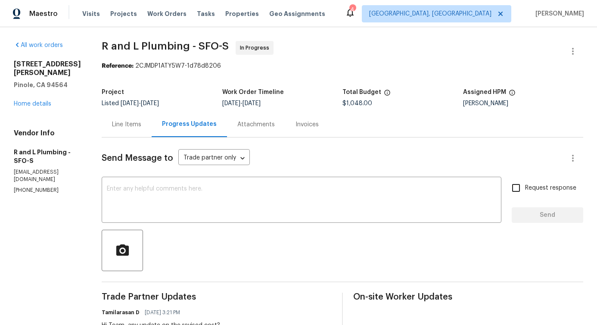
click at [111, 129] on div "Line Items" at bounding box center [127, 124] width 50 height 25
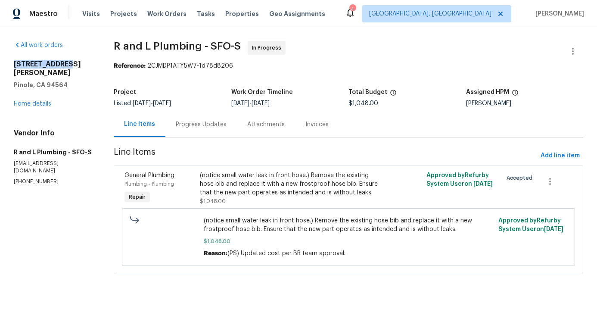
drag, startPoint x: 15, startPoint y: 65, endPoint x: 80, endPoint y: 65, distance: 65.1
click at [80, 65] on h2 "2572 Alice Way" at bounding box center [53, 68] width 79 height 17
copy h2 "2572 Alice Way"
click at [230, 185] on div "(notice small water leak in front hose.) Remove the existing hose bib and repla…" at bounding box center [292, 184] width 184 height 26
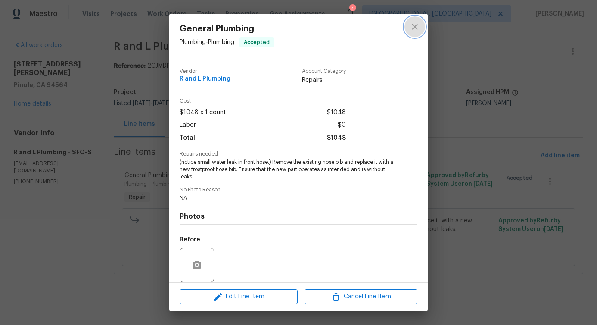
click at [413, 27] on icon "close" at bounding box center [415, 27] width 10 height 10
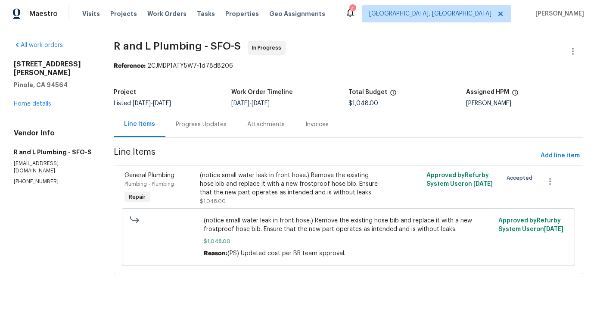
click at [194, 131] on div "Progress Updates" at bounding box center [201, 124] width 72 height 25
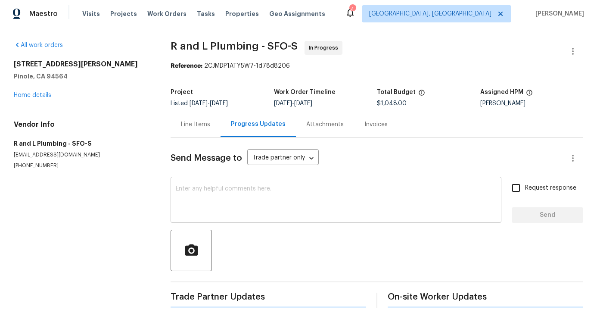
click at [208, 190] on textarea at bounding box center [336, 201] width 321 height 30
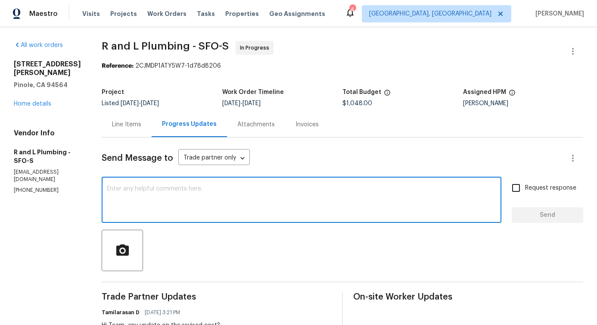
click at [208, 190] on textarea at bounding box center [302, 201] width 390 height 30
paste textarea "Hello, we've been trying to get a hold of you by phone, email and this portal. …"
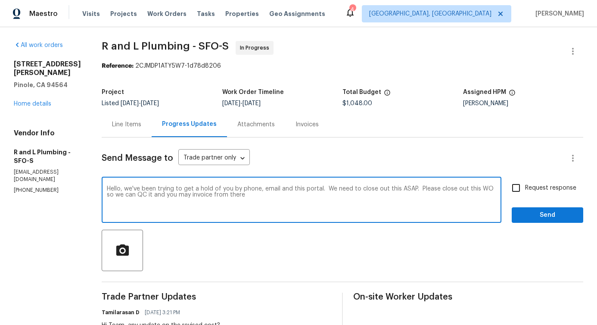
type textarea "Hello, we've been trying to get a hold of you by phone, email and this portal. …"
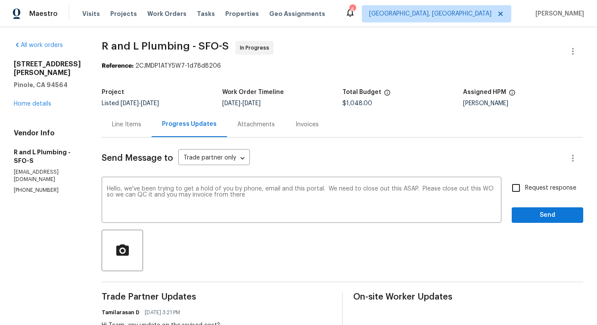
click at [536, 182] on label "Request response" at bounding box center [541, 188] width 69 height 18
click at [525, 182] on input "Request response" at bounding box center [516, 188] width 18 height 18
checkbox input "true"
click at [541, 212] on span "Send" at bounding box center [548, 215] width 58 height 11
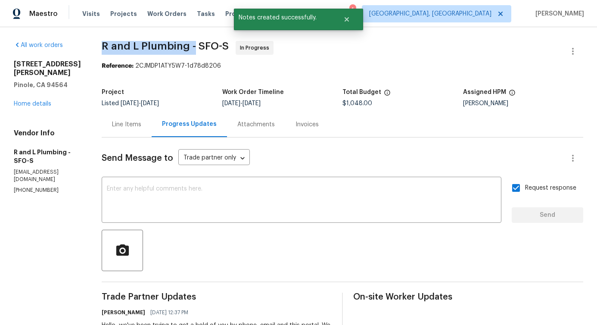
drag, startPoint x: 87, startPoint y: 48, endPoint x: 178, endPoint y: 48, distance: 90.9
copy span "R and L Plumbing -"
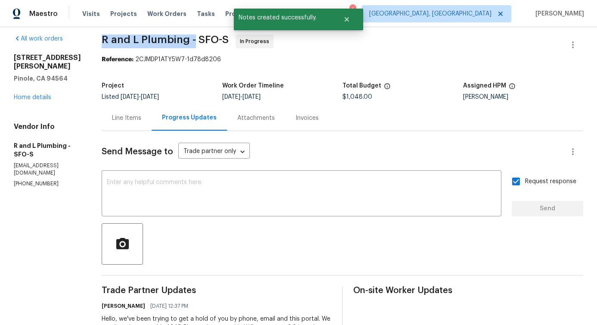
scroll to position [12, 0]
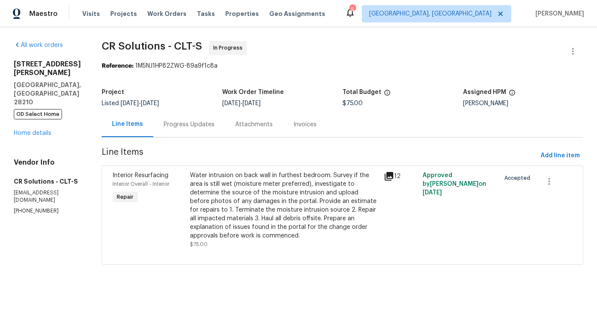
click at [182, 122] on div "Progress Updates" at bounding box center [189, 124] width 51 height 9
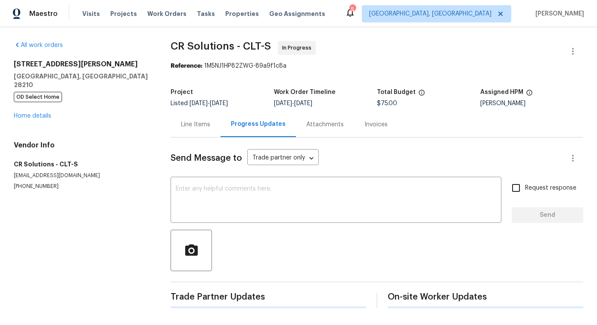
click at [195, 178] on div "Send Message to Trade partner only Trade partner only ​ x ​ Request response Se…" at bounding box center [377, 222] width 413 height 171
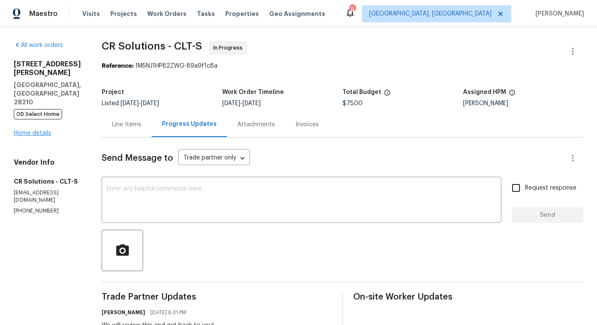
click at [34, 120] on div "All work orders [STREET_ADDRESS][PERSON_NAME] OD Select Home Home details Vendo…" at bounding box center [47, 128] width 67 height 174
click at [34, 130] on link "Home details" at bounding box center [32, 133] width 37 height 6
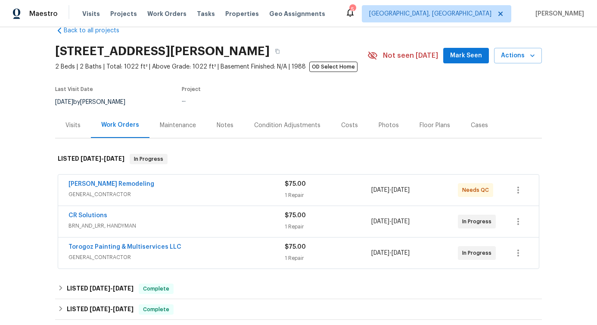
scroll to position [58, 0]
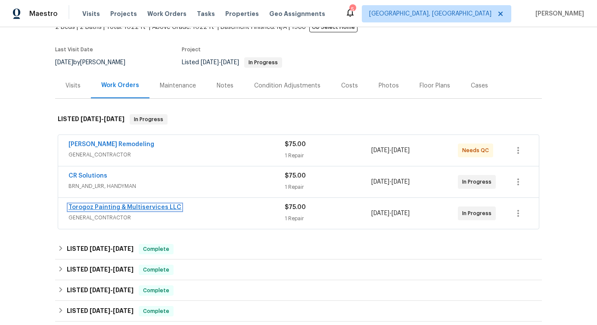
click at [103, 207] on link "Torogoz Painting & Multiservices LLC" at bounding box center [125, 207] width 113 height 6
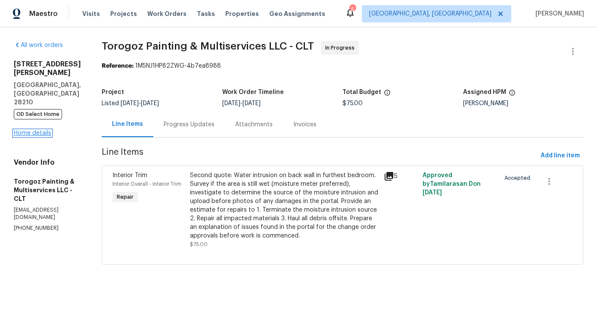
click at [26, 130] on link "Home details" at bounding box center [32, 133] width 37 height 6
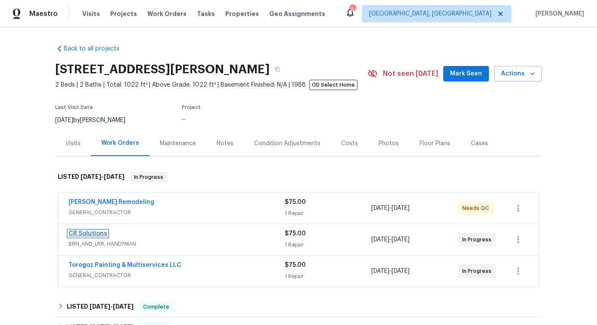
click at [87, 233] on link "CR Solutions" at bounding box center [88, 234] width 39 height 6
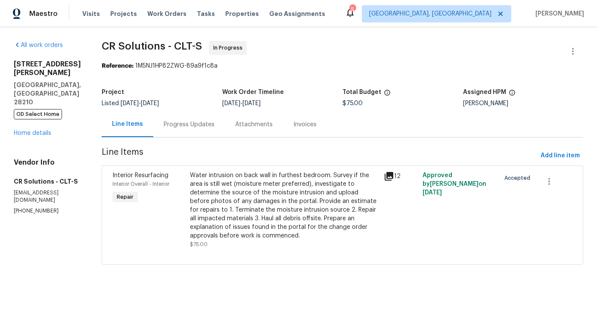
click at [181, 129] on div "Progress Updates" at bounding box center [189, 124] width 72 height 25
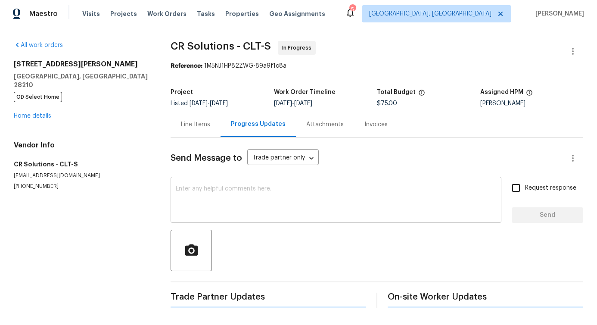
click at [205, 190] on textarea at bounding box center [336, 201] width 321 height 30
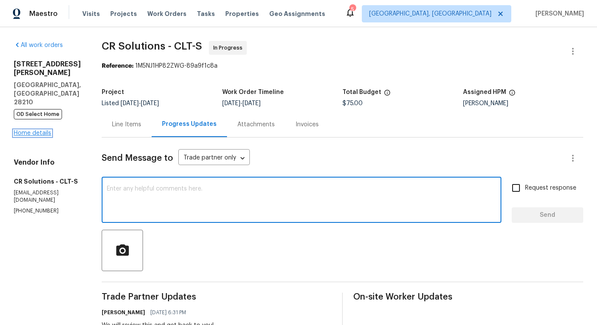
click at [39, 130] on link "Home details" at bounding box center [32, 133] width 37 height 6
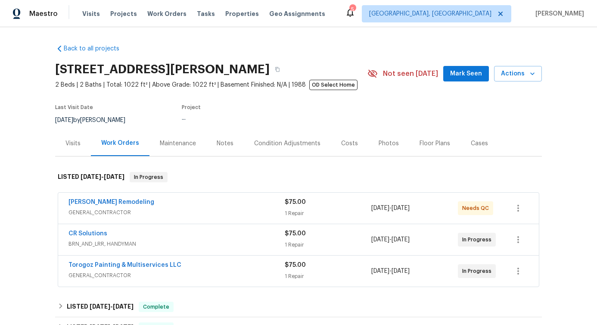
scroll to position [73, 0]
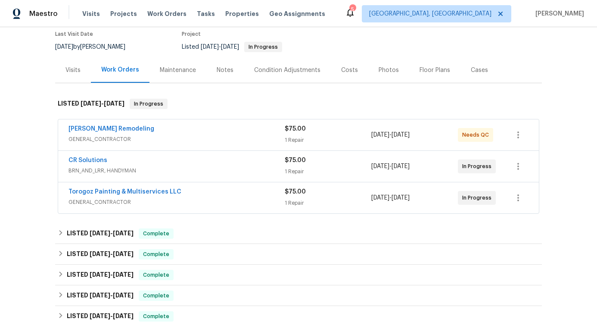
click at [172, 157] on div "CR Solutions" at bounding box center [177, 161] width 216 height 10
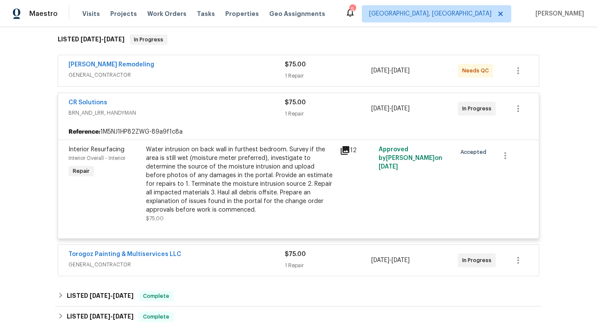
scroll to position [221, 0]
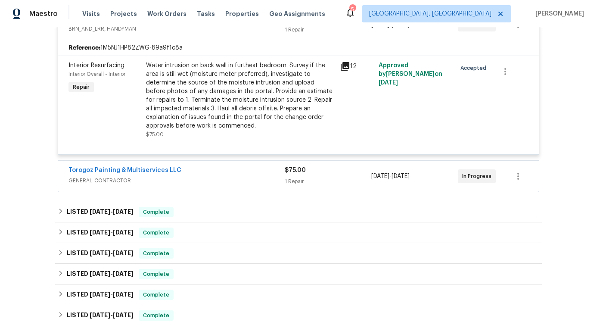
click at [231, 173] on div "Torogoz Painting & Multiservices LLC" at bounding box center [177, 171] width 216 height 10
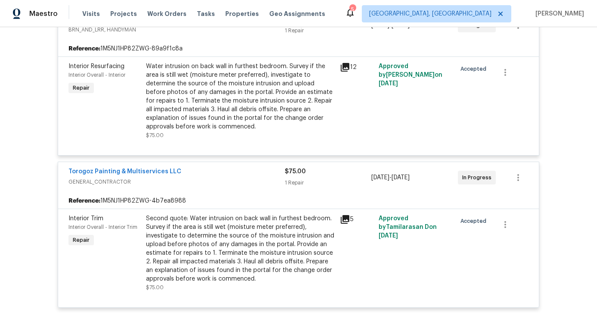
scroll to position [211, 0]
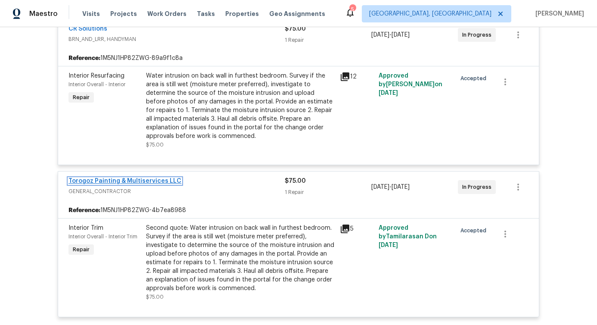
click at [151, 181] on link "Torogoz Painting & Multiservices LLC" at bounding box center [125, 181] width 113 height 6
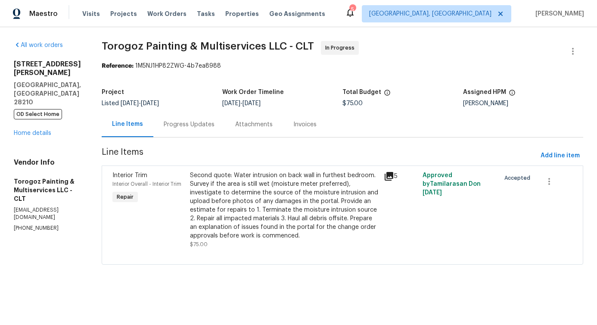
click at [200, 125] on div "Progress Updates" at bounding box center [189, 124] width 51 height 9
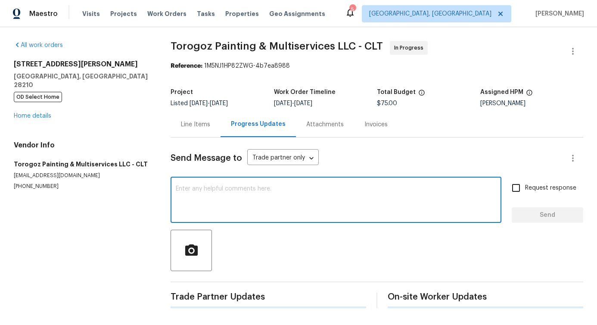
click at [238, 191] on textarea at bounding box center [336, 201] width 321 height 30
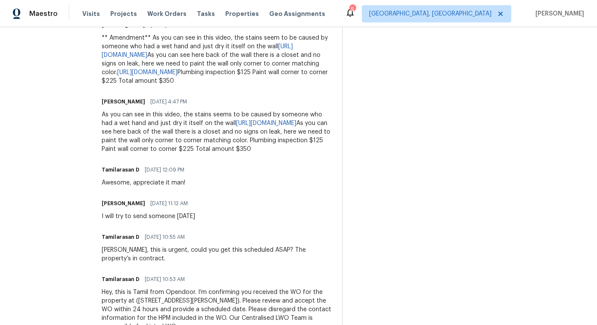
scroll to position [384, 0]
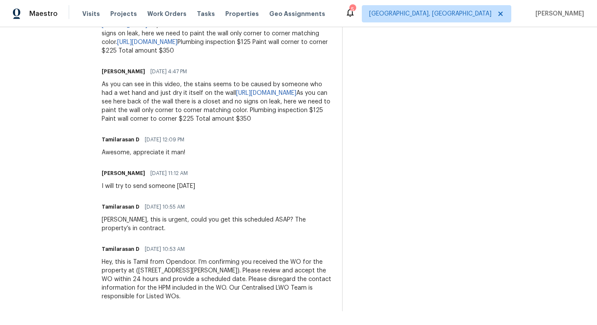
drag, startPoint x: 172, startPoint y: 257, endPoint x: 263, endPoint y: 290, distance: 97.2
click at [263, 290] on div "Hey, this is Tamil from Opendoor. I’m confirming you received the WO for the pr…" at bounding box center [217, 279] width 230 height 43
drag, startPoint x: 158, startPoint y: 213, endPoint x: 196, endPoint y: 216, distance: 38.0
click at [196, 216] on div "[PERSON_NAME], this is urgent, could you get this scheduled ASAP? The property’…" at bounding box center [217, 223] width 230 height 17
click at [190, 185] on div "All work orders [STREET_ADDRESS][PERSON_NAME] OD Select Home Home details Vendo…" at bounding box center [298, 0] width 597 height 649
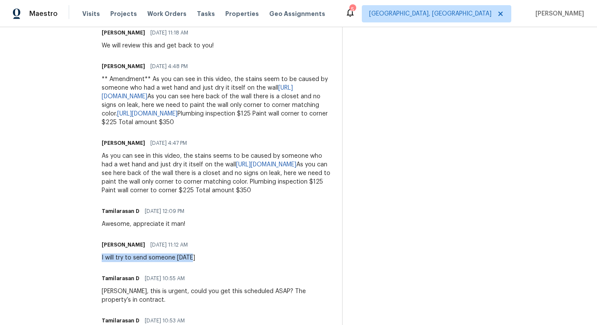
scroll to position [269, 0]
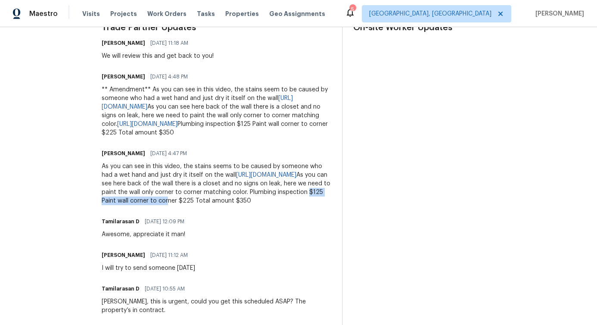
drag, startPoint x: 175, startPoint y: 229, endPoint x: 256, endPoint y: 230, distance: 80.2
click at [256, 205] on div "As you can see in this video, the stains seems to be caused by someone who had …" at bounding box center [217, 183] width 230 height 43
click at [271, 239] on div "Tamilarasan D [DATE] 12:09 PM Awesome, appreciate it man!" at bounding box center [217, 226] width 230 height 23
drag, startPoint x: 271, startPoint y: 227, endPoint x: 298, endPoint y: 226, distance: 27.6
click at [298, 205] on div "As you can see in this video, the stains seems to be caused by someone who had …" at bounding box center [217, 183] width 230 height 43
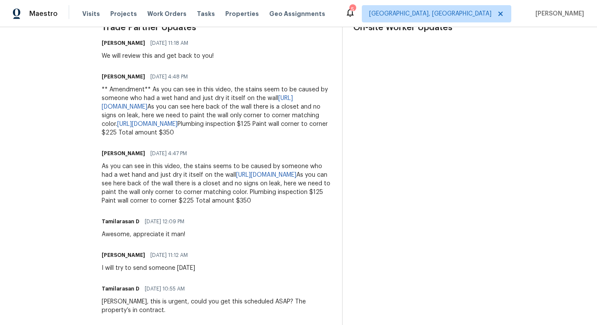
click at [315, 231] on div "Trade Partner Updates [PERSON_NAME] [DATE] 11:18 AM We will review this and get…" at bounding box center [217, 208] width 230 height 370
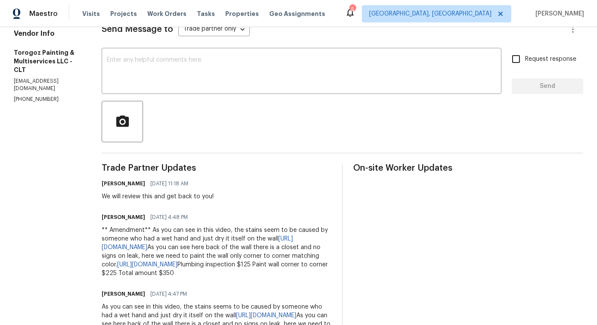
scroll to position [0, 0]
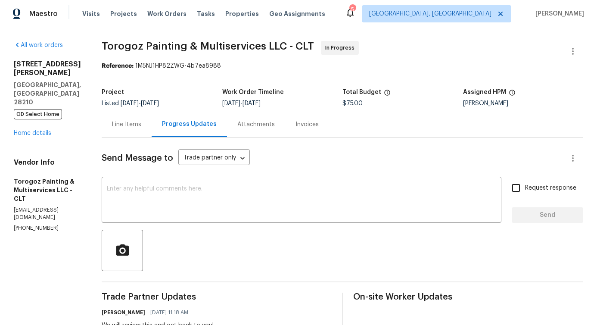
click at [137, 125] on div "Line Items" at bounding box center [126, 124] width 29 height 9
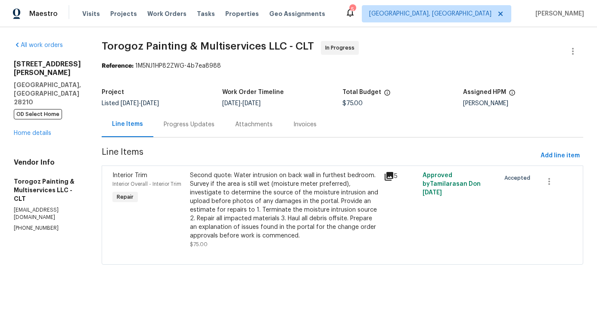
click at [369, 211] on div "Second quote: Water intrusion on back wall in furthest bedroom. Survey if the a…" at bounding box center [284, 205] width 189 height 69
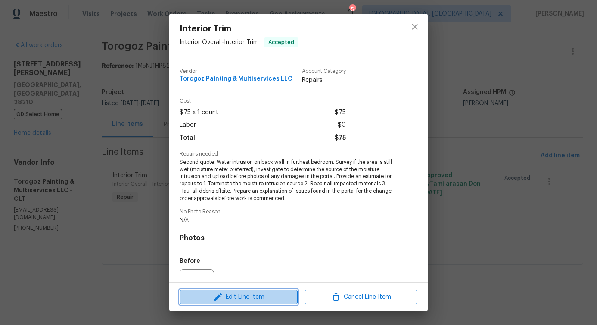
click at [246, 303] on button "Edit Line Item" at bounding box center [239, 297] width 118 height 15
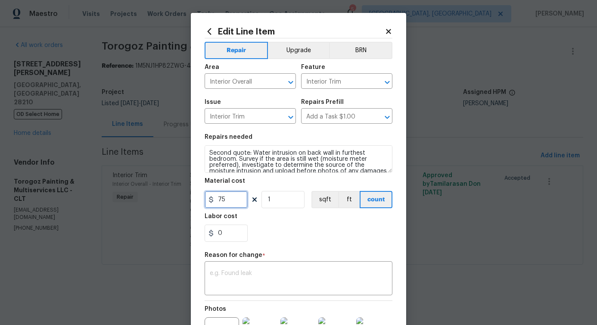
click at [218, 198] on input "75" at bounding box center [226, 199] width 43 height 17
type input "350"
click at [228, 275] on textarea at bounding box center [299, 279] width 178 height 18
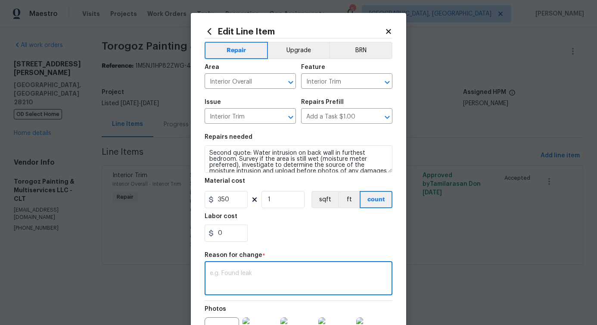
scroll to position [36, 0]
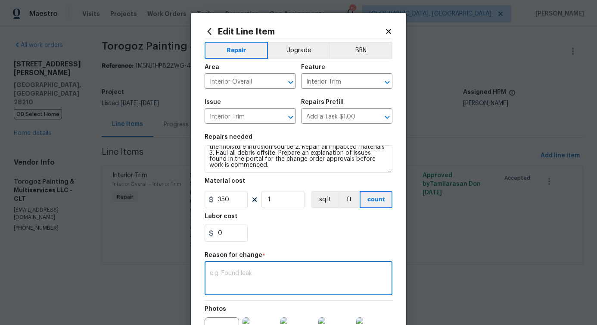
click at [254, 278] on textarea at bounding box center [299, 279] width 178 height 18
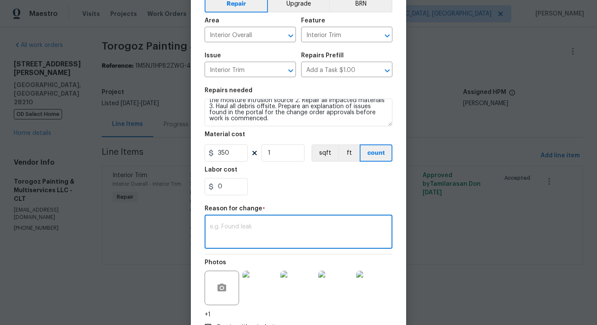
scroll to position [109, 0]
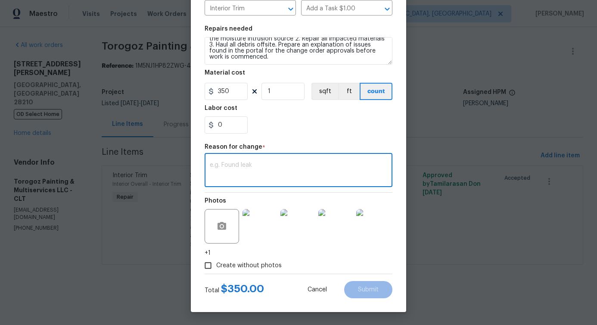
paste textarea "(PS) Updated cost per BR team approval."
type textarea "(PS) Updated cost per BR team approval."
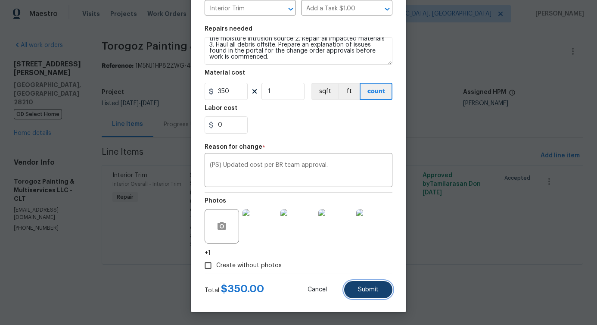
click at [368, 296] on button "Submit" at bounding box center [368, 289] width 48 height 17
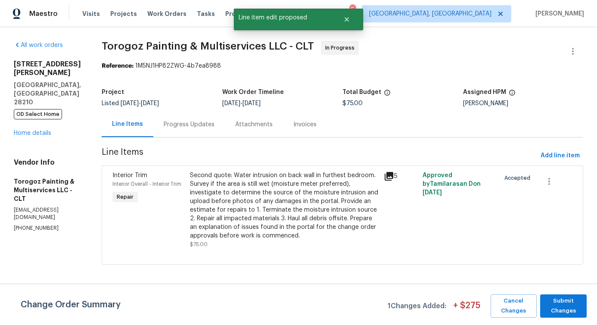
scroll to position [0, 0]
click at [538, 311] on div "Cancel Changes Submit Changes" at bounding box center [537, 305] width 100 height 23
click at [547, 307] on span "Submit Changes" at bounding box center [564, 306] width 38 height 20
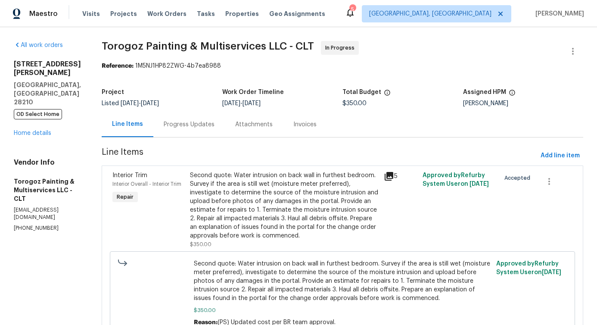
click at [218, 131] on div "Progress Updates" at bounding box center [189, 124] width 72 height 25
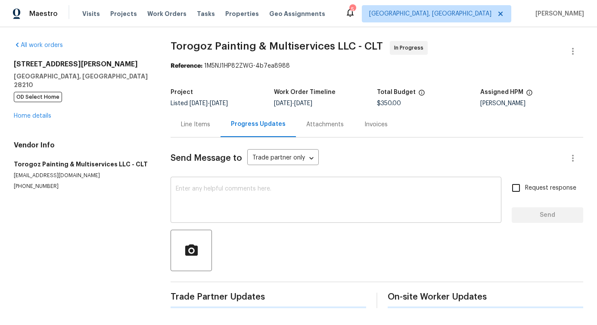
click at [217, 187] on textarea at bounding box center [336, 201] width 321 height 30
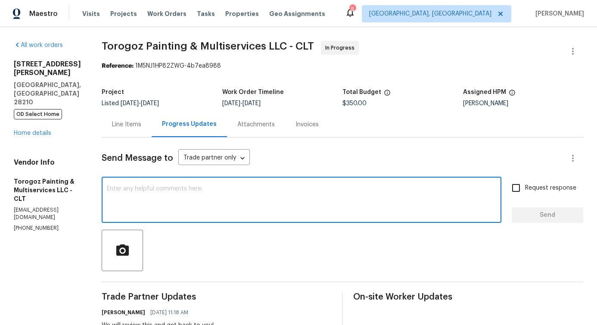
click at [340, 205] on textarea at bounding box center [302, 201] width 390 height 30
click at [216, 198] on textarea at bounding box center [302, 201] width 390 height 30
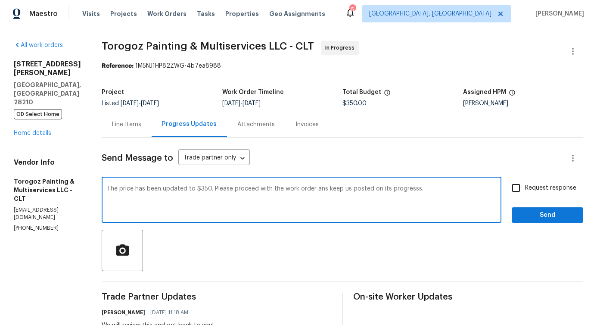
click at [0, 0] on span "and" at bounding box center [0, 0] width 0 height 0
drag, startPoint x: 471, startPoint y: 190, endPoint x: 131, endPoint y: 188, distance: 340.0
click at [194, 193] on textarea "The price has been updated to $350. Please proceed with the work order and keep…" at bounding box center [302, 201] width 390 height 30
click at [0, 0] on span "progress." at bounding box center [0, 0] width 0 height 0
type textarea "The price has been updated to $350. Please proceed with the work order and keep…"
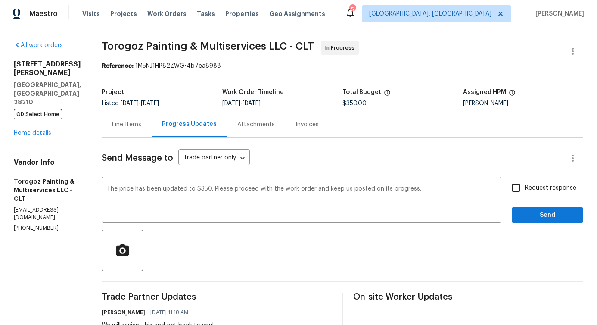
click at [525, 192] on span "Request response" at bounding box center [550, 188] width 51 height 9
click at [521, 192] on input "Request response" at bounding box center [516, 188] width 18 height 18
checkbox input "true"
click at [548, 219] on span "Send" at bounding box center [548, 215] width 58 height 11
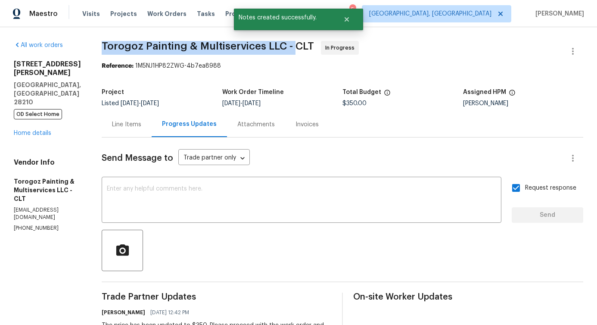
drag, startPoint x: 115, startPoint y: 47, endPoint x: 313, endPoint y: 47, distance: 198.2
copy span "Torogoz Painting & Multiservices LLC -"
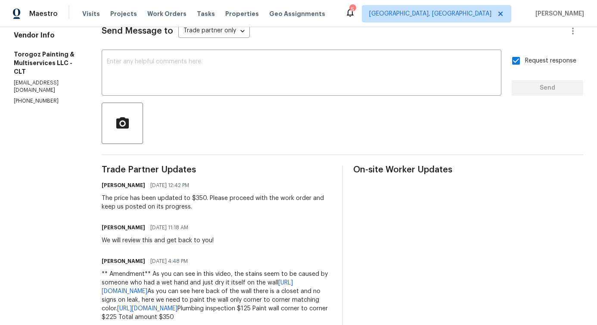
scroll to position [179, 0]
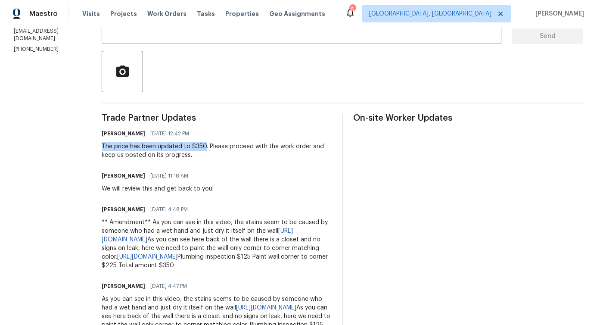
drag, startPoint x: 117, startPoint y: 144, endPoint x: 223, endPoint y: 150, distance: 106.6
click at [223, 150] on div "All work orders [STREET_ADDRESS][PERSON_NAME] OD Select Home Home details Vendo…" at bounding box center [298, 193] width 597 height 691
copy div "The price has been updated to $350"
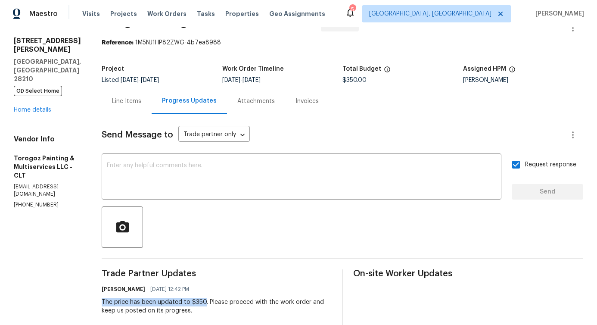
scroll to position [0, 0]
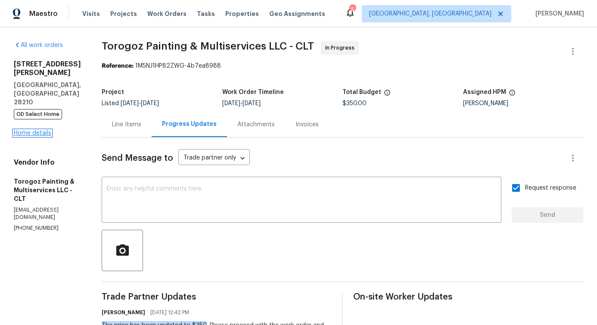
click at [38, 130] on link "Home details" at bounding box center [32, 133] width 37 height 6
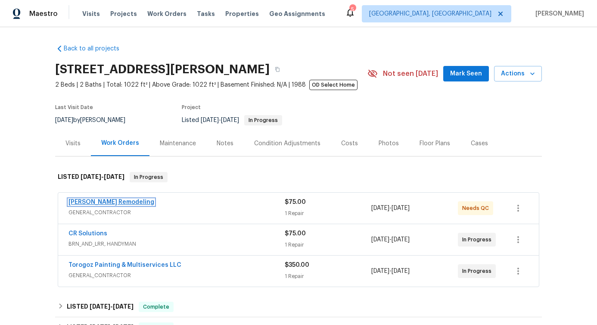
click at [101, 203] on link "[PERSON_NAME] Remodeling" at bounding box center [112, 202] width 86 height 6
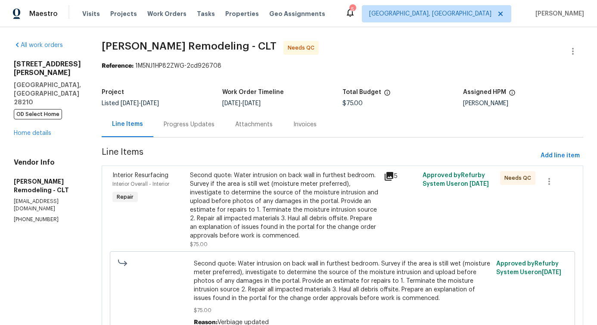
click at [203, 127] on div "Progress Updates" at bounding box center [189, 124] width 51 height 9
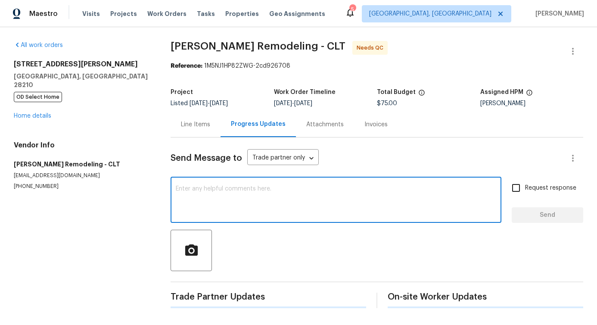
click at [215, 188] on textarea at bounding box center [336, 201] width 321 height 30
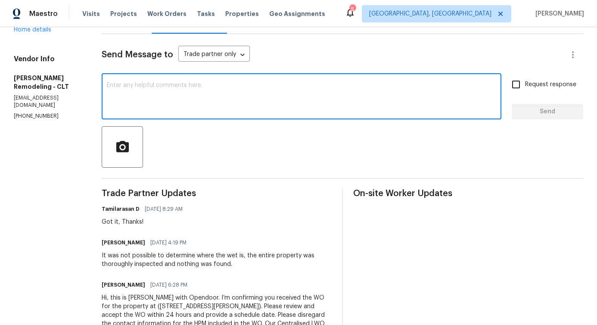
scroll to position [146, 0]
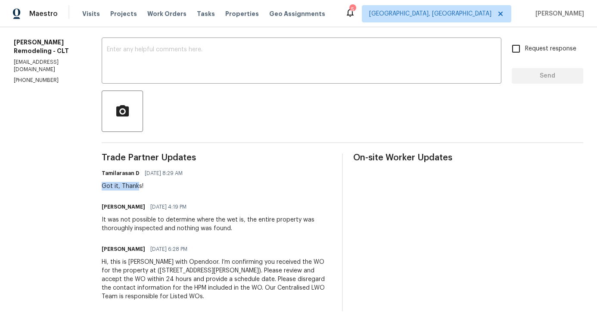
drag, startPoint x: 105, startPoint y: 182, endPoint x: 140, endPoint y: 178, distance: 35.5
click at [140, 182] on div "Got it, Thanks!" at bounding box center [145, 186] width 86 height 9
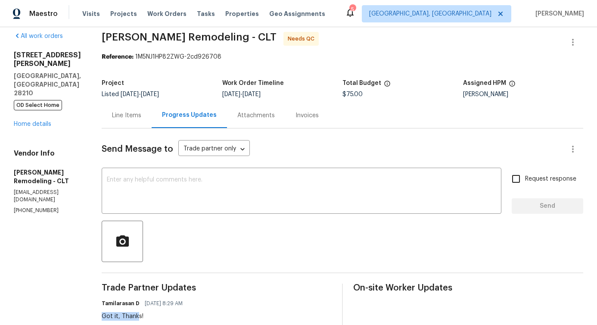
scroll to position [0, 0]
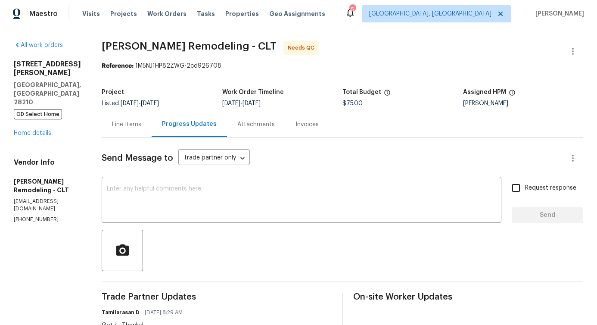
click at [120, 125] on div "Line Items" at bounding box center [126, 124] width 29 height 9
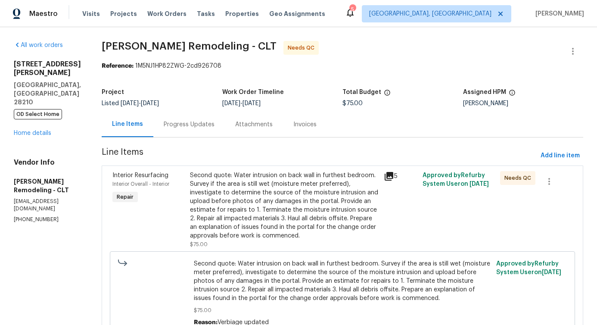
click at [312, 180] on div "Second quote: Water intrusion on back wall in furthest bedroom. Survey if the a…" at bounding box center [284, 205] width 189 height 69
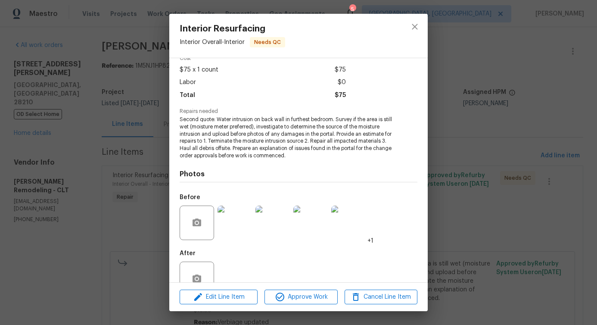
scroll to position [65, 0]
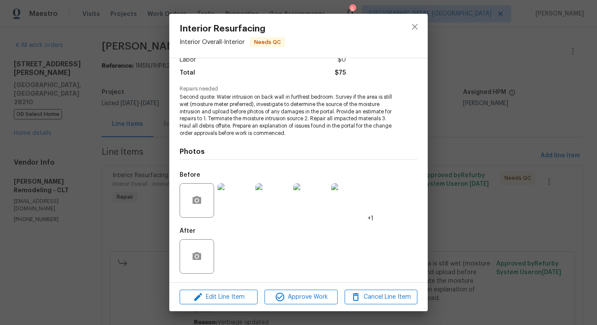
click at [237, 205] on img at bounding box center [235, 200] width 34 height 34
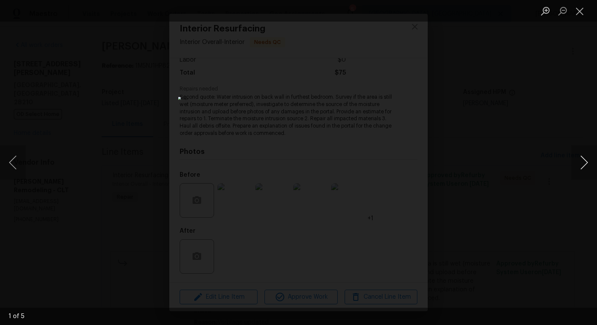
click at [583, 164] on button "Next image" at bounding box center [584, 162] width 26 height 34
click at [69, 277] on div "Lightbox" at bounding box center [298, 162] width 597 height 325
click at [583, 165] on button "Next image" at bounding box center [584, 162] width 26 height 34
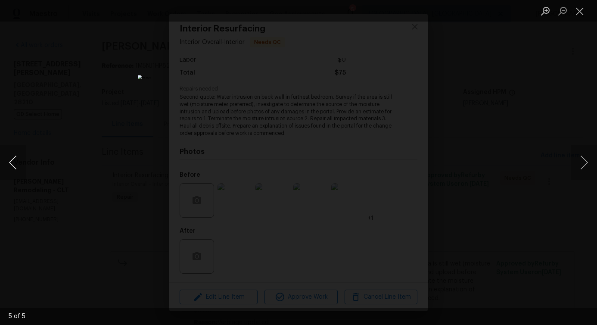
click at [13, 168] on button "Previous image" at bounding box center [13, 162] width 26 height 34
click at [578, 12] on button "Close lightbox" at bounding box center [579, 10] width 17 height 15
click at [574, 16] on button "Close lightbox" at bounding box center [579, 10] width 17 height 15
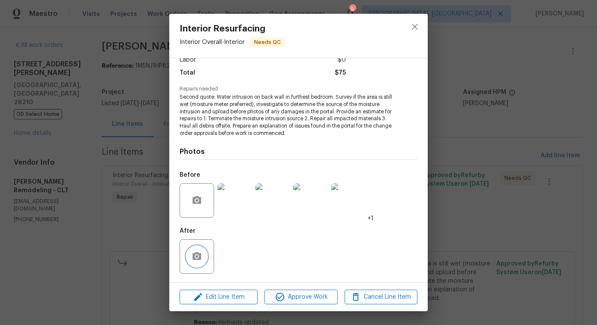
click at [192, 255] on icon "button" at bounding box center [197, 256] width 10 height 10
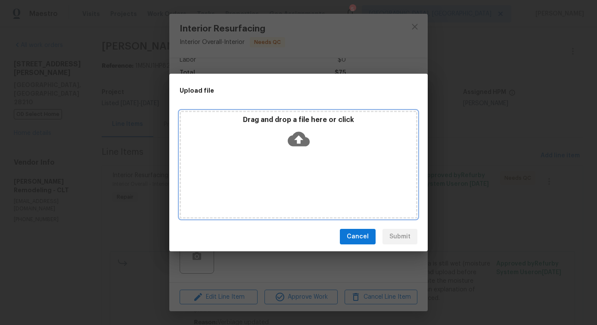
click at [297, 137] on icon at bounding box center [299, 139] width 22 height 22
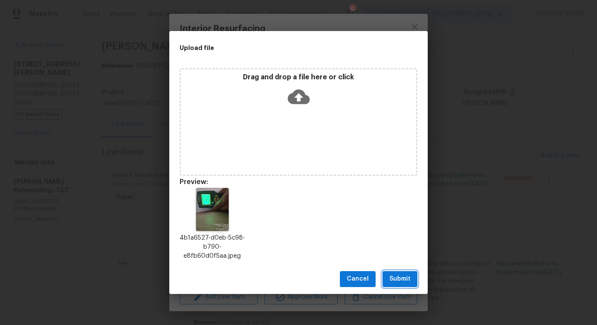
click at [404, 282] on span "Submit" at bounding box center [400, 279] width 21 height 11
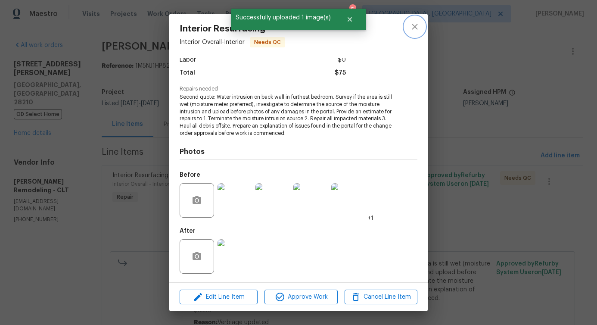
click at [412, 28] on icon "close" at bounding box center [415, 27] width 10 height 10
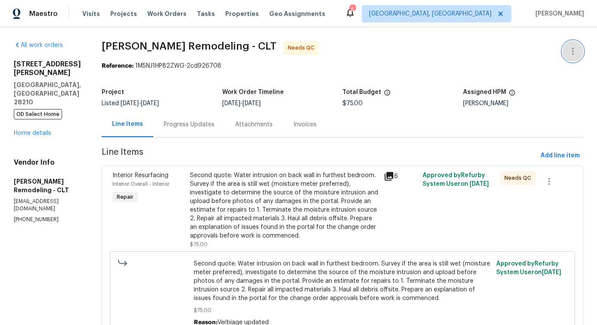
click at [568, 50] on icon "button" at bounding box center [573, 51] width 10 height 10
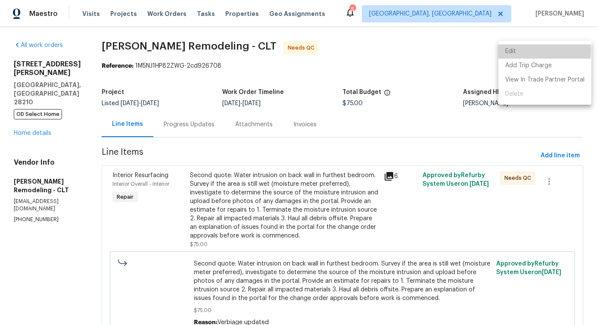
click at [512, 50] on li "Edit" at bounding box center [545, 51] width 93 height 14
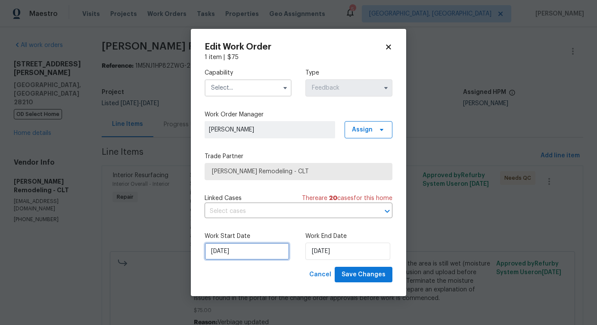
click at [237, 254] on input "[DATE]" at bounding box center [247, 251] width 85 height 17
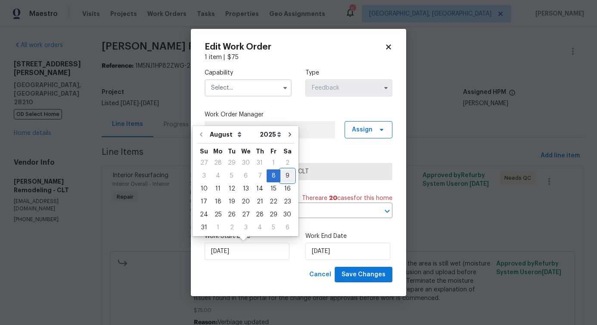
click at [285, 176] on div "9" at bounding box center [288, 176] width 14 height 12
type input "[DATE]"
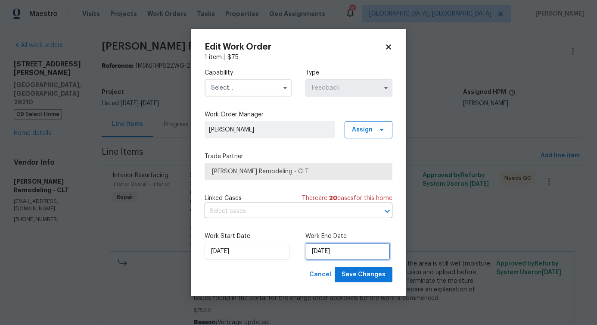
click at [321, 243] on input "[DATE]" at bounding box center [348, 251] width 85 height 17
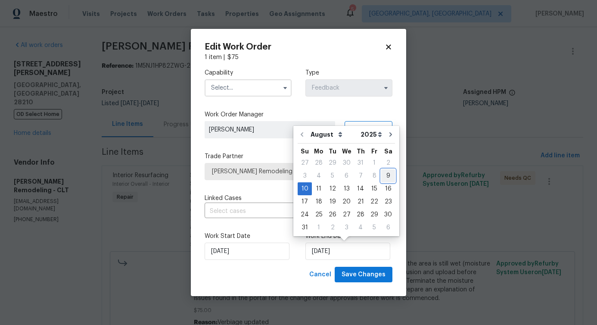
click at [386, 174] on div "9" at bounding box center [388, 176] width 14 height 12
type input "[DATE]"
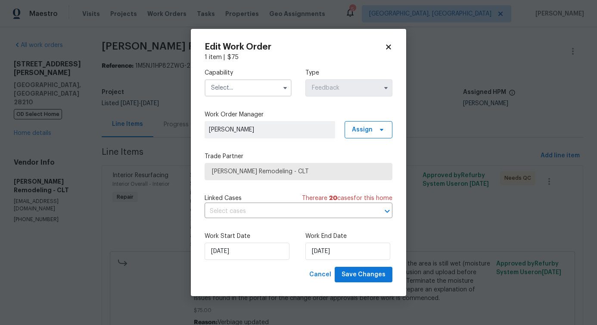
click at [266, 85] on input "text" at bounding box center [248, 87] width 87 height 17
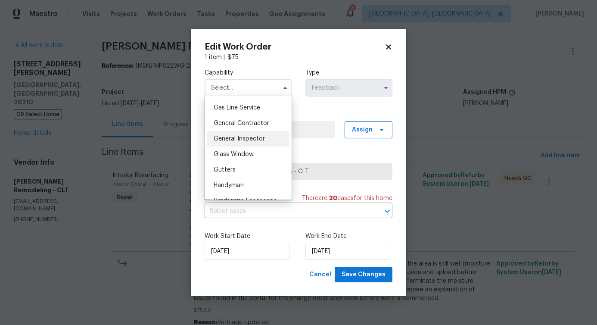
scroll to position [405, 0]
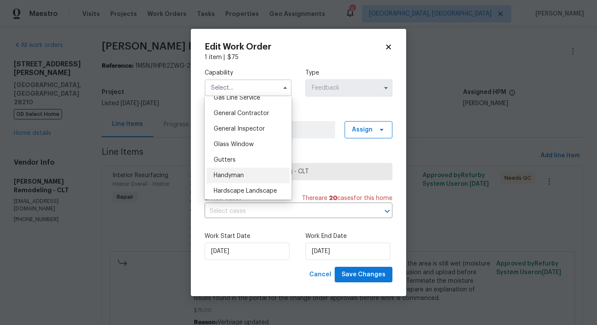
click at [238, 179] on div "Handyman" at bounding box center [248, 176] width 83 height 16
type input "Handyman"
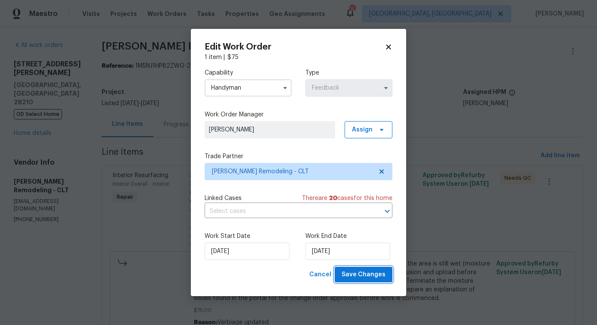
click at [365, 270] on span "Save Changes" at bounding box center [364, 274] width 44 height 11
drag, startPoint x: 10, startPoint y: 218, endPoint x: 59, endPoint y: 97, distance: 130.4
click at [11, 217] on body "Maestro Visits Projects Work Orders Tasks Properties Geo Assignments 5 [GEOGRAP…" at bounding box center [298, 162] width 597 height 325
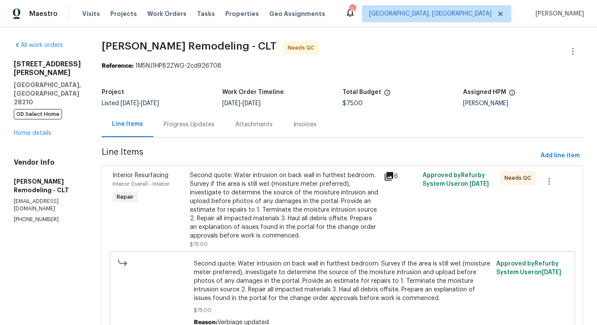
click at [294, 201] on div "Second quote: Water intrusion on back wall in furthest bedroom. Survey if the a…" at bounding box center [284, 205] width 189 height 69
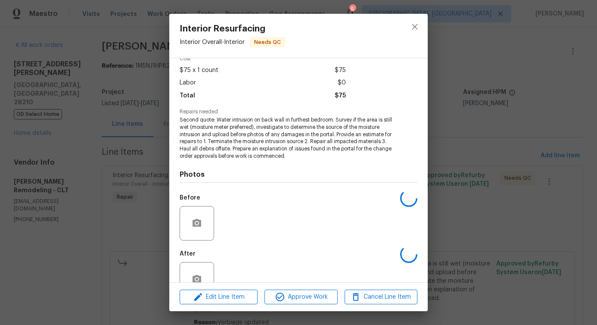
scroll to position [65, 0]
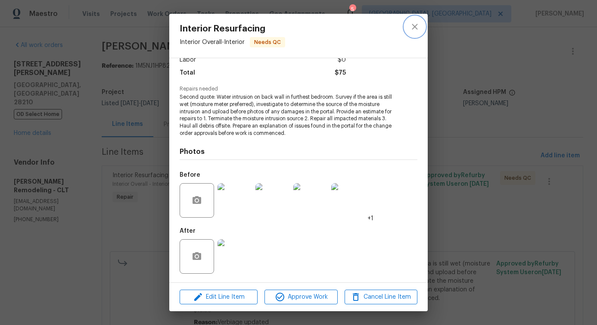
click at [413, 34] on button "close" at bounding box center [415, 26] width 21 height 21
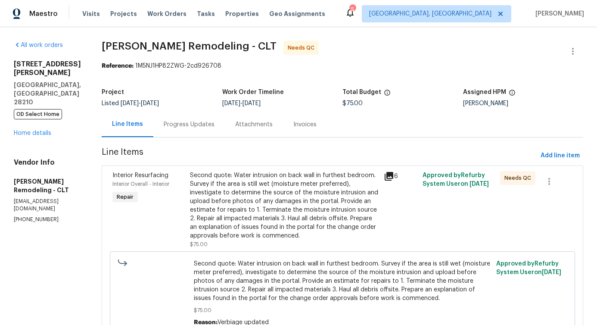
click at [192, 127] on div "Progress Updates" at bounding box center [189, 124] width 51 height 9
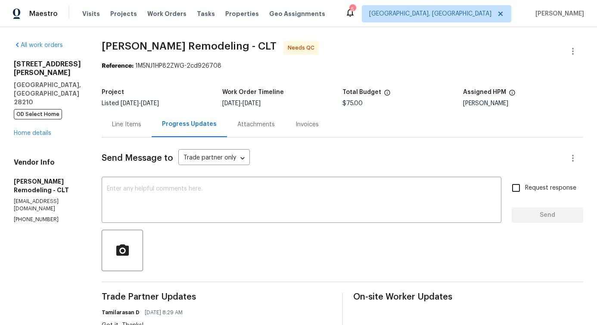
click at [145, 130] on div "Line Items" at bounding box center [127, 124] width 50 height 25
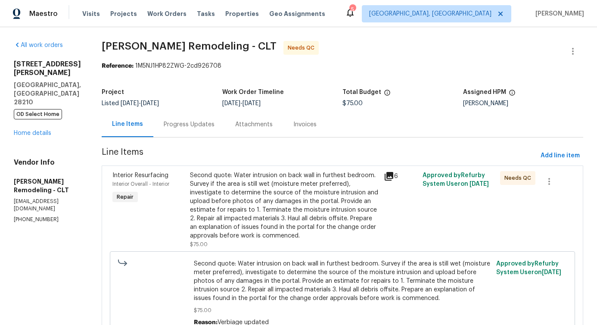
click at [280, 201] on div "Second quote: Water intrusion on back wall in furthest bedroom. Survey if the a…" at bounding box center [284, 205] width 189 height 69
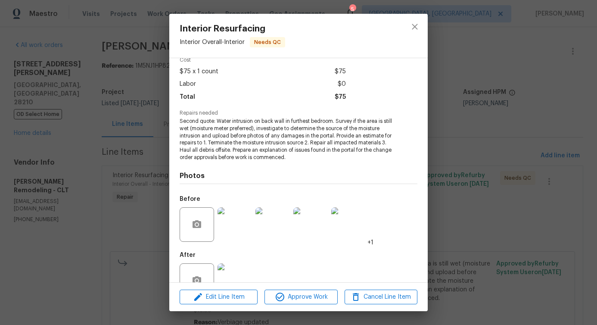
scroll to position [65, 0]
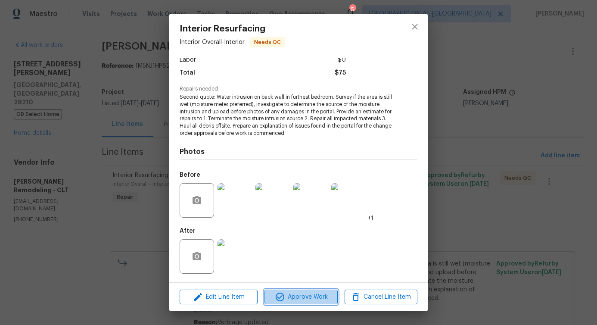
click at [309, 297] on span "Approve Work" at bounding box center [301, 297] width 68 height 11
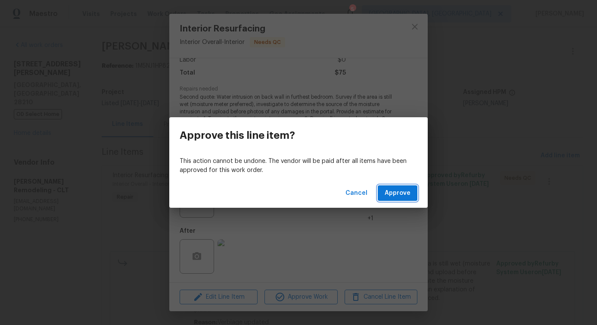
click at [406, 195] on span "Approve" at bounding box center [398, 193] width 26 height 11
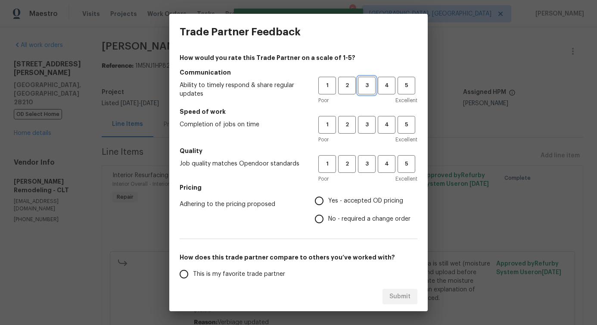
click at [362, 89] on span "3" at bounding box center [367, 86] width 16 height 10
click at [362, 118] on button "3" at bounding box center [367, 125] width 18 height 18
click at [361, 166] on span "3" at bounding box center [367, 164] width 16 height 10
click at [335, 225] on label "No - required a change order" at bounding box center [360, 219] width 100 height 18
click at [328, 225] on input "No - required a change order" at bounding box center [319, 219] width 18 height 18
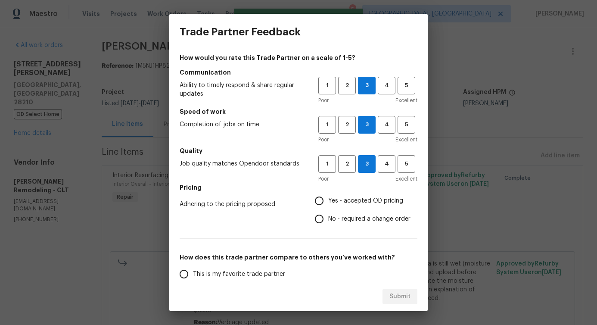
radio input "true"
click at [336, 199] on span "Yes - accepted OD pricing" at bounding box center [365, 200] width 75 height 9
click at [328, 199] on input "Yes - accepted OD pricing" at bounding box center [319, 201] width 18 height 18
radio input "true"
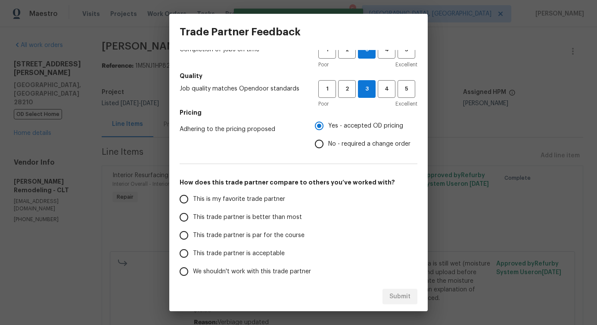
scroll to position [112, 0]
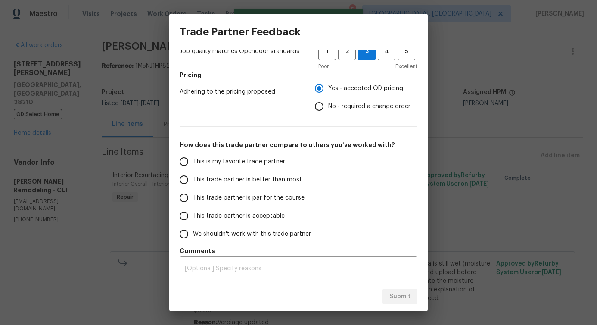
click at [275, 183] on span "This trade partner is better than most" at bounding box center [247, 179] width 109 height 9
click at [193, 183] on input "This trade partner is better than most" at bounding box center [184, 180] width 18 height 18
click at [413, 305] on div "Submit" at bounding box center [298, 297] width 259 height 30
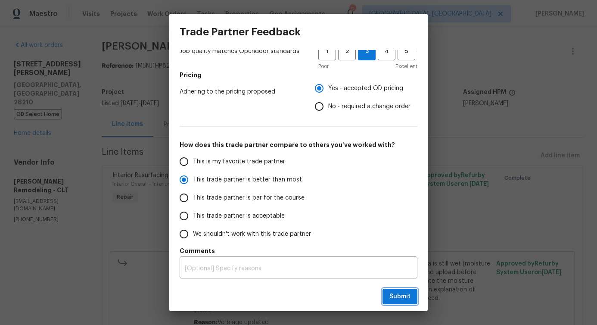
click at [404, 295] on span "Submit" at bounding box center [400, 296] width 21 height 11
radio input "true"
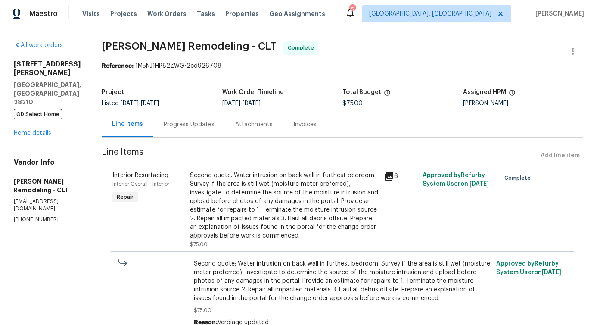
click at [196, 124] on div "Progress Updates" at bounding box center [189, 124] width 51 height 9
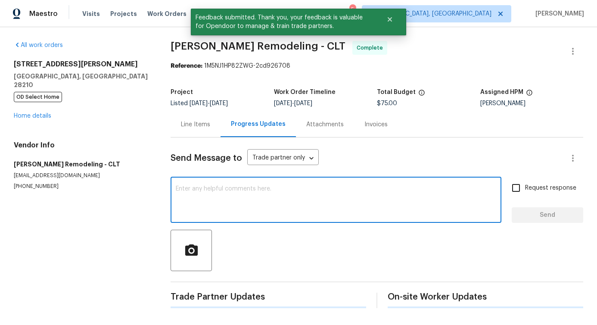
click at [201, 195] on textarea at bounding box center [336, 201] width 321 height 30
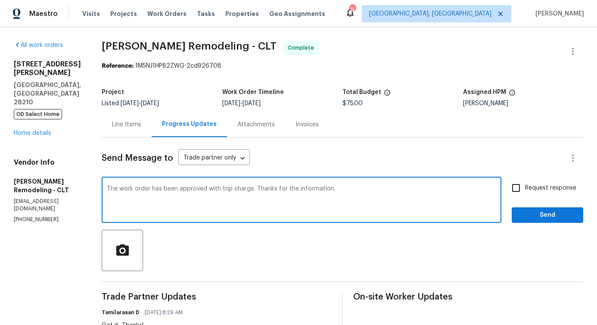
click at [0, 0] on qb-div "Correct the article a trip" at bounding box center [0, 0] width 0 height 0
type textarea "The work order has been approved with a trip charge. Thanks for the information."
click at [540, 216] on span "Send" at bounding box center [548, 215] width 58 height 11
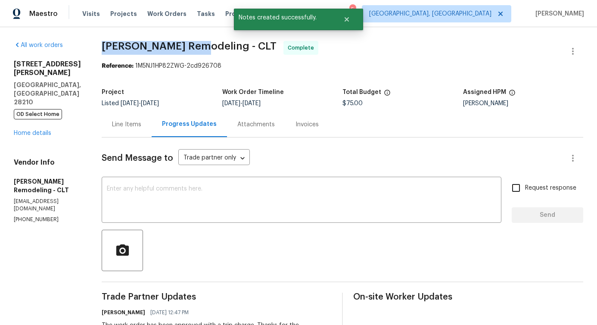
drag, startPoint x: 108, startPoint y: 44, endPoint x: 193, endPoint y: 46, distance: 85.3
click at [193, 46] on div "All work orders 5003 Sharon Rd Unit S Charlotte, NC 28210 OD Select Home Home d…" at bounding box center [298, 266] width 597 height 479
copy span "Pino Remodeling -"
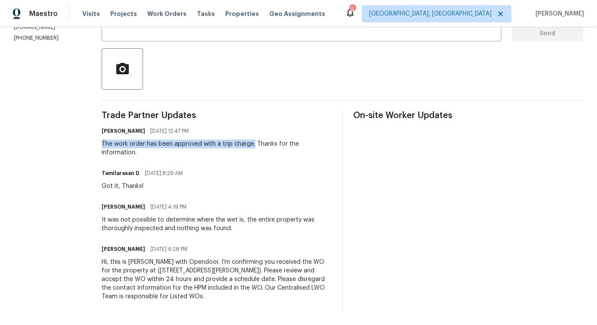
drag, startPoint x: 102, startPoint y: 137, endPoint x: 254, endPoint y: 140, distance: 152.2
click at [254, 140] on div "All work orders 5003 Sharon Rd Unit S Charlotte, NC 28210 OD Select Home Home d…" at bounding box center [298, 85] width 597 height 479
copy div "The work order has been approved with a trip charge."
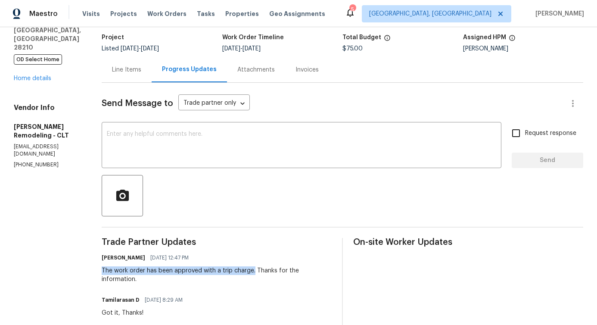
scroll to position [0, 0]
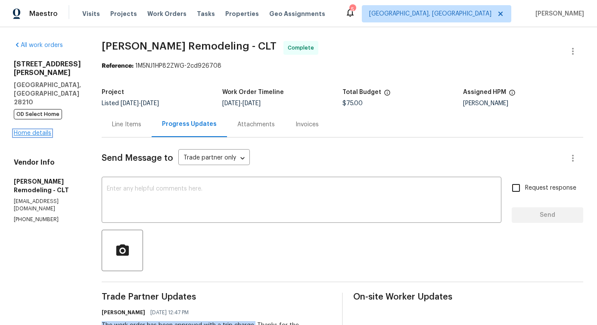
click at [33, 130] on link "Home details" at bounding box center [32, 133] width 37 height 6
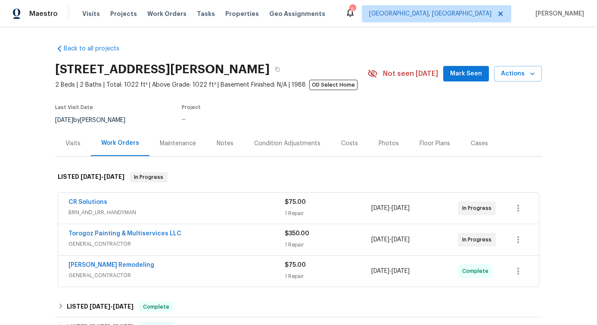
scroll to position [79, 0]
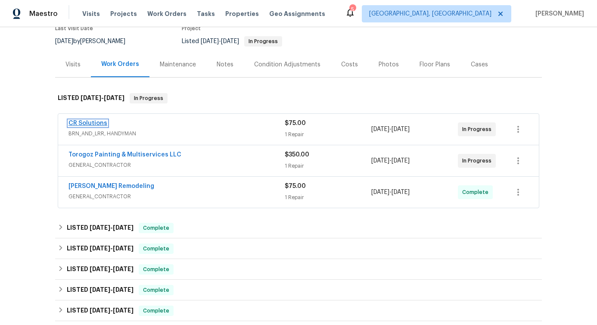
click at [89, 122] on link "CR Solutions" at bounding box center [88, 123] width 39 height 6
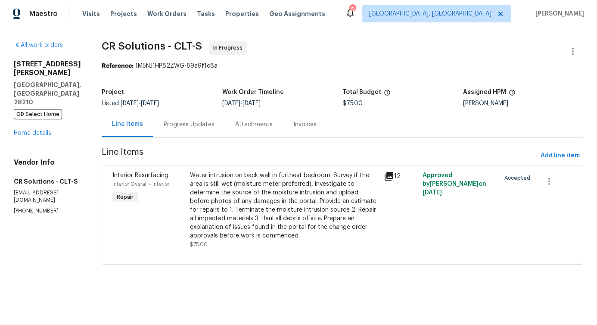
click at [180, 124] on div "Progress Updates" at bounding box center [189, 124] width 51 height 9
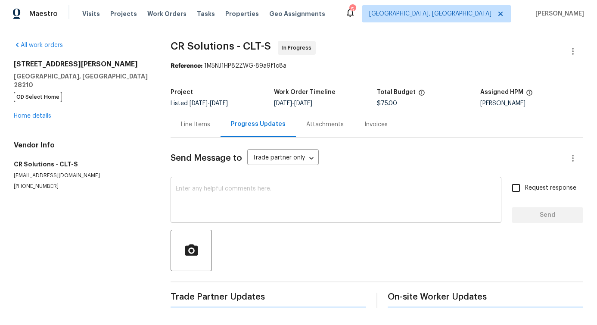
click at [189, 193] on textarea at bounding box center [336, 201] width 321 height 30
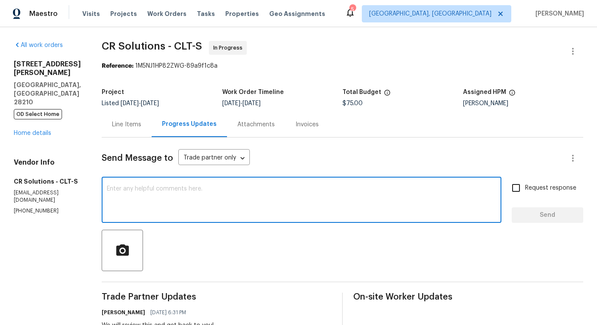
click at [249, 200] on textarea at bounding box center [302, 201] width 390 height 30
paste textarea "Thanks for the break up on the estimate. As of now we are being informed to hol…"
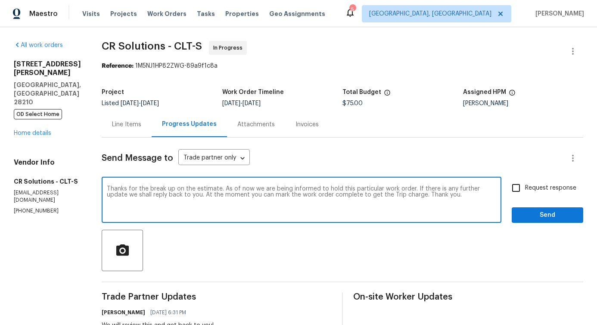
drag, startPoint x: 216, startPoint y: 189, endPoint x: 405, endPoint y: 190, distance: 188.7
click at [405, 190] on textarea "Thanks for the break up on the estimate. As of now we are being informed to hol…" at bounding box center [302, 201] width 390 height 30
click at [0, 0] on span "update" at bounding box center [0, 0] width 0 height 0
type textarea "Thanks for the break up on the estimate. If there is any further update, we sha…"
click at [525, 187] on span "Request response" at bounding box center [550, 188] width 51 height 9
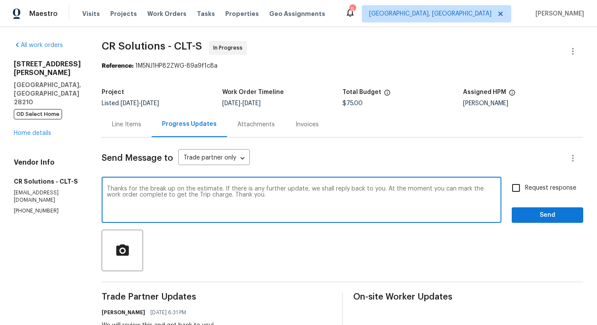
click at [524, 187] on input "Request response" at bounding box center [516, 188] width 18 height 18
checkbox input "true"
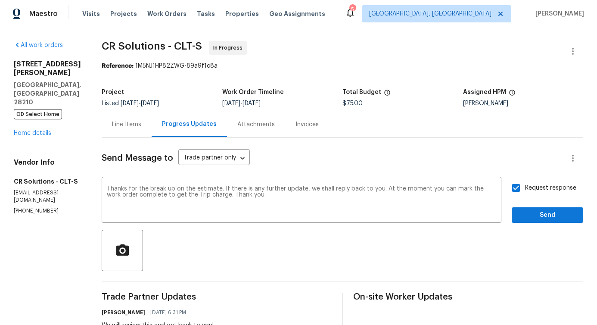
click at [0, 0] on span "trip" at bounding box center [0, 0] width 0 height 0
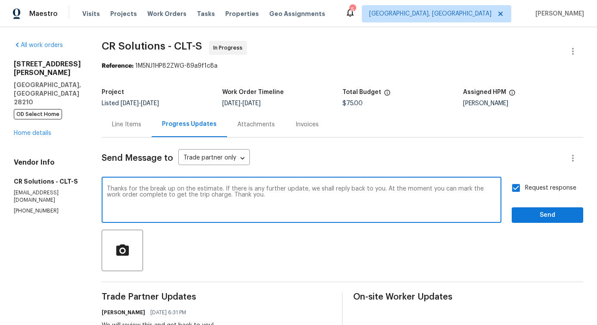
type textarea "Thanks for the break up on the estimate. If there is any further update, we sha…"
click at [540, 215] on span "Send" at bounding box center [548, 215] width 58 height 11
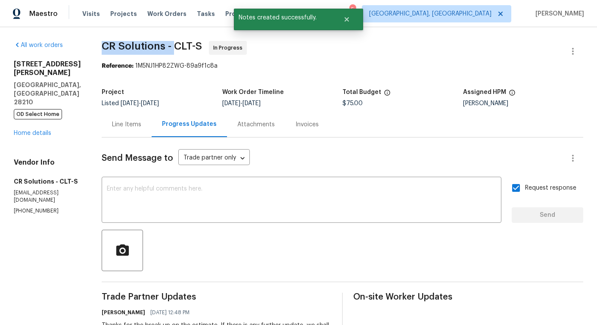
drag, startPoint x: 87, startPoint y: 44, endPoint x: 168, endPoint y: 47, distance: 81.5
copy span "CR Solutions -"
